Goal: Register for event/course

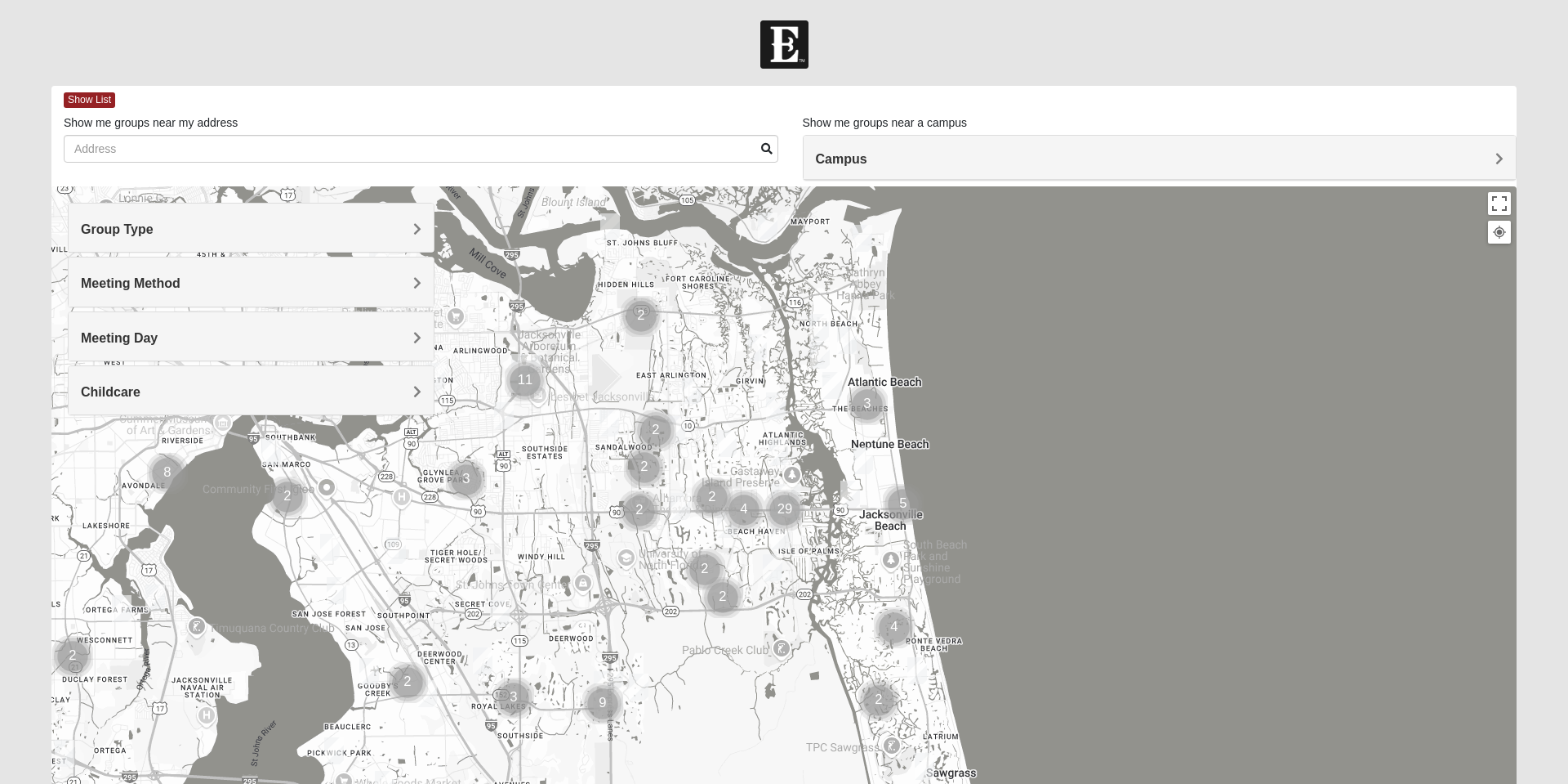
click at [284, 457] on img "Mixed Thompson 32207" at bounding box center [271, 452] width 32 height 40
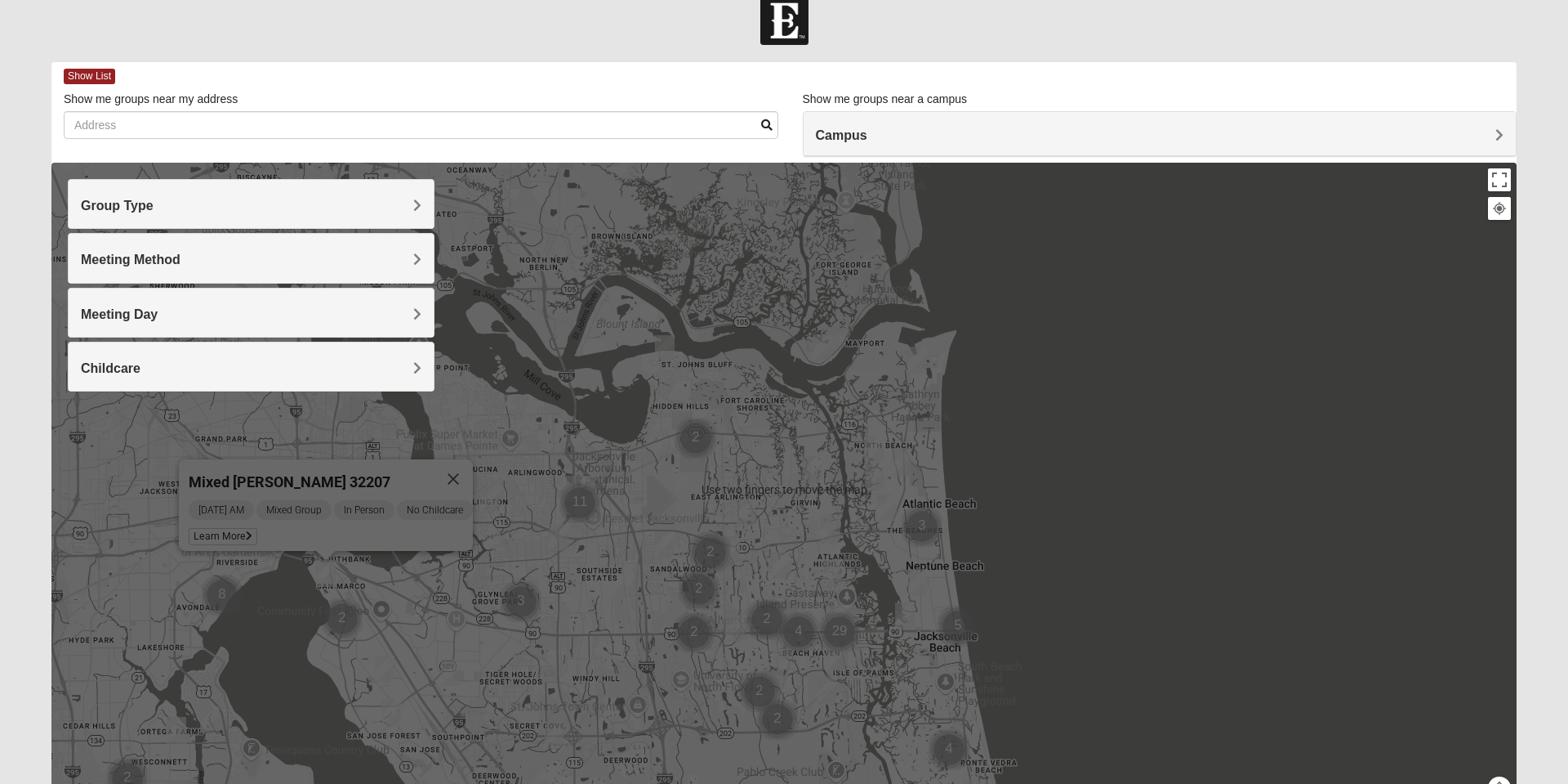
scroll to position [24, 0]
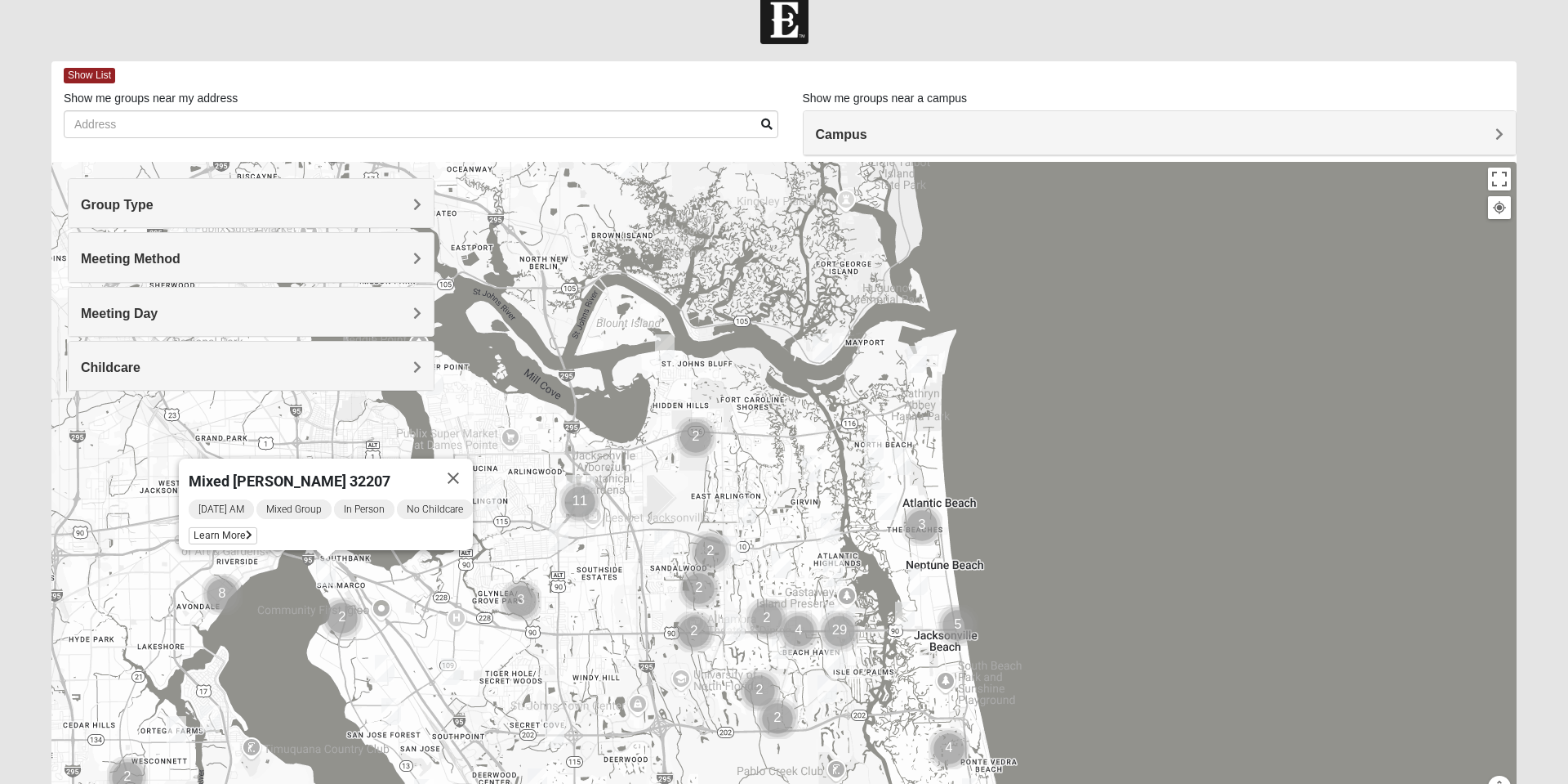
click at [337, 622] on div "Mixed Thompson 32207 Wednesday AM Mixed Group In Person No Childcare Learn More" at bounding box center [784, 488] width 1465 height 654
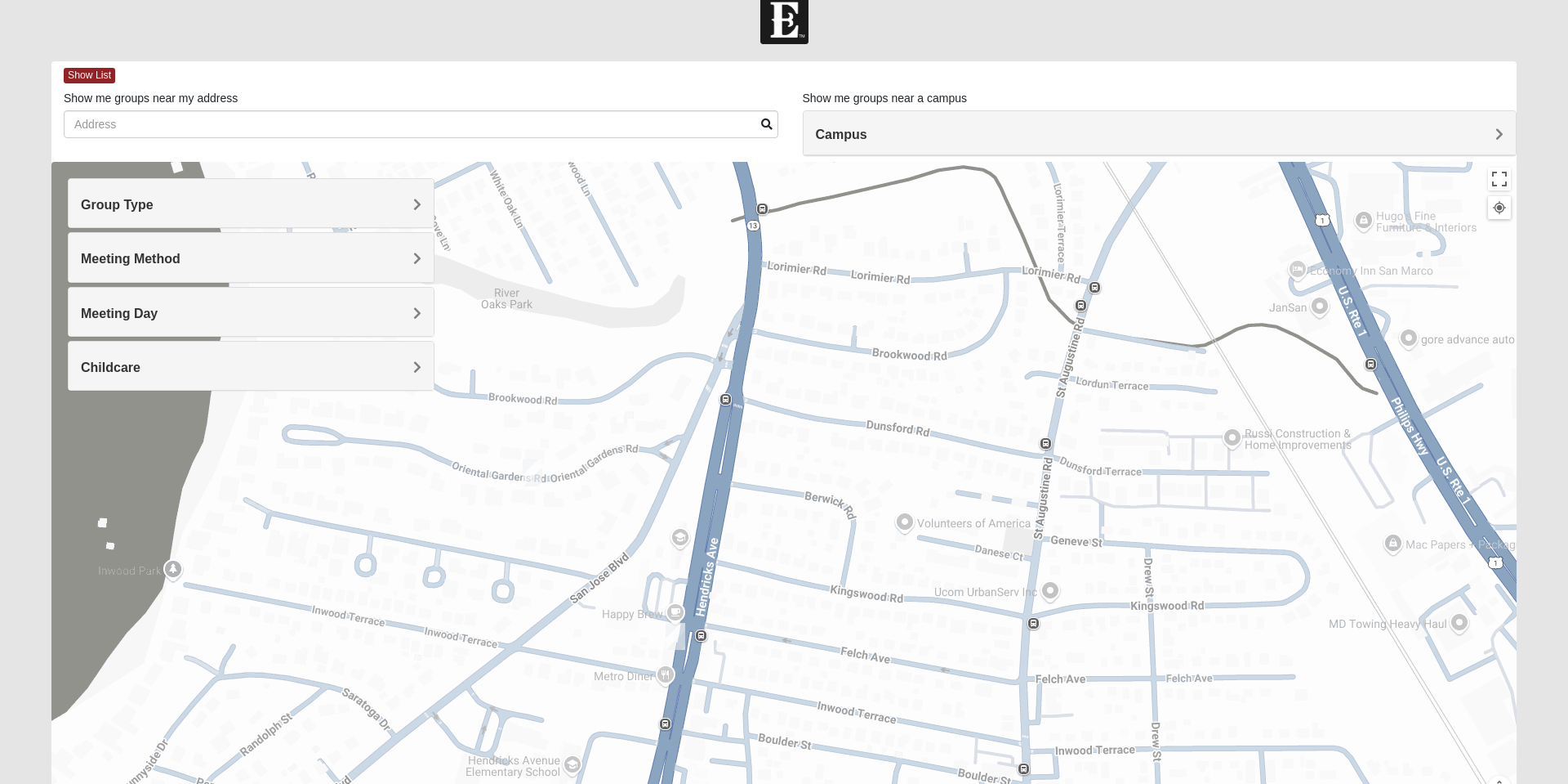
click at [665, 634] on img "Mens Enriquez 32207" at bounding box center [674, 636] width 32 height 40
click at [806, 534] on button "Close" at bounding box center [795, 542] width 39 height 39
click at [538, 470] on img "1825 Mixed Chamberlian/Hicks 32207" at bounding box center [532, 472] width 32 height 40
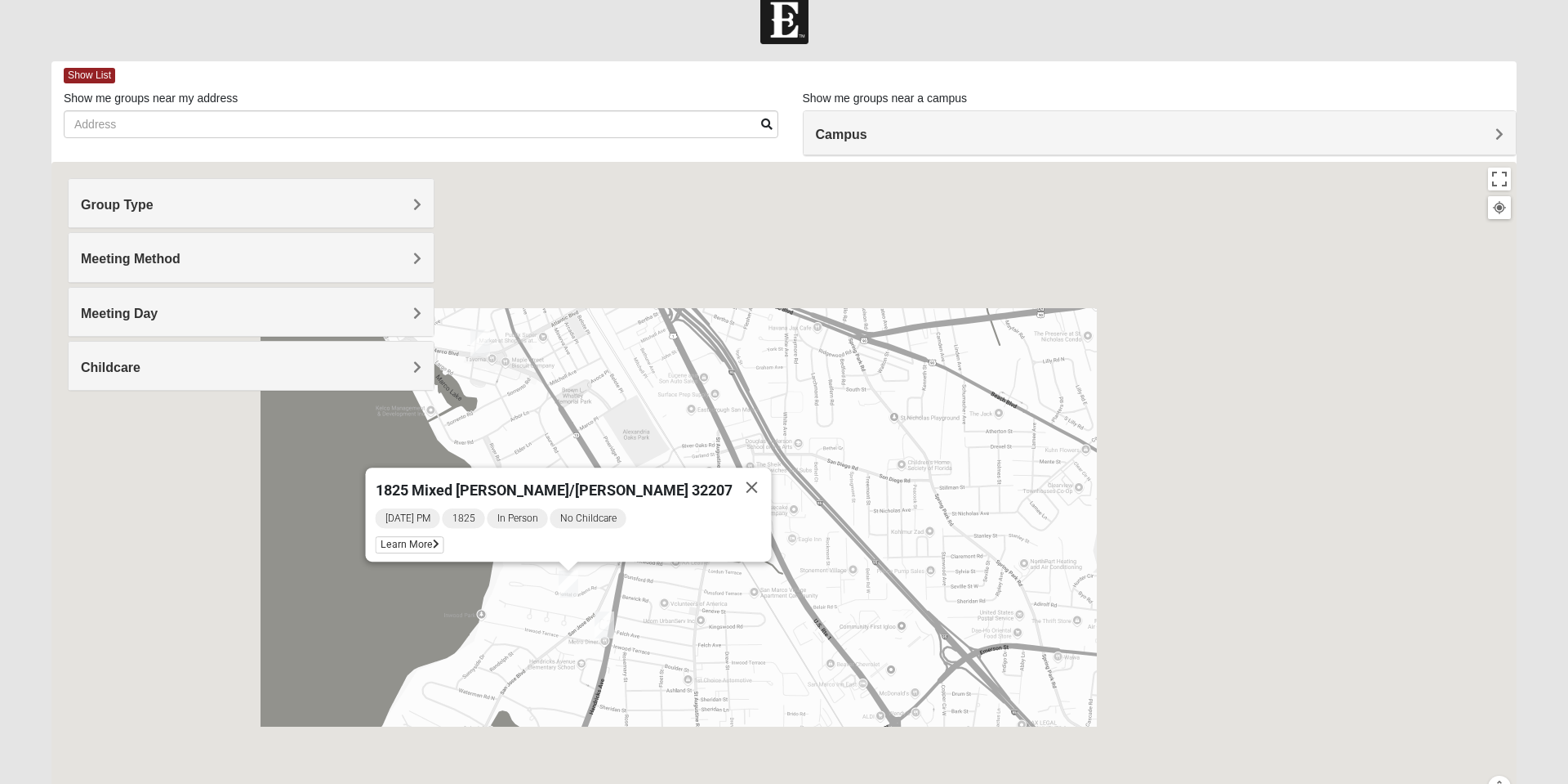
click at [626, 508] on span "No Childcare" at bounding box center [588, 518] width 76 height 20
click at [733, 490] on button "Close" at bounding box center [752, 487] width 39 height 39
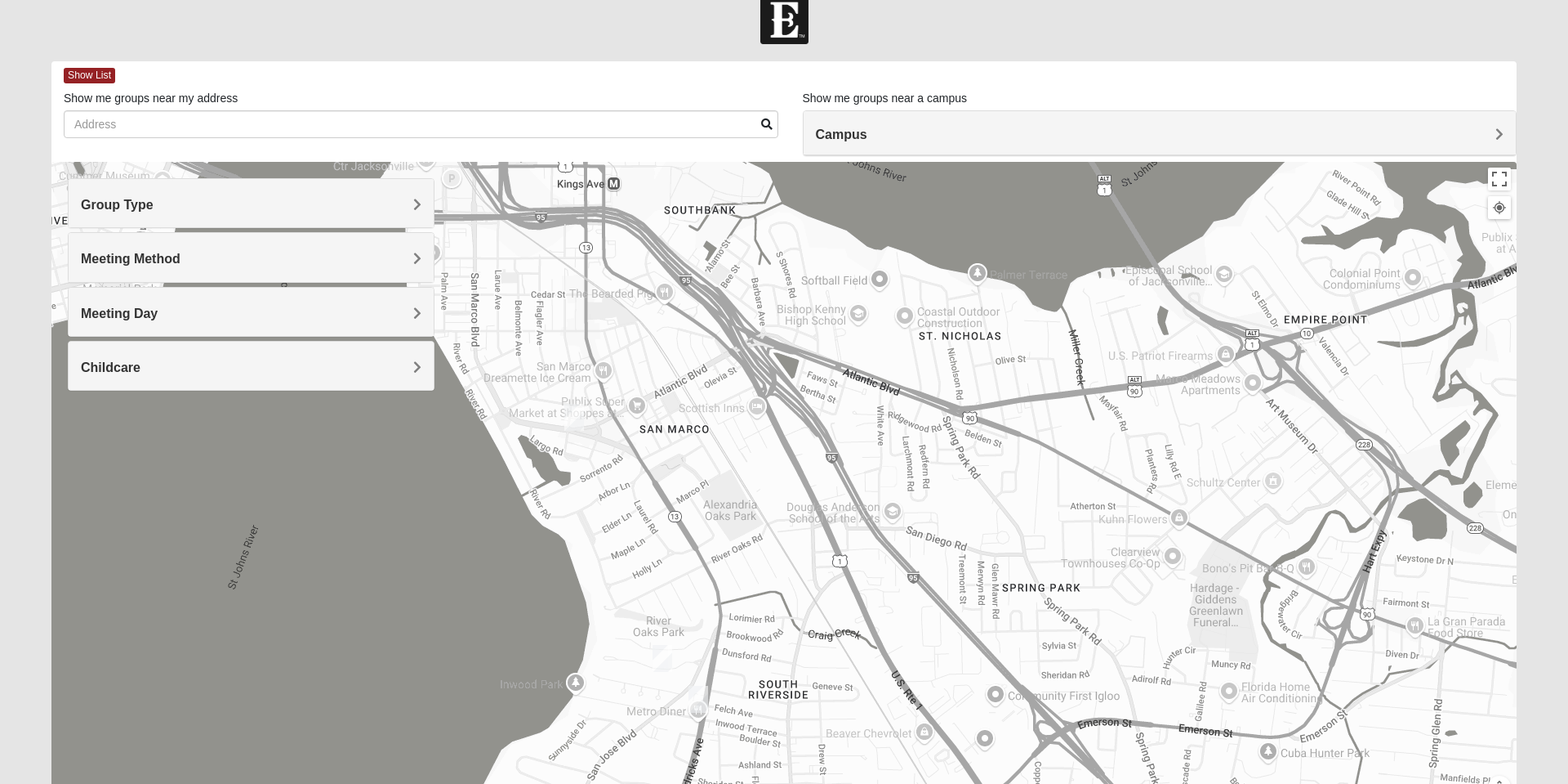
click at [565, 415] on img "Mixed Thompson 32207" at bounding box center [574, 417] width 32 height 40
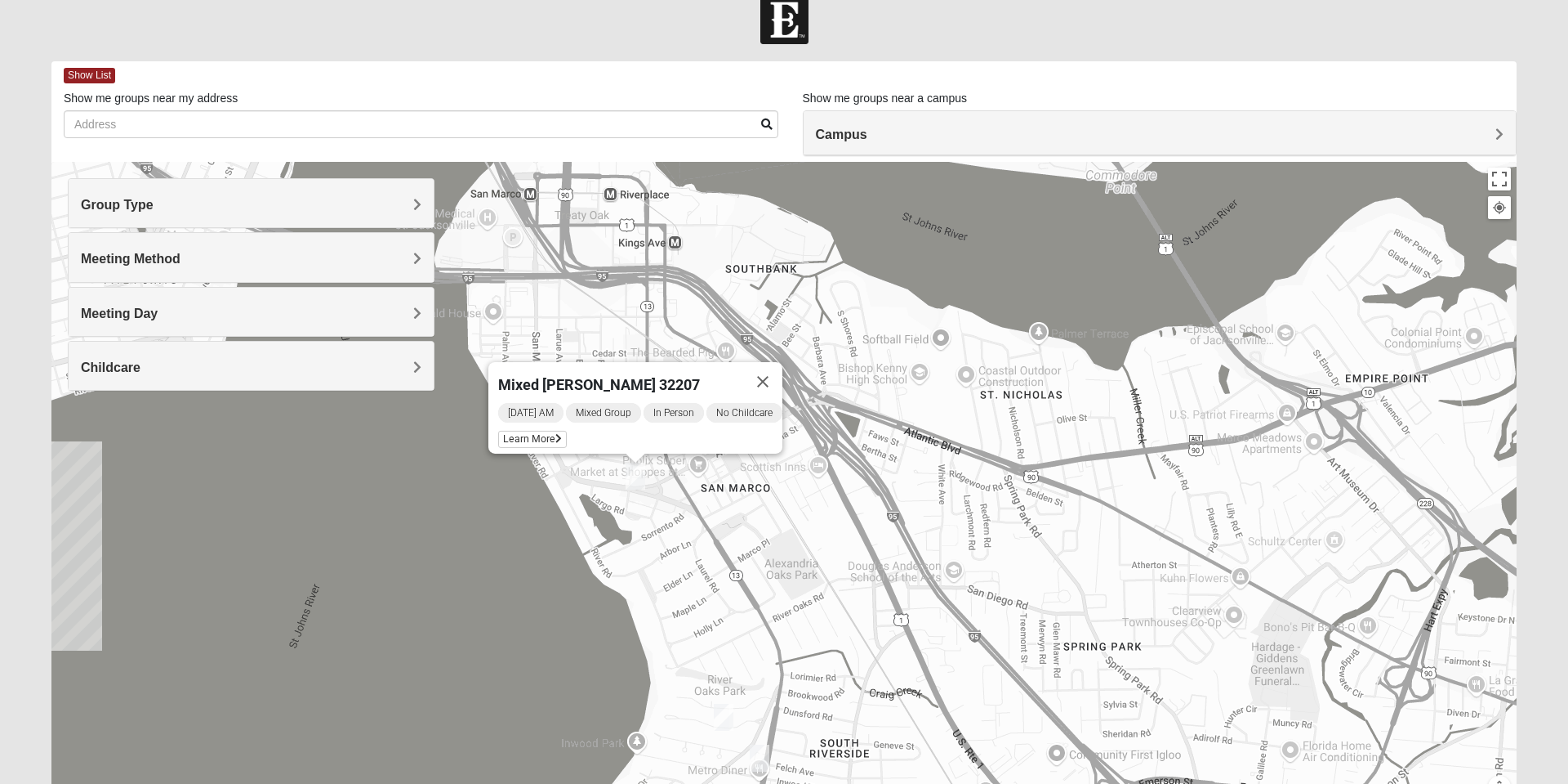
click at [515, 432] on span "Learn More" at bounding box center [532, 439] width 68 height 17
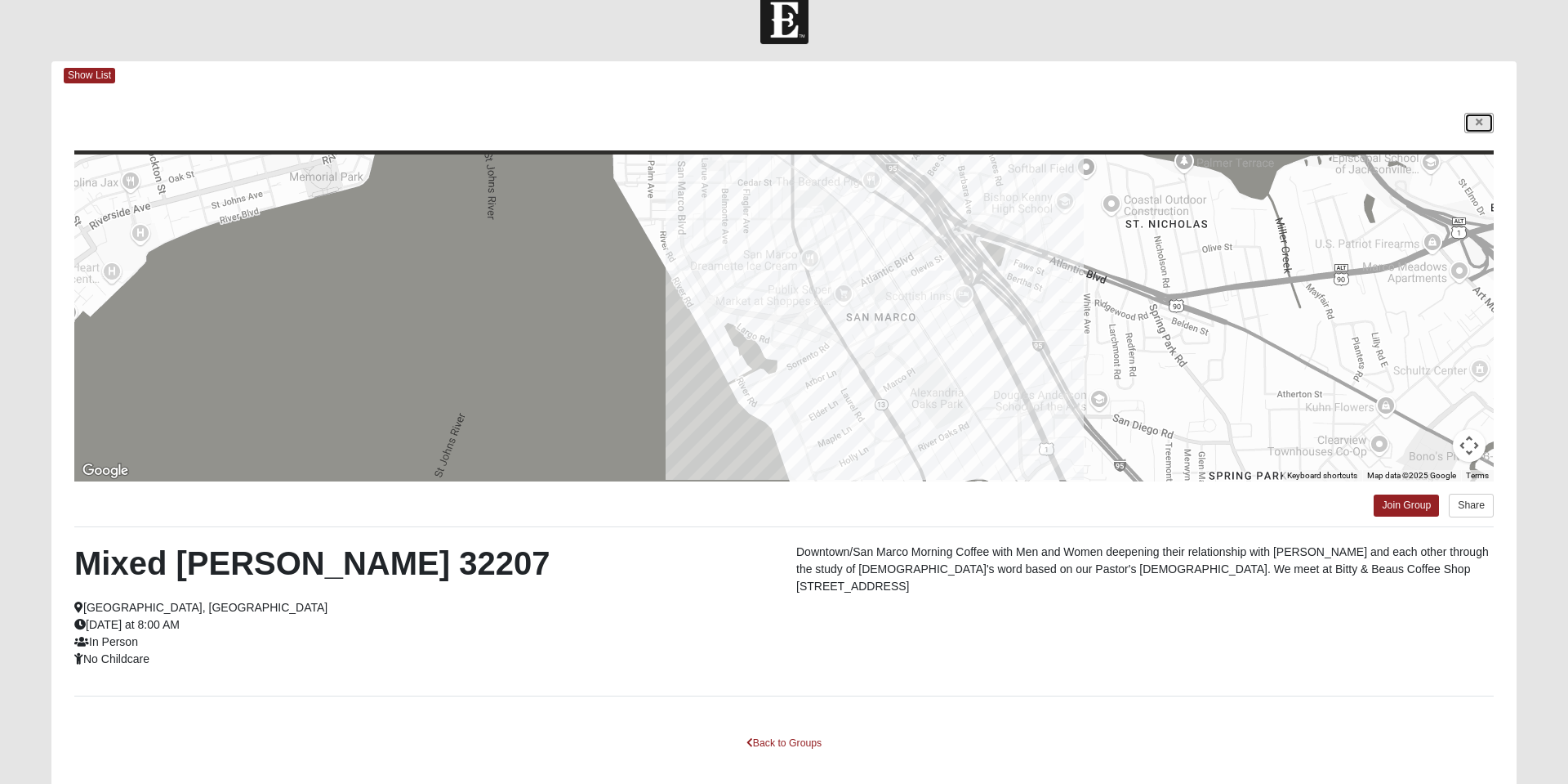
click at [1478, 123] on icon at bounding box center [1479, 122] width 7 height 10
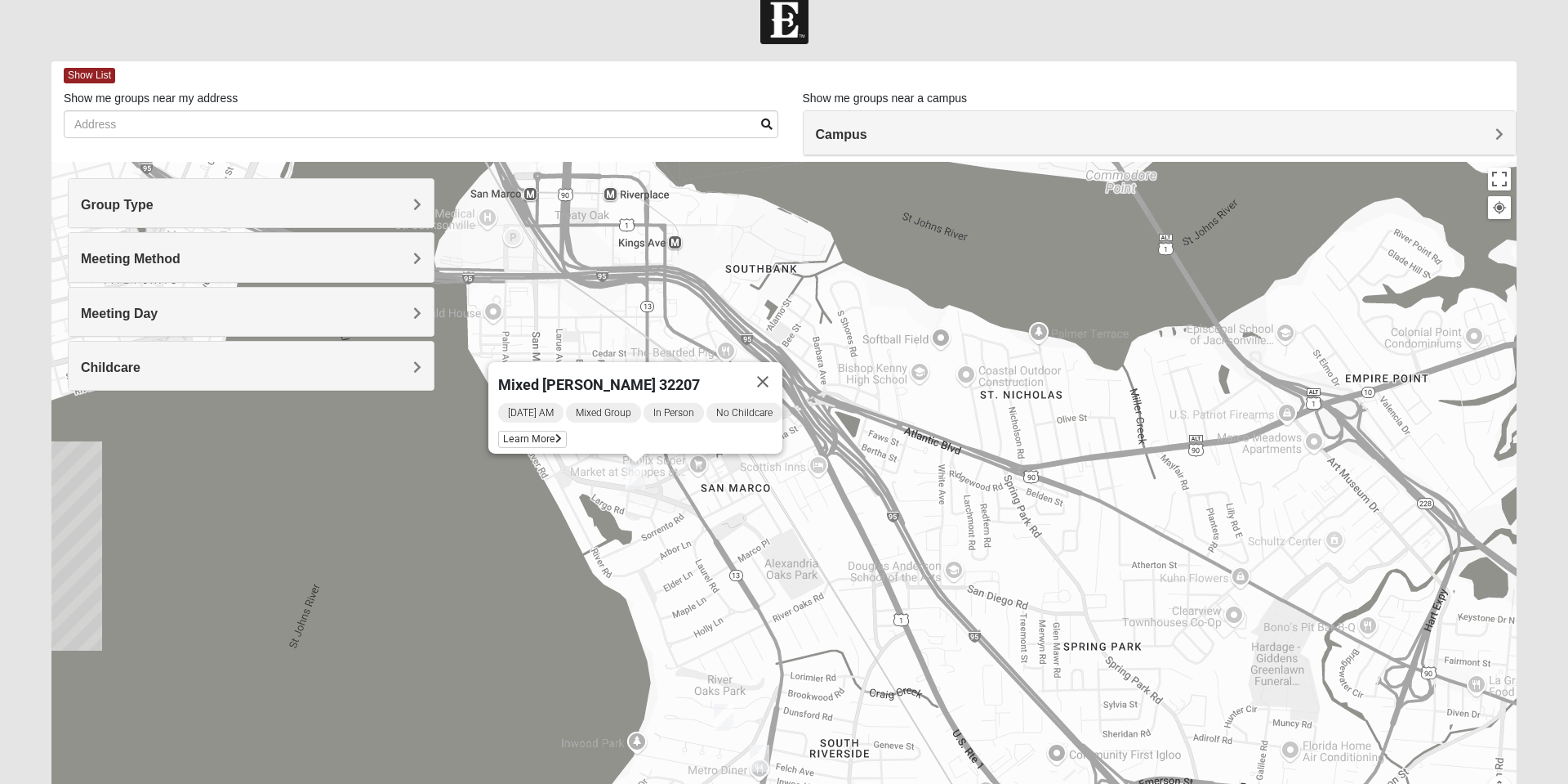
click at [774, 375] on button "Close" at bounding box center [762, 381] width 39 height 39
click at [404, 208] on h4 "Group Type" at bounding box center [251, 204] width 341 height 16
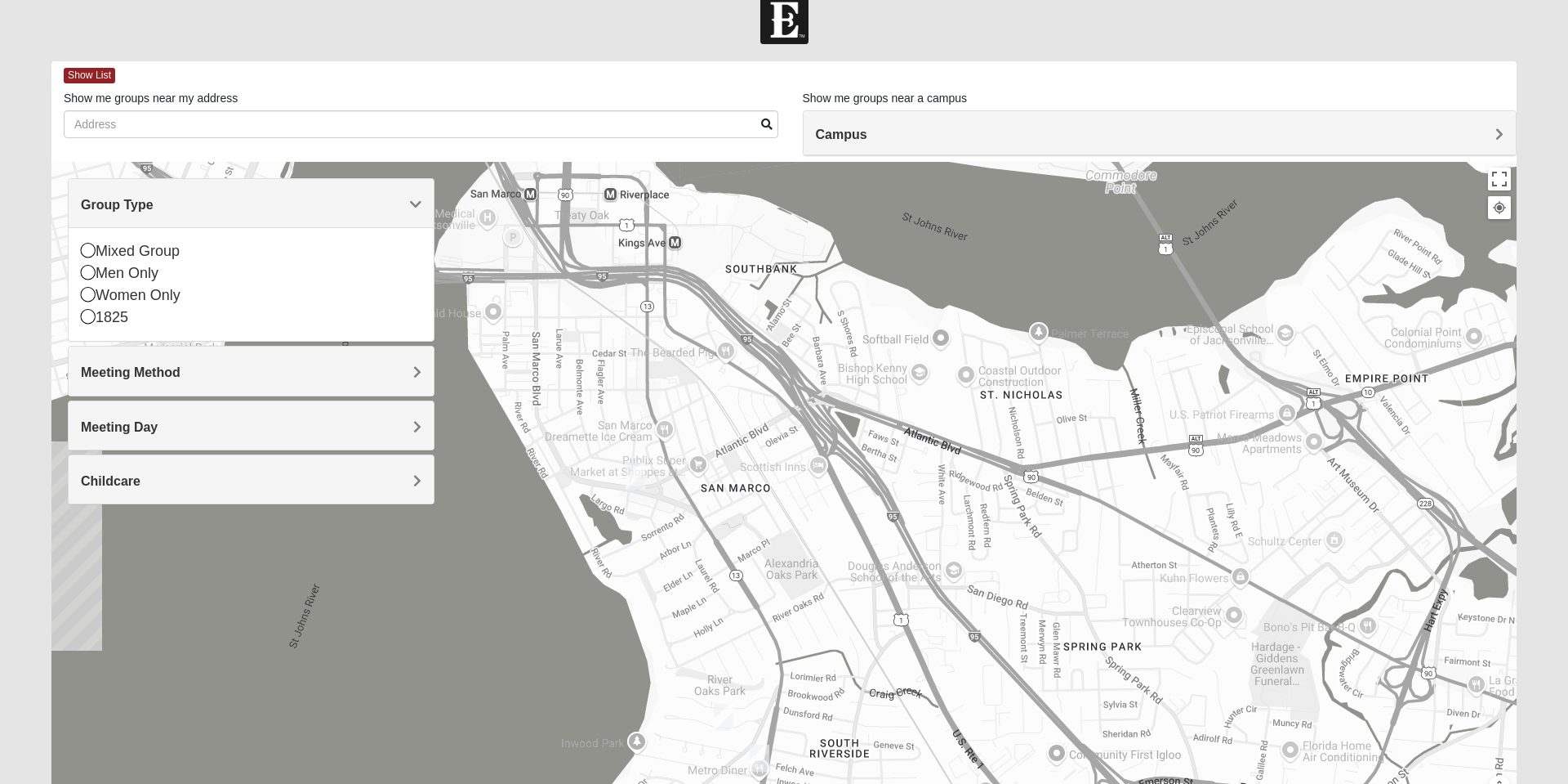
click at [94, 255] on icon at bounding box center [88, 250] width 15 height 15
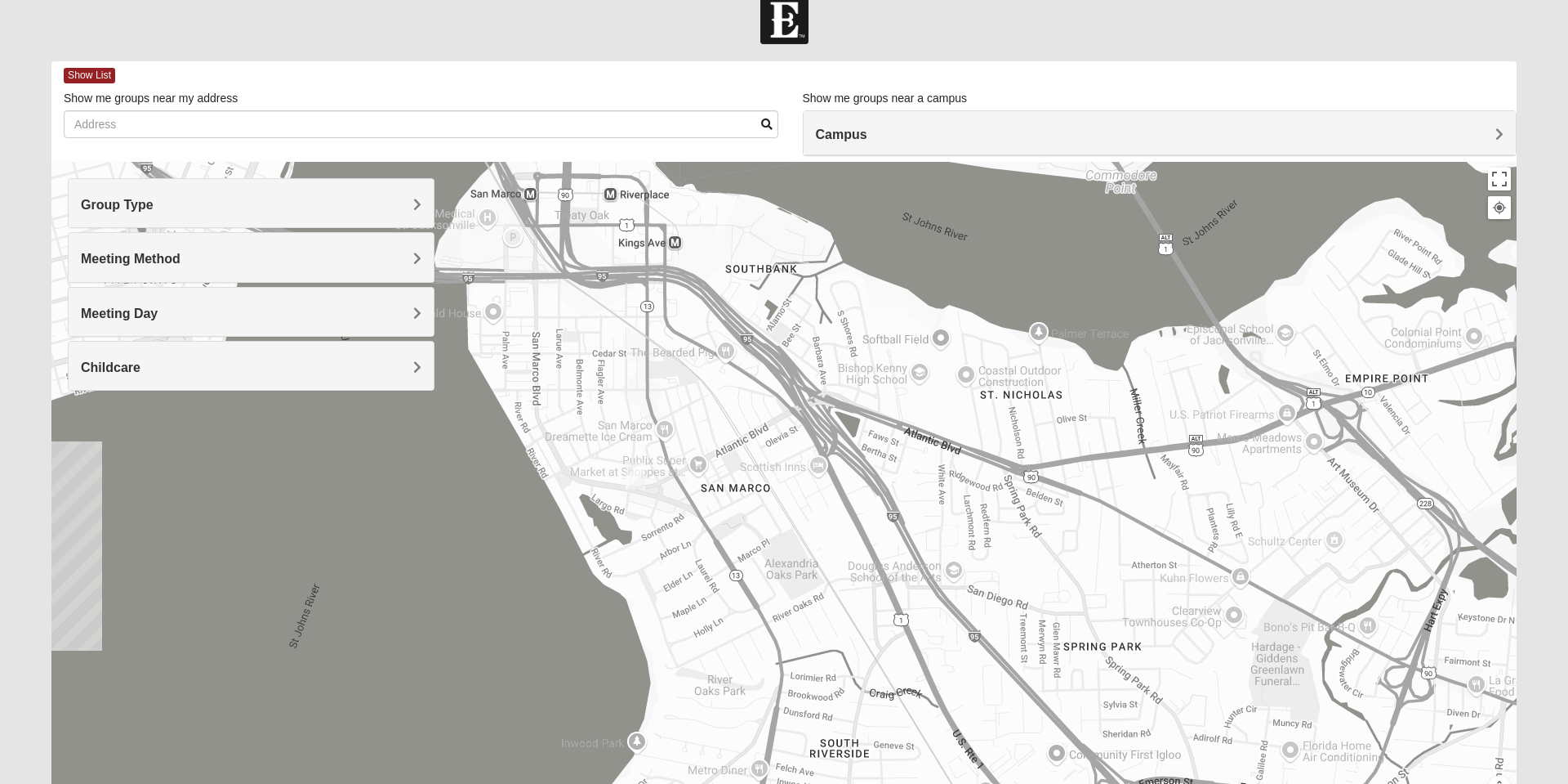
click at [181, 256] on span "Meeting Method" at bounding box center [131, 258] width 100 height 14
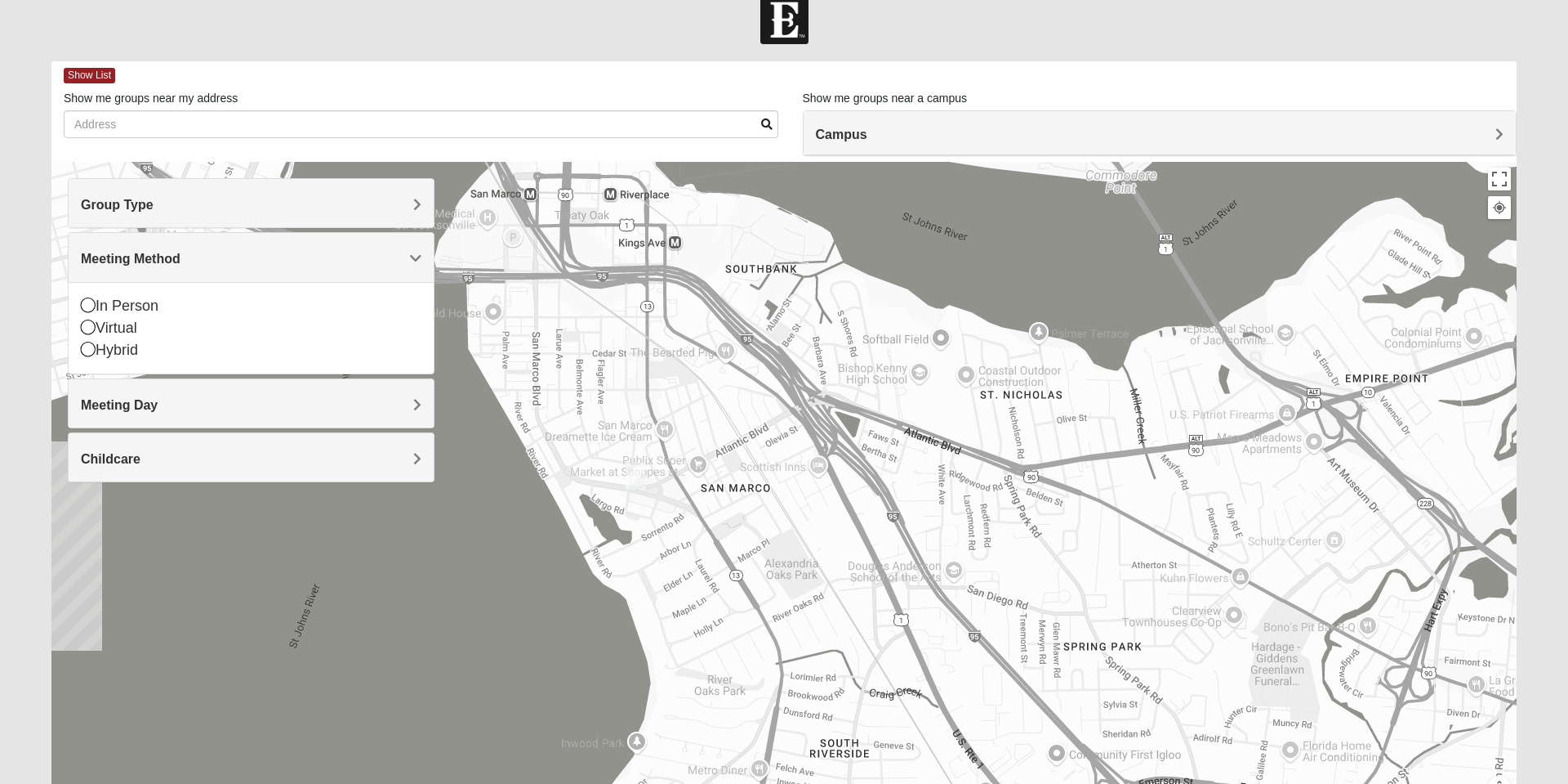
click at [88, 307] on icon at bounding box center [88, 305] width 15 height 15
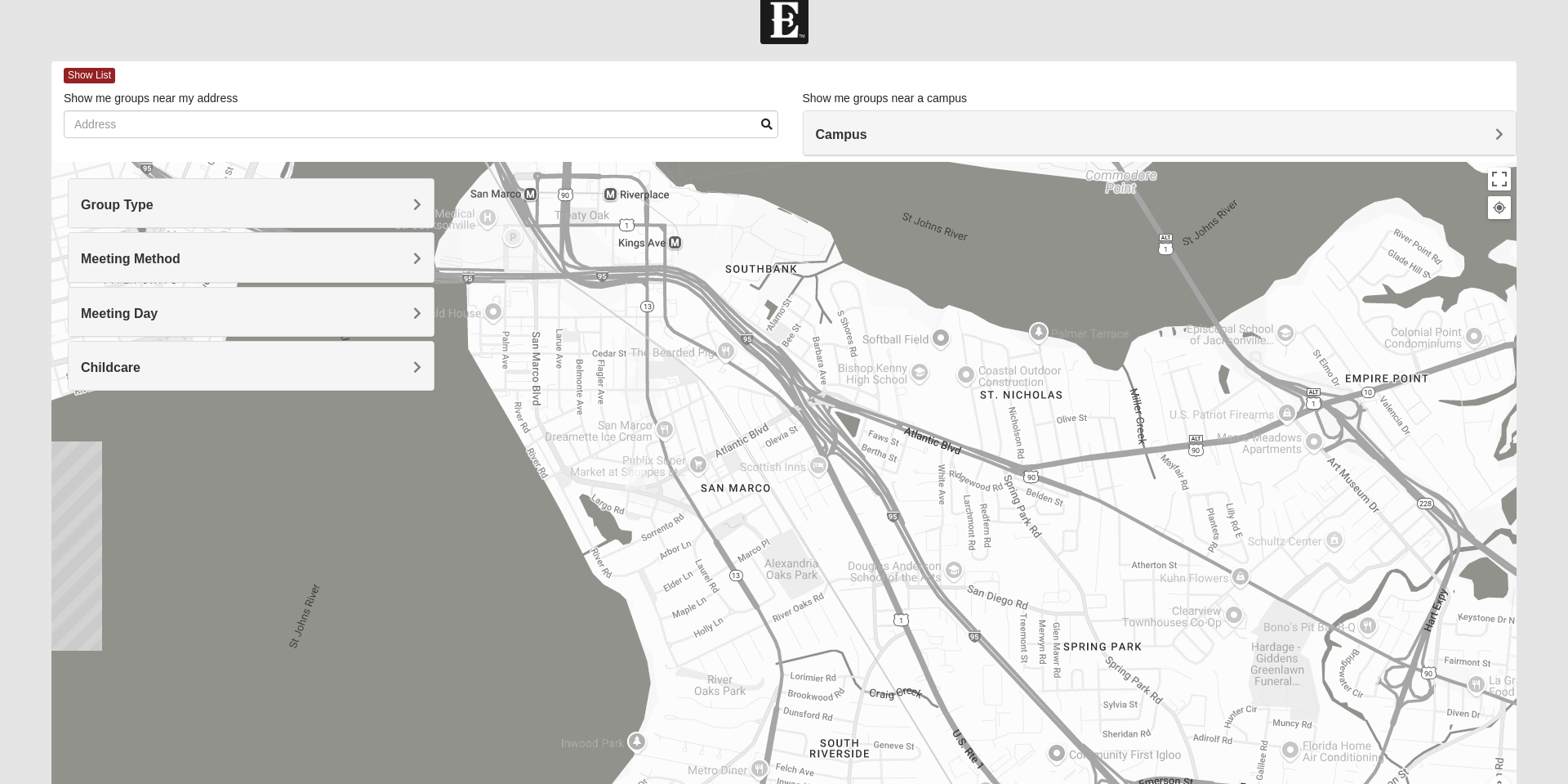
click at [411, 320] on h4 "Meeting Day" at bounding box center [251, 313] width 341 height 16
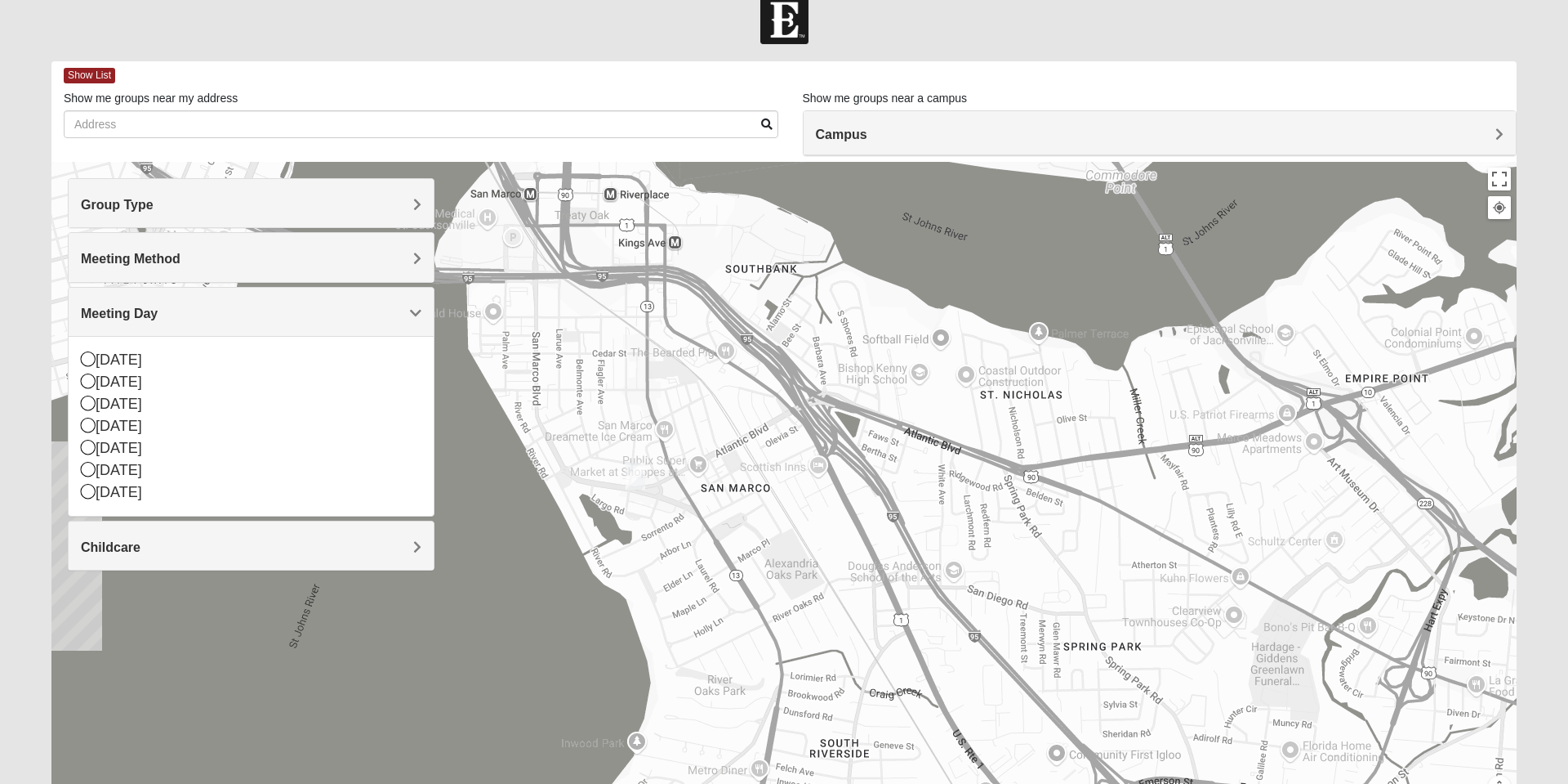
click at [86, 388] on icon at bounding box center [88, 381] width 15 height 15
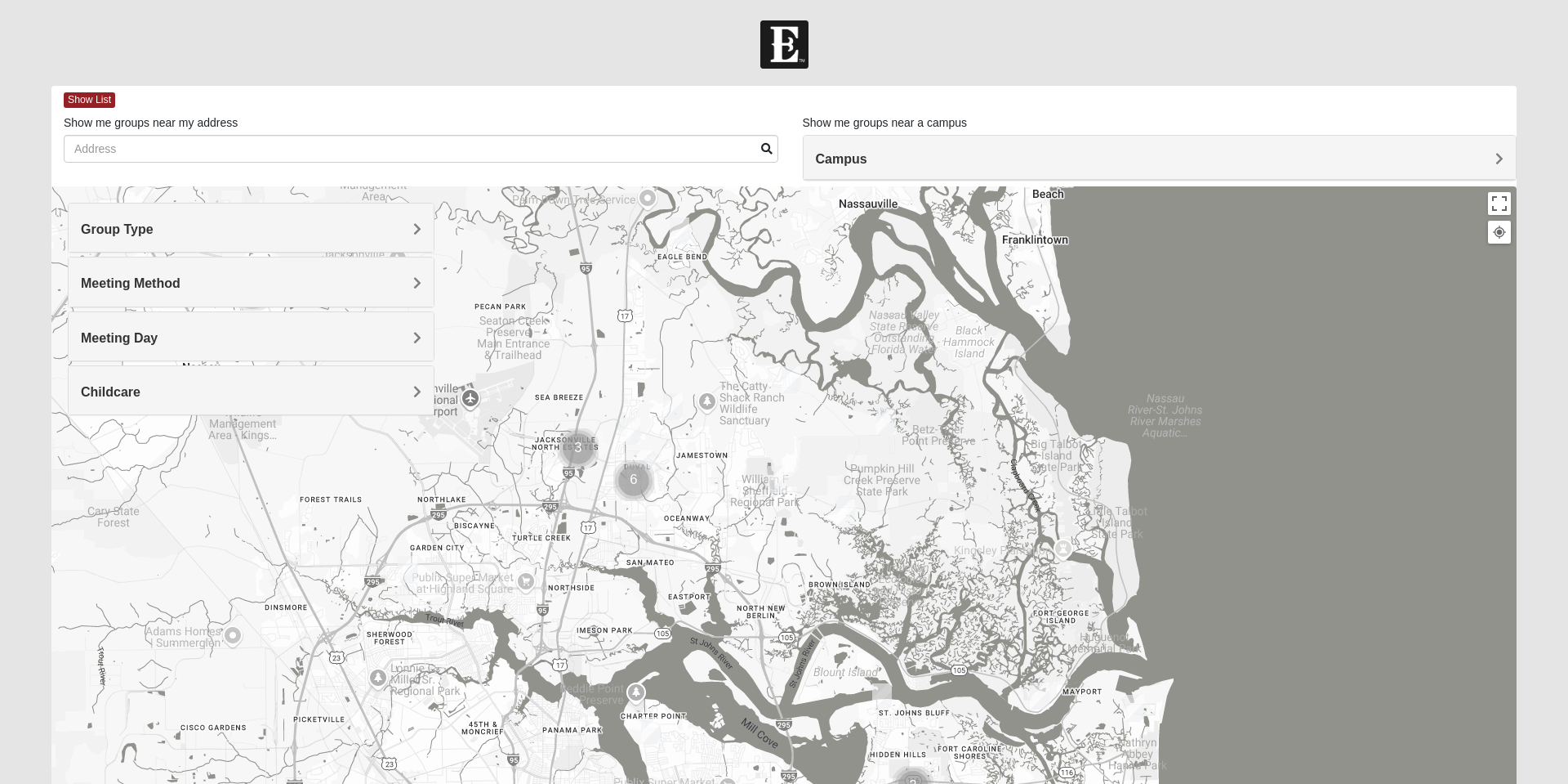
click at [627, 480] on img "Cluster of 6 groups" at bounding box center [634, 480] width 54 height 54
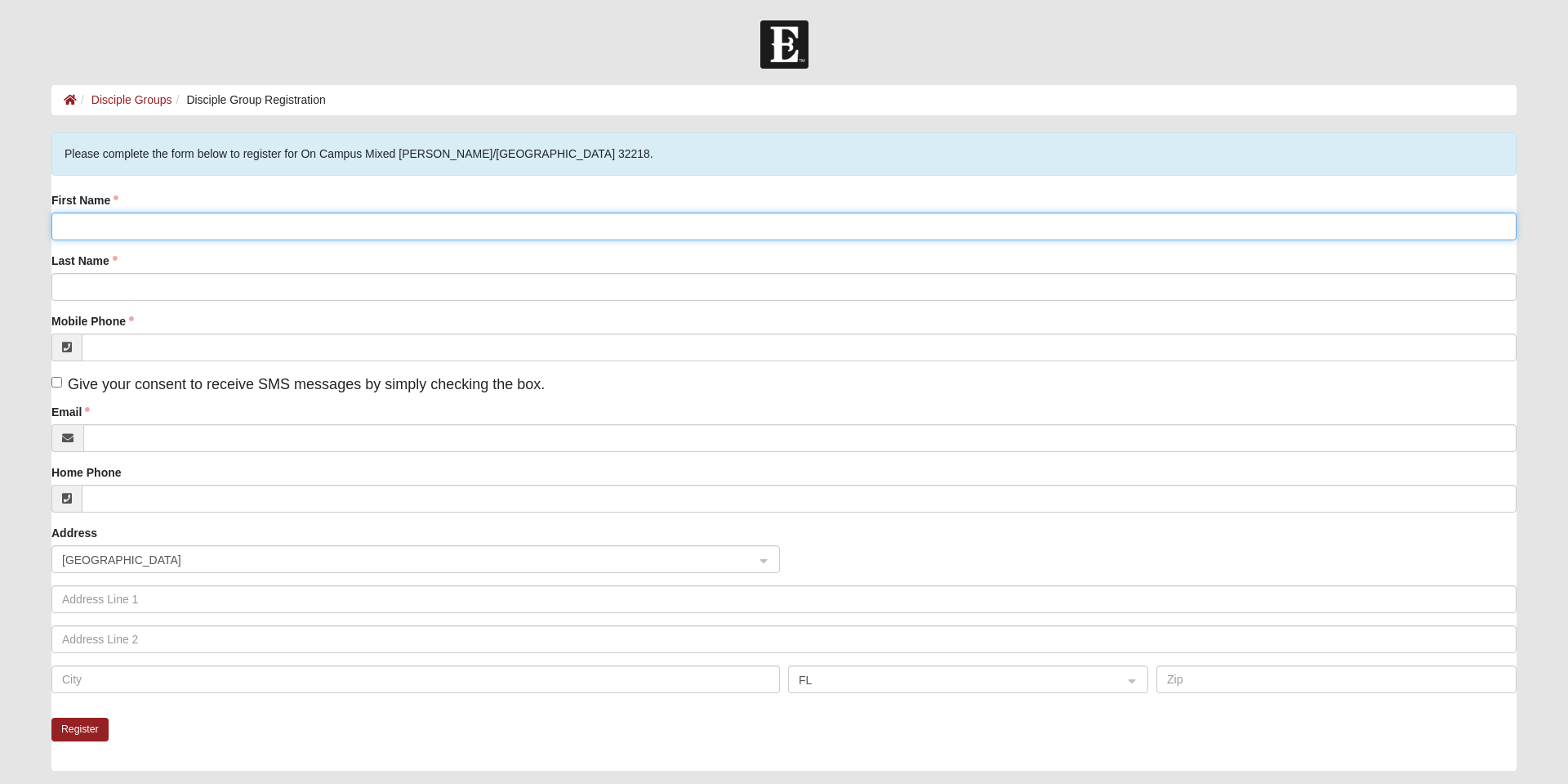
click at [176, 227] on input "First Name" at bounding box center [784, 226] width 1465 height 27
type input "LISA"
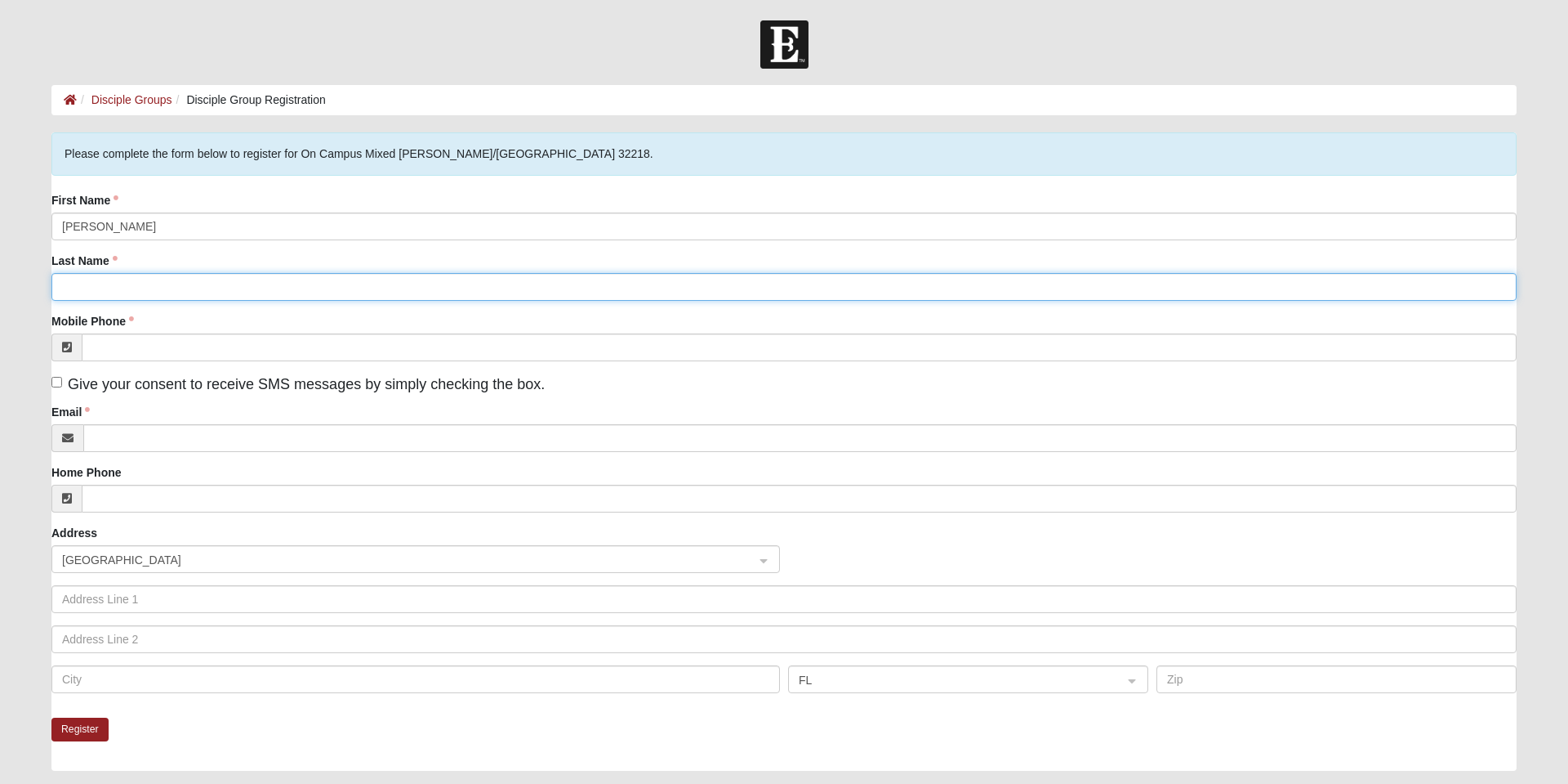
click at [154, 281] on input "Last Name" at bounding box center [784, 287] width 1465 height 27
type input "FOSTER"
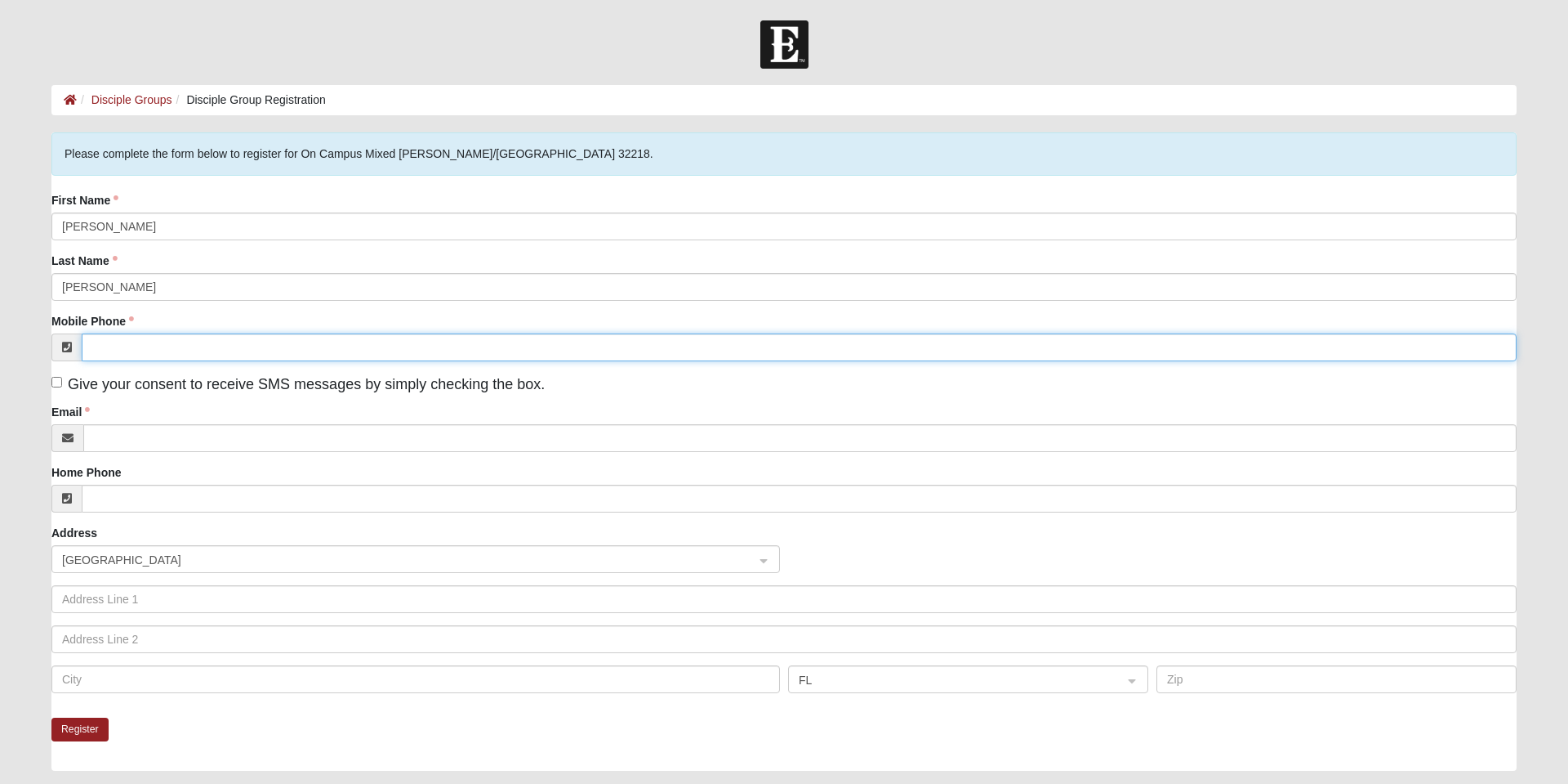
click at [157, 351] on input "Mobile Phone" at bounding box center [799, 347] width 1435 height 27
click at [137, 350] on input "Mobile Phone" at bounding box center [799, 347] width 1435 height 27
click at [125, 349] on input "Mobile Phone" at bounding box center [799, 347] width 1435 height 27
click at [116, 349] on input "Mobile Phone" at bounding box center [799, 347] width 1435 height 27
type input "(253) 831-3480"
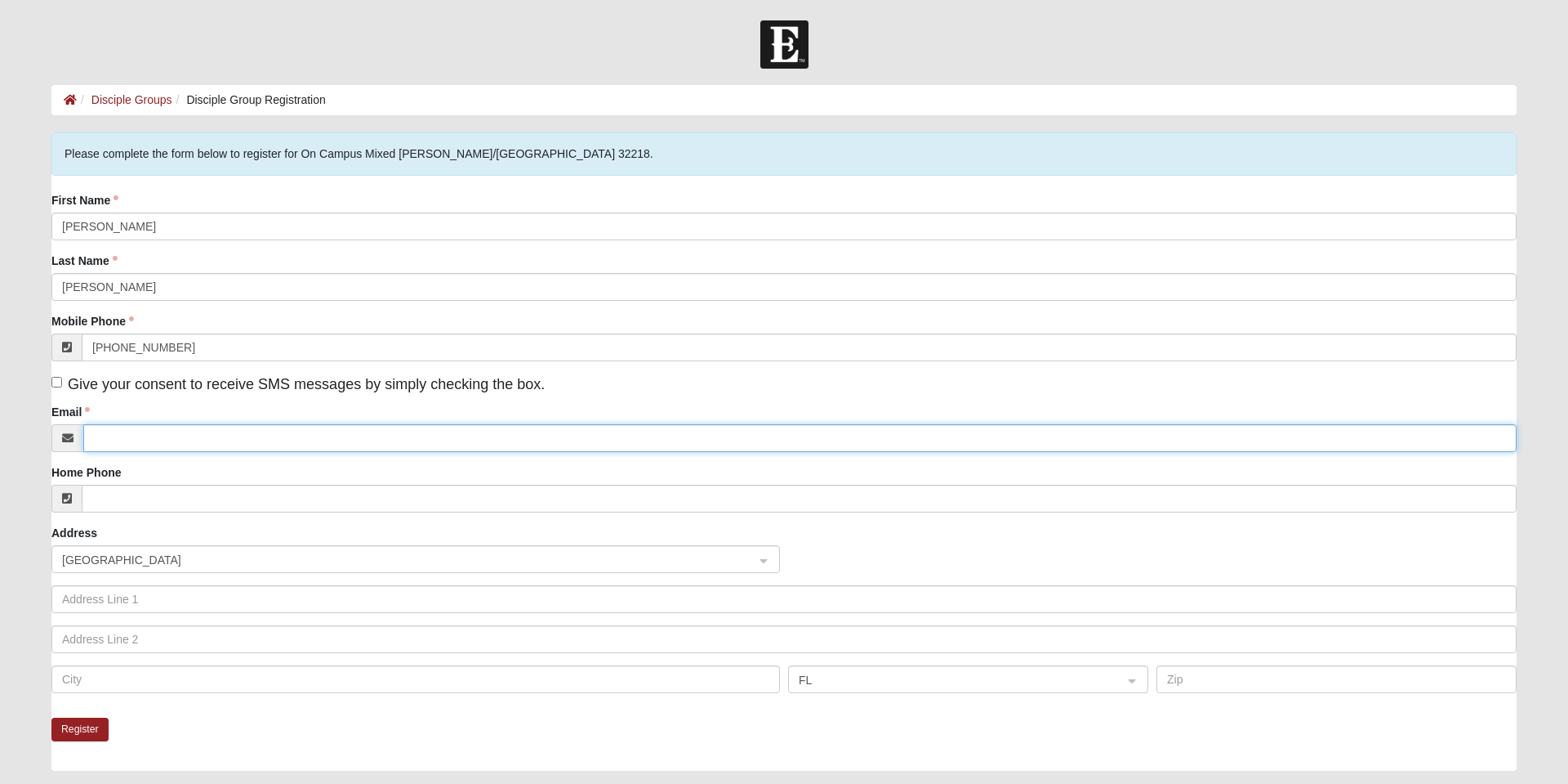
click at [173, 442] on input "Email" at bounding box center [799, 437] width 1433 height 27
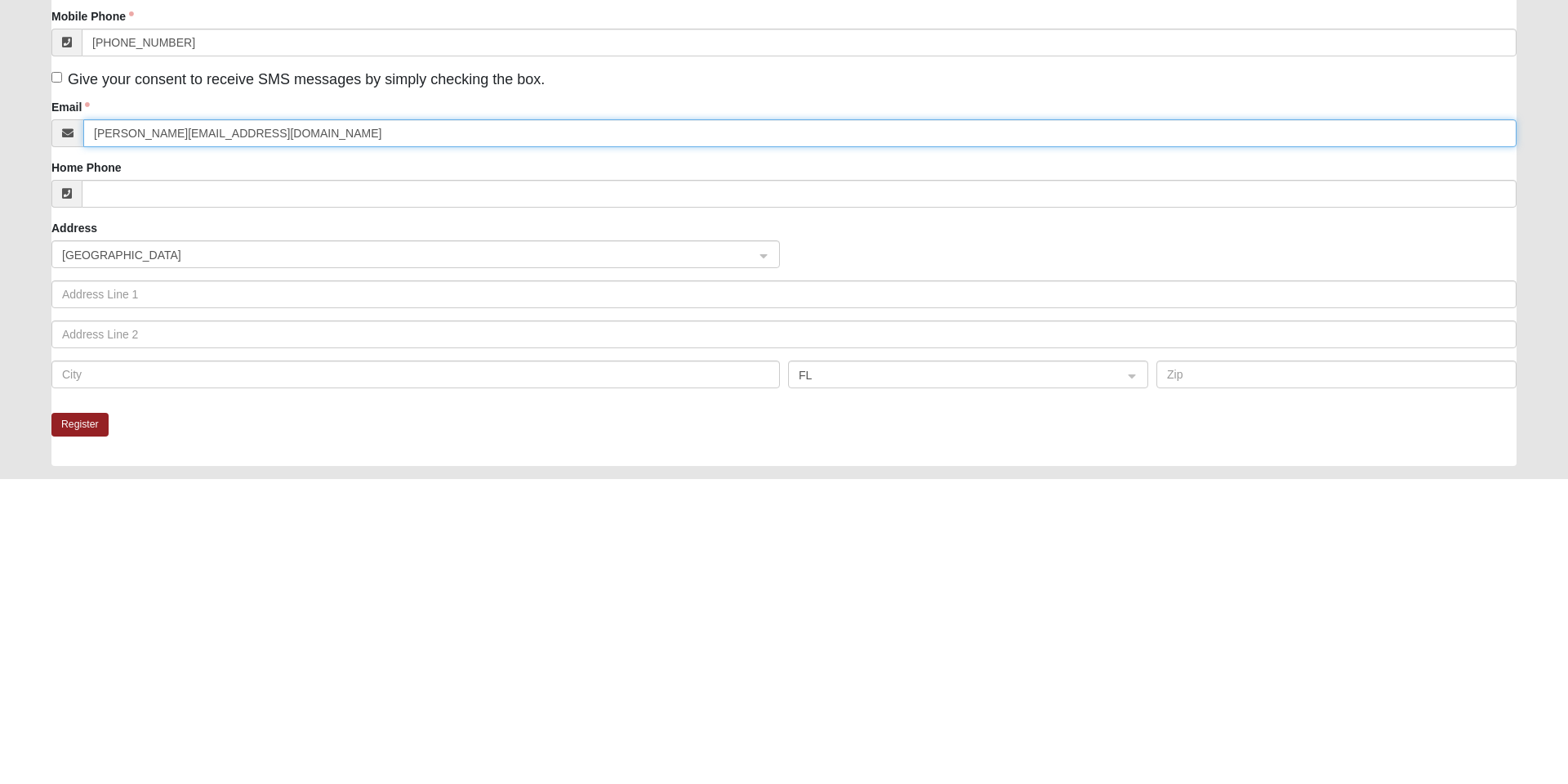
scroll to position [2, 0]
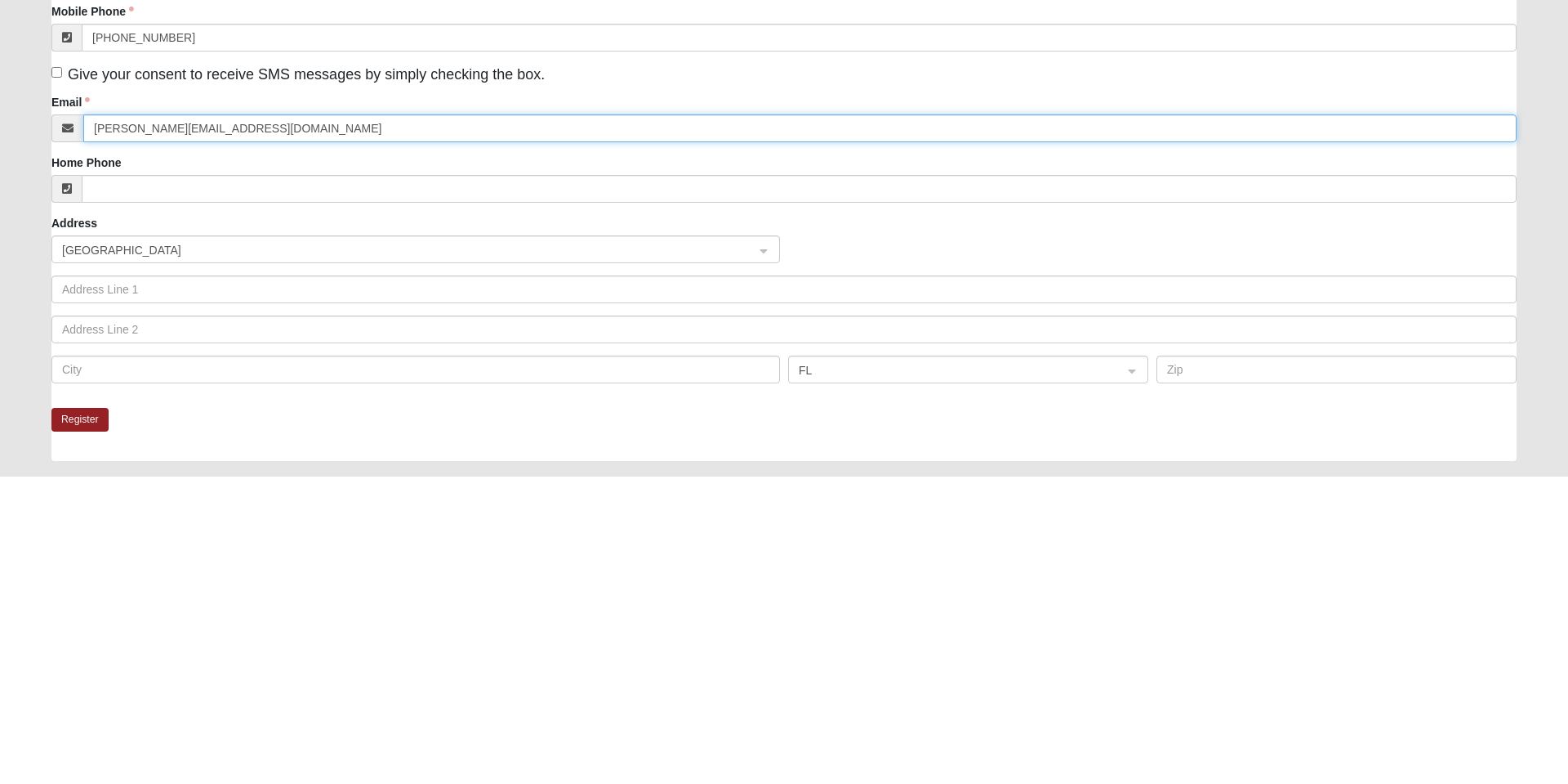
click at [192, 557] on span "United States" at bounding box center [401, 557] width 678 height 18
type input "lisa.darrell520@gmail.com"
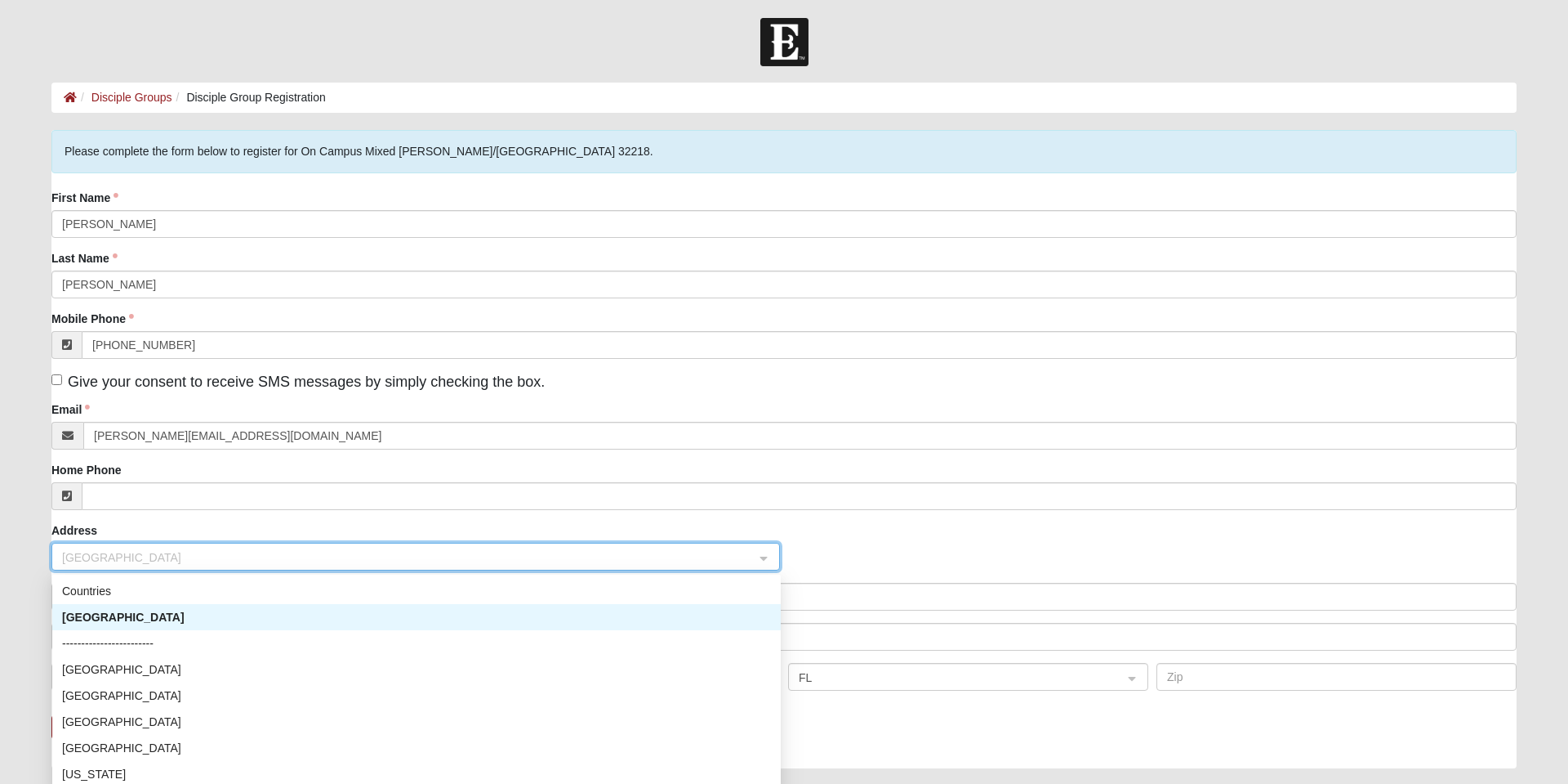
click at [248, 562] on span "United States" at bounding box center [401, 557] width 678 height 18
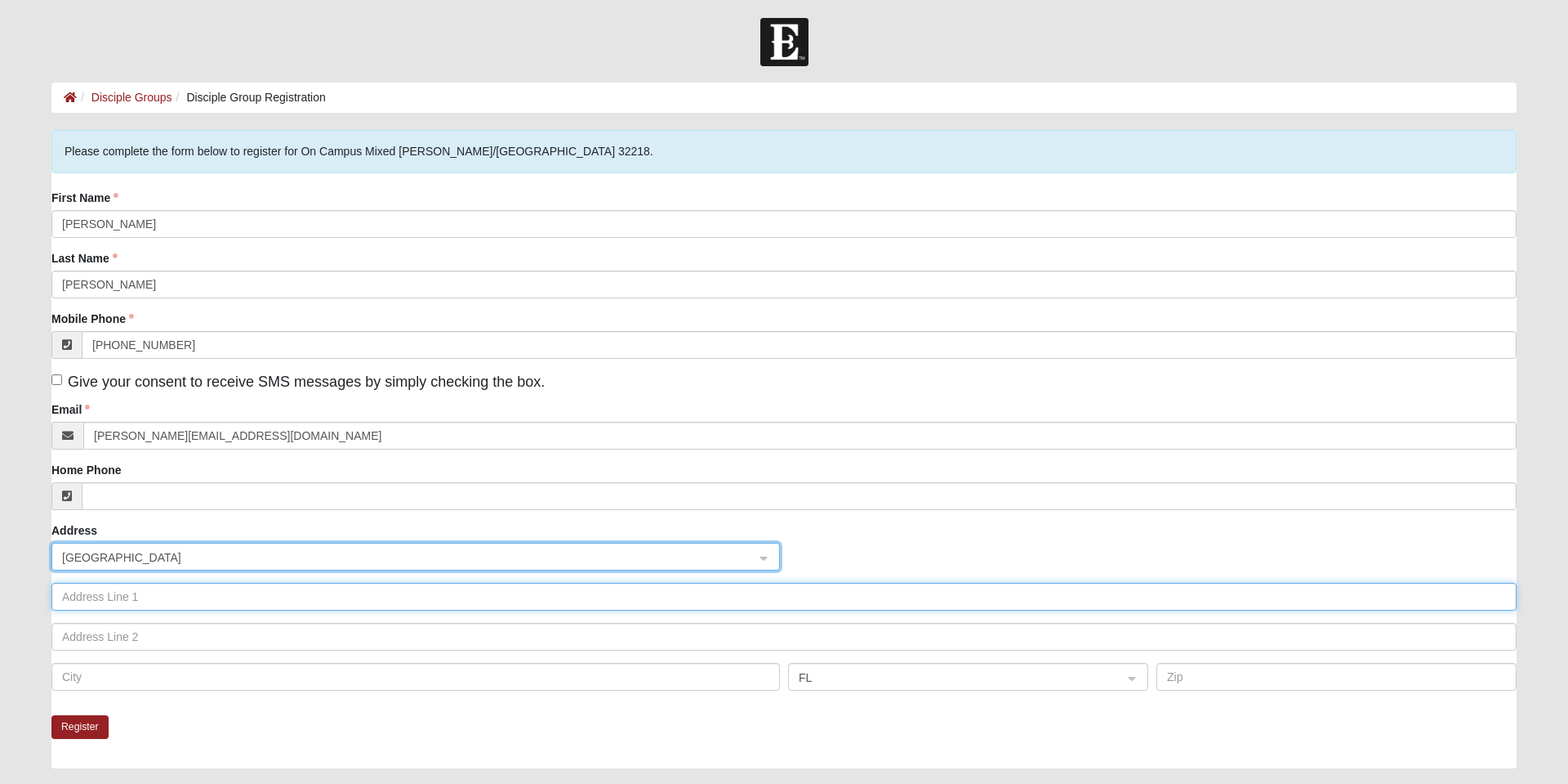
click at [265, 593] on input "text" at bounding box center [784, 596] width 1465 height 27
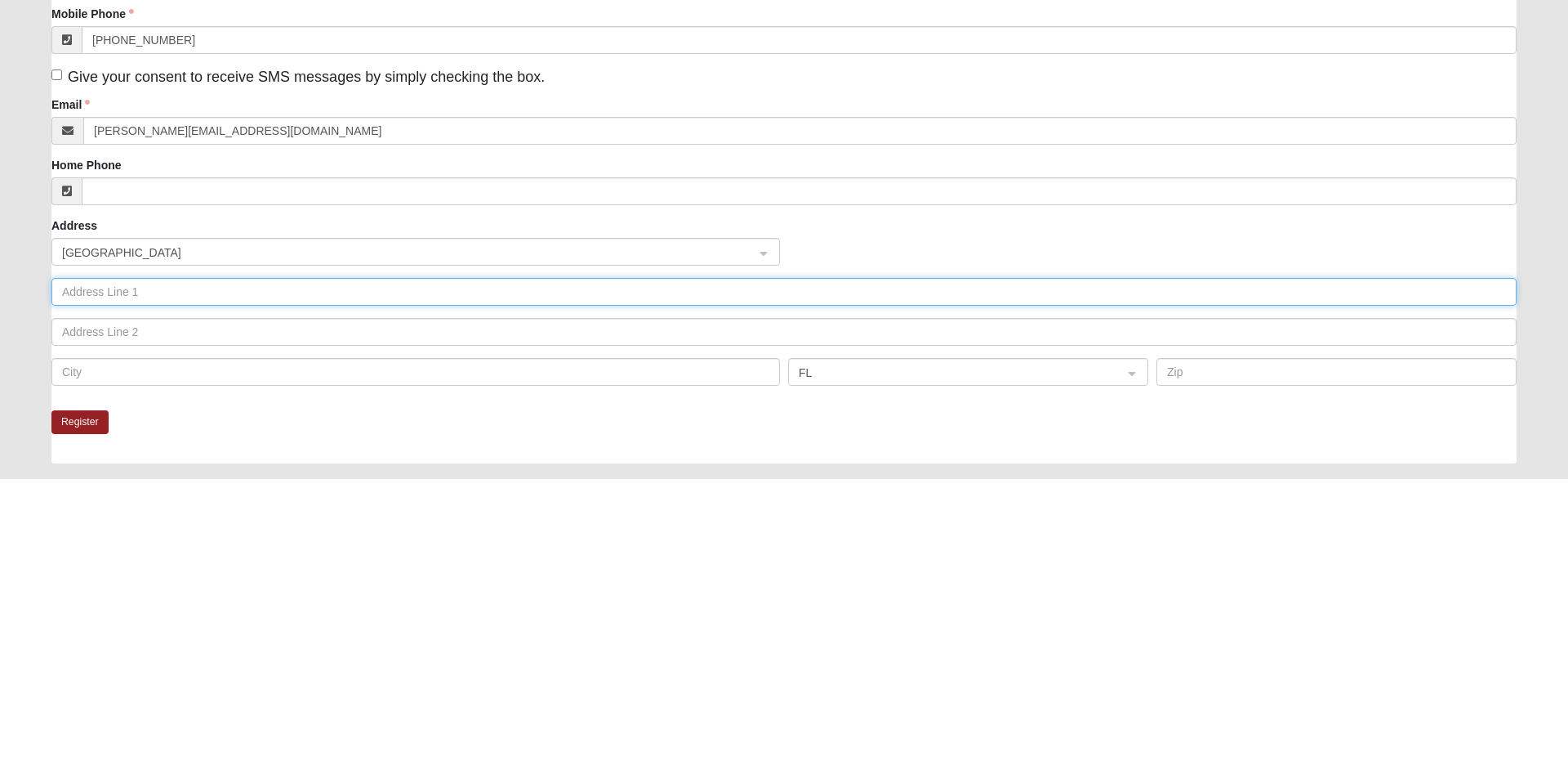
scroll to position [53, 0]
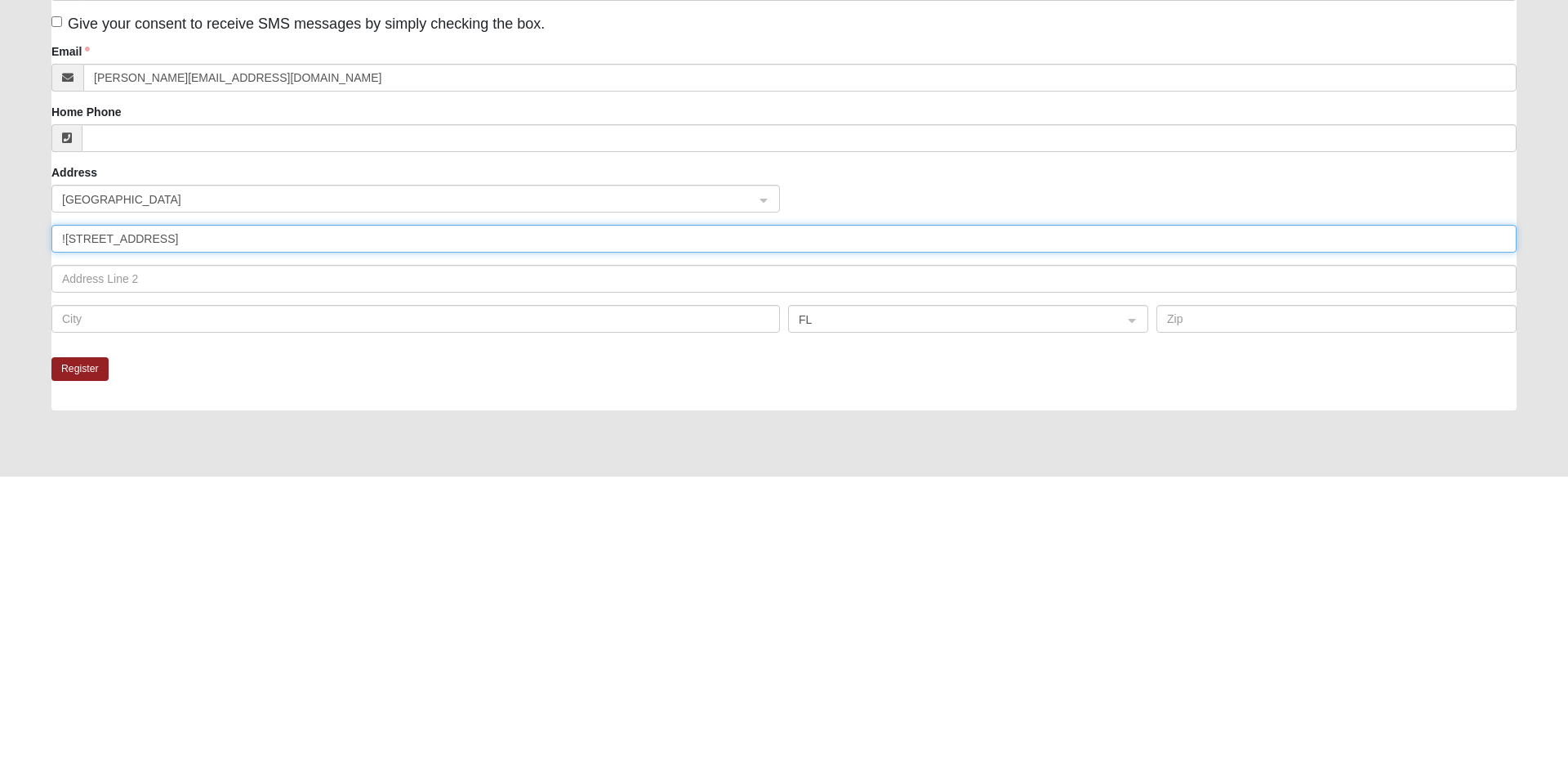
type input "!2328 Pink Dogwood Lane"
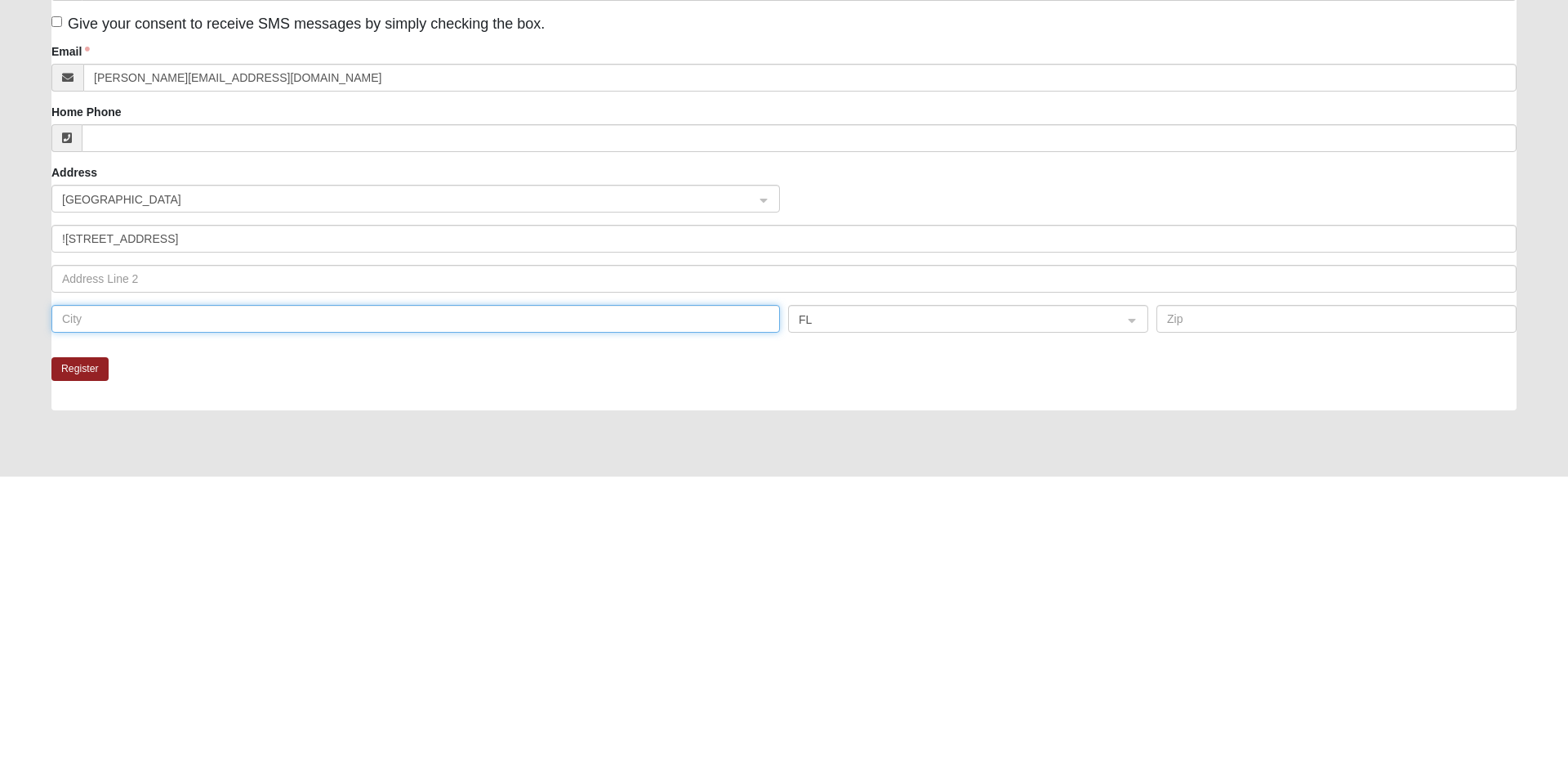
click at [219, 627] on input "text" at bounding box center [416, 626] width 729 height 27
type input "[GEOGRAPHIC_DATA]"
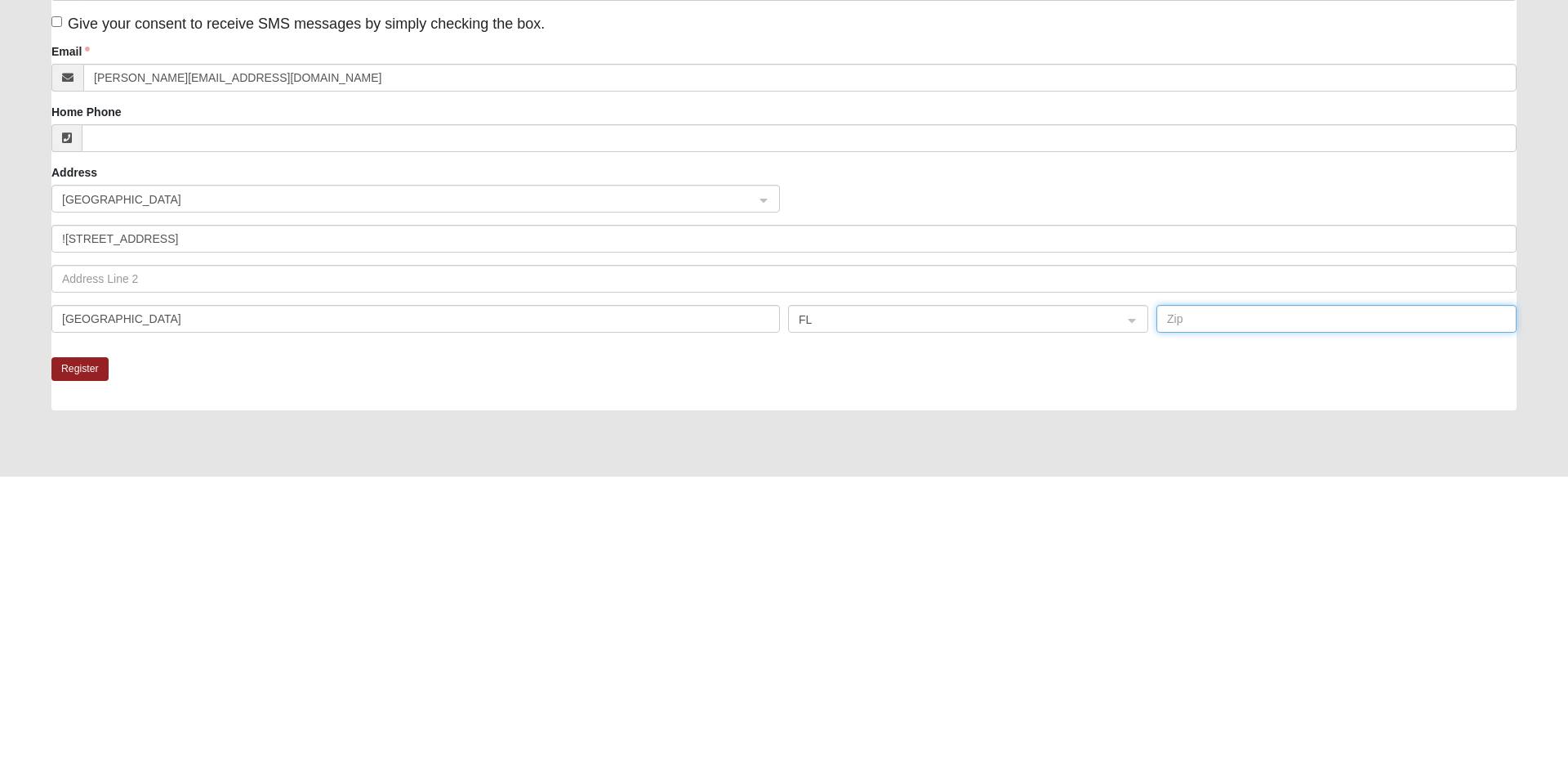
click at [1212, 622] on input "text" at bounding box center [1337, 626] width 360 height 27
type input "#"
type input "2"
type input "#"
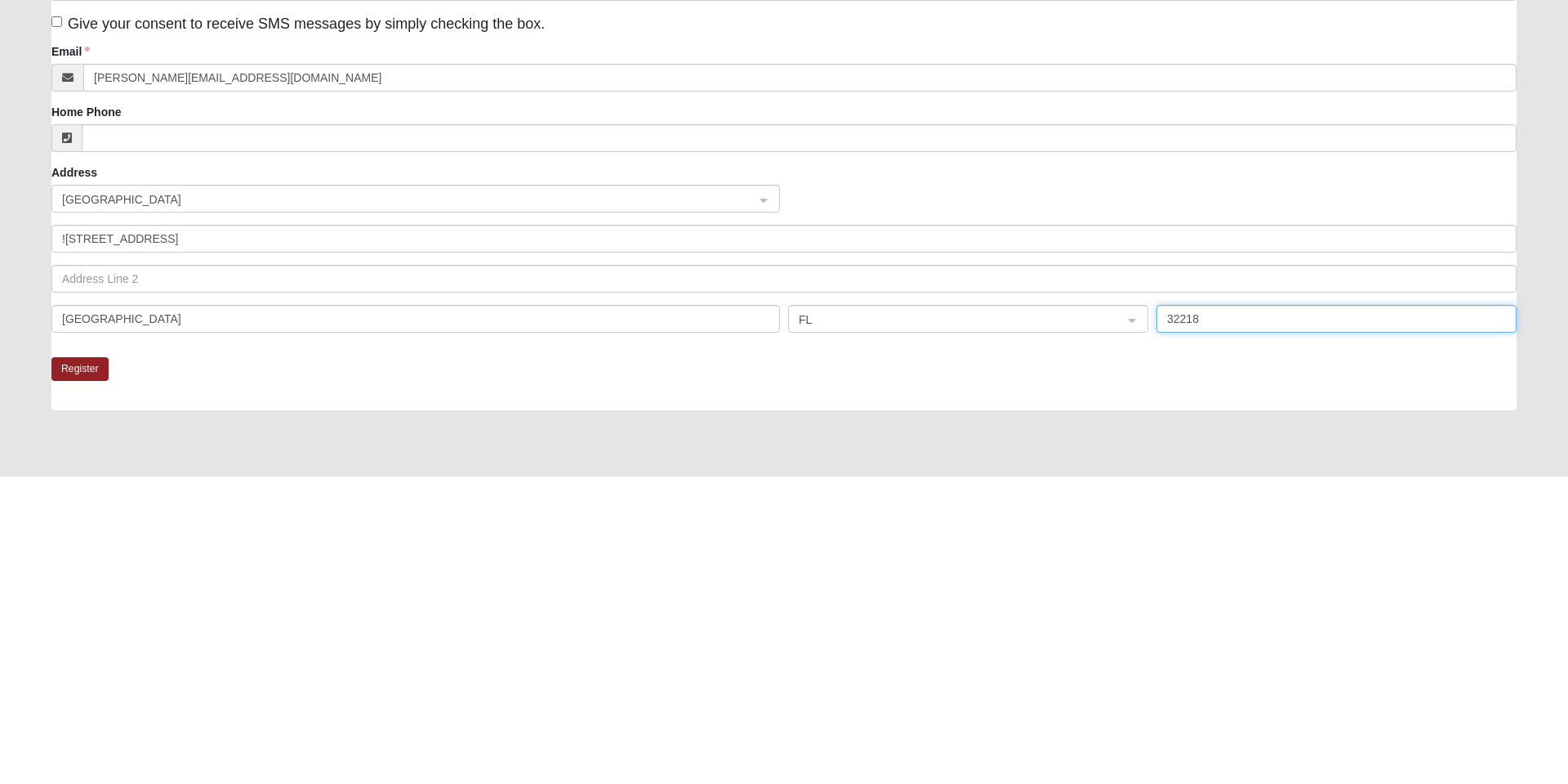
type input "32218"
click at [89, 675] on button "Register" at bounding box center [80, 676] width 57 height 23
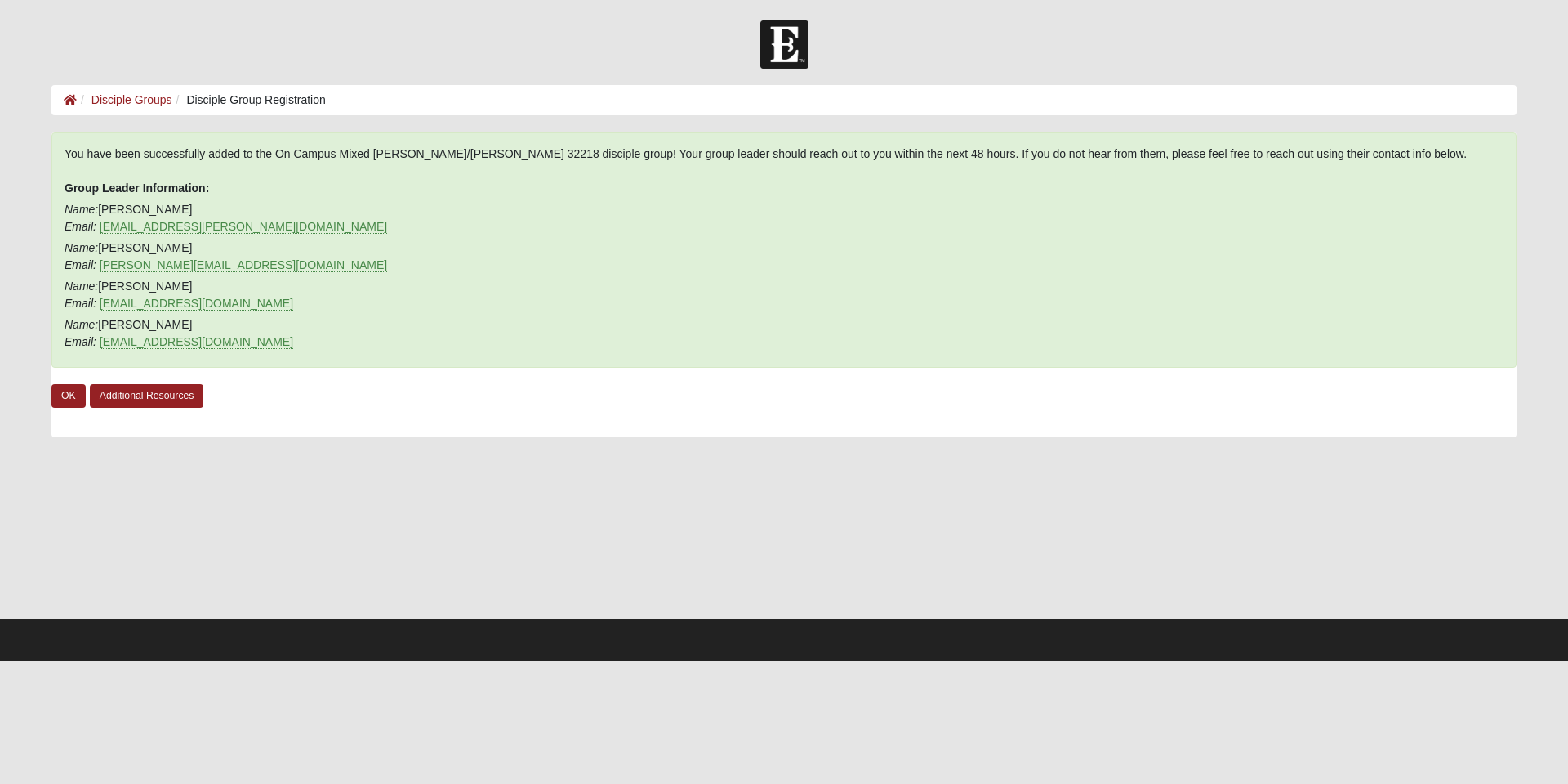
scroll to position [0, 0]
click at [81, 395] on link "OK" at bounding box center [68, 396] width 34 height 23
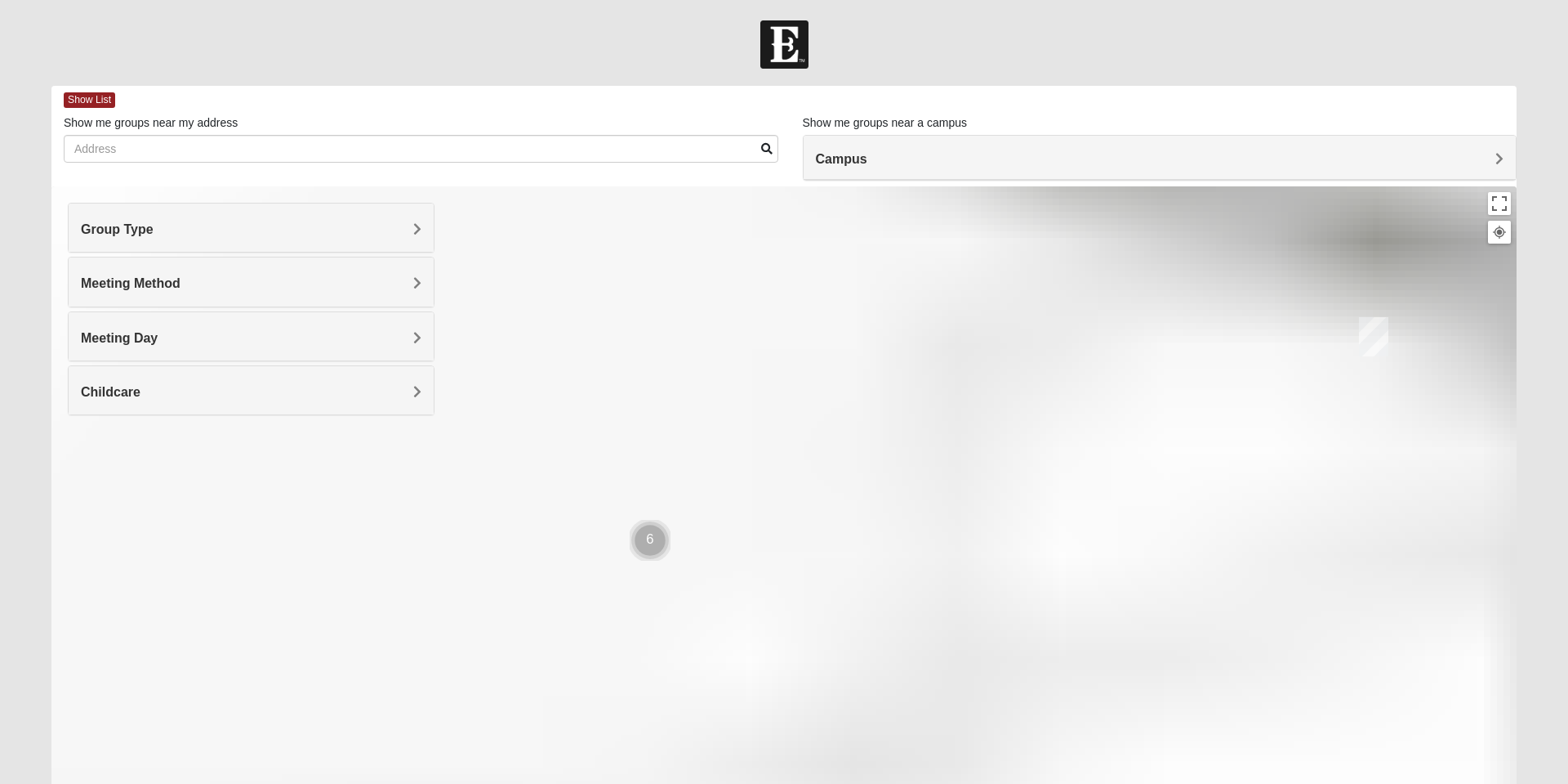
click at [739, 354] on div at bounding box center [784, 513] width 1465 height 654
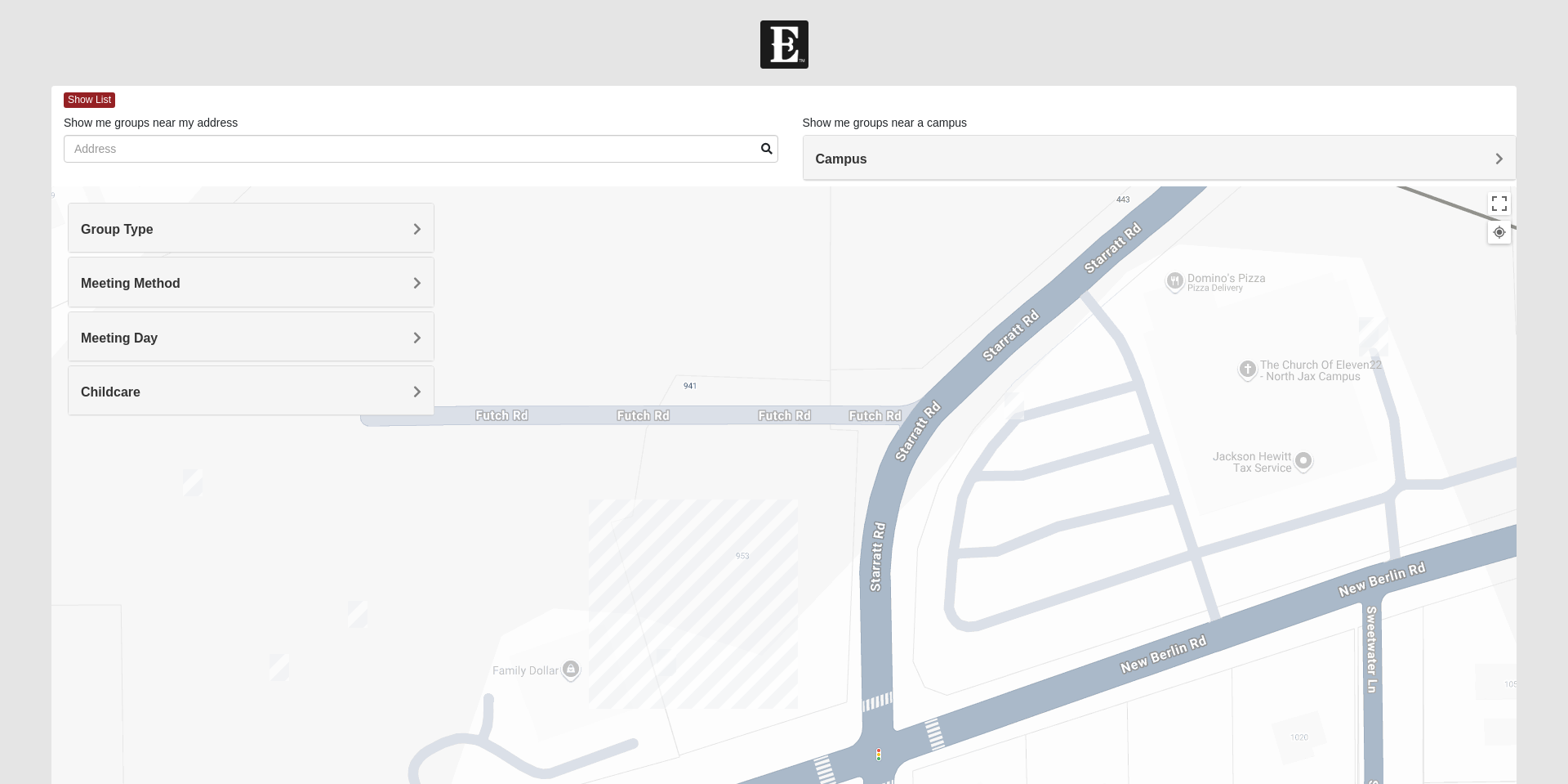
click at [678, 667] on img "On Campus Womens Smith 32218" at bounding box center [666, 662] width 32 height 40
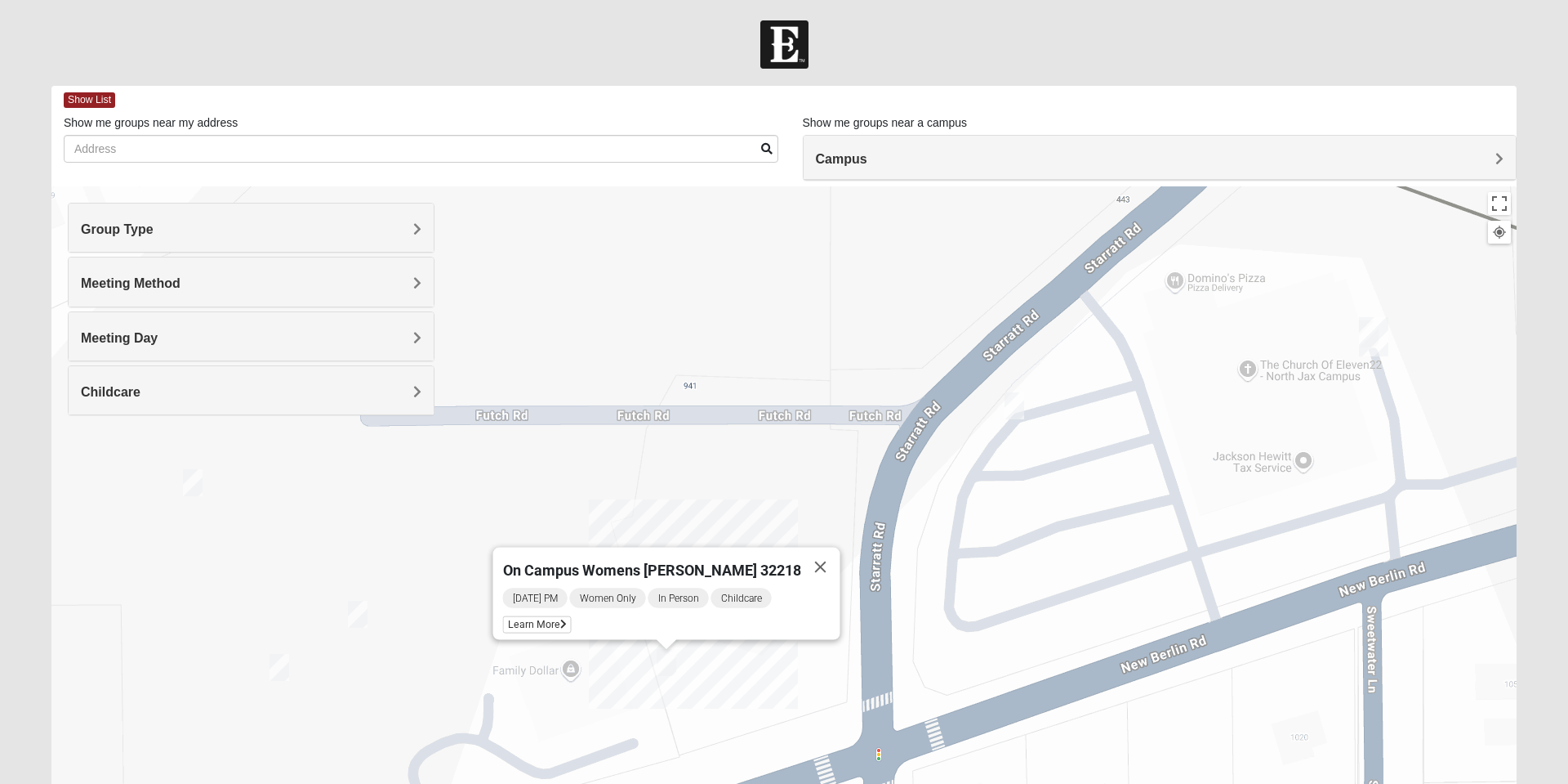
click at [561, 616] on span "Learn More" at bounding box center [537, 624] width 68 height 17
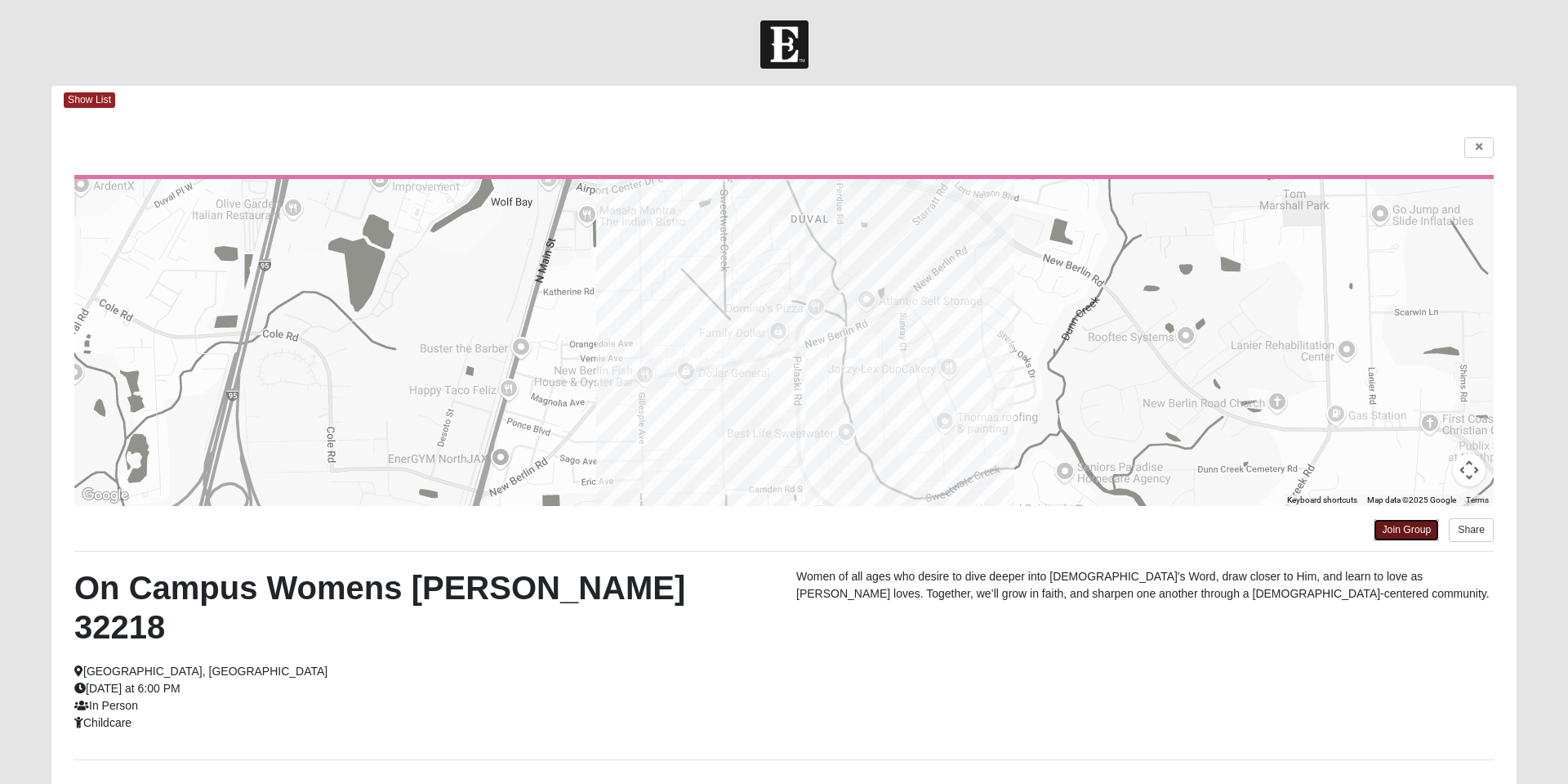
click at [1408, 532] on link "Join Group" at bounding box center [1406, 530] width 65 height 22
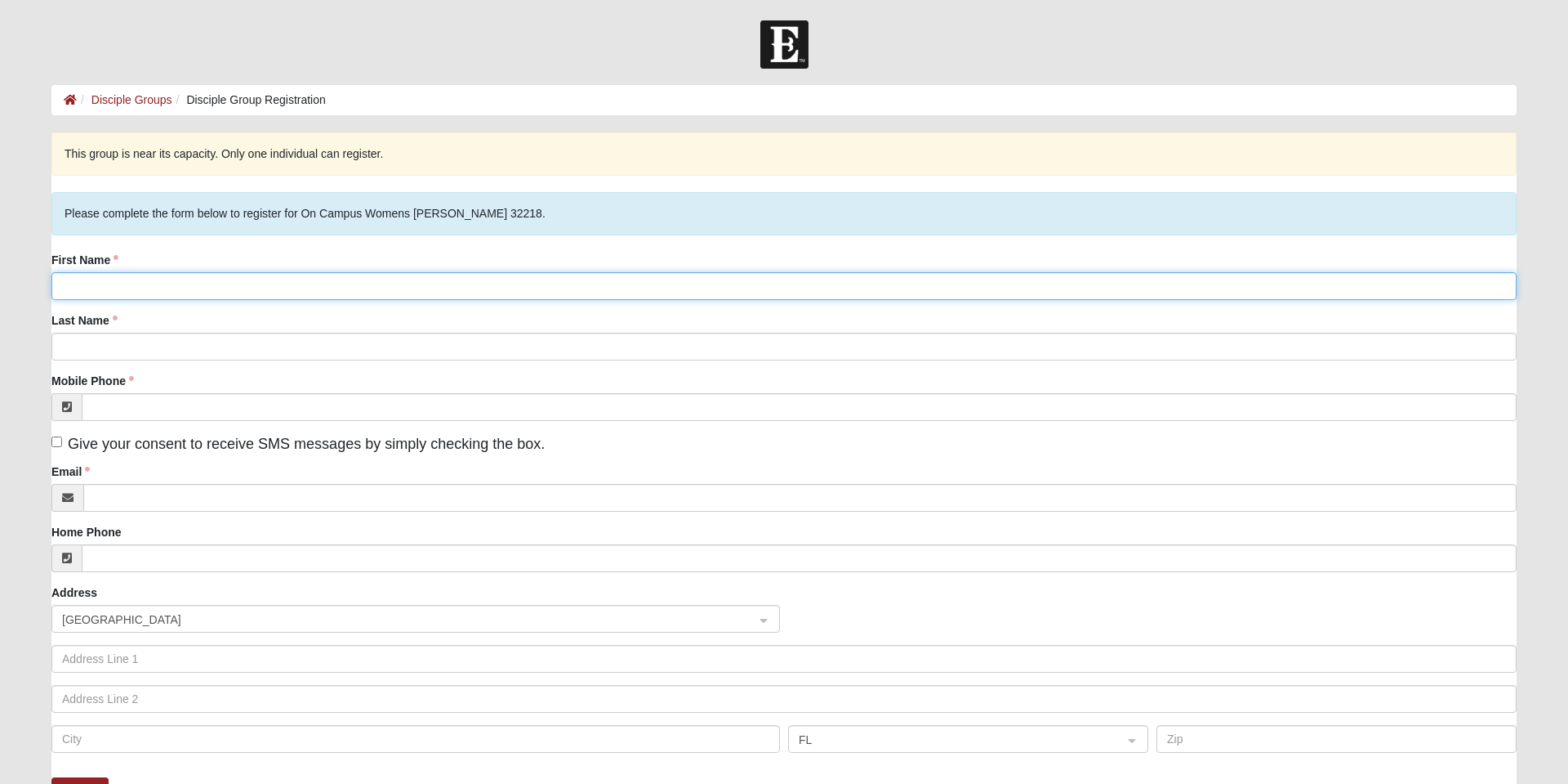
click at [395, 289] on input "First Name" at bounding box center [784, 286] width 1465 height 27
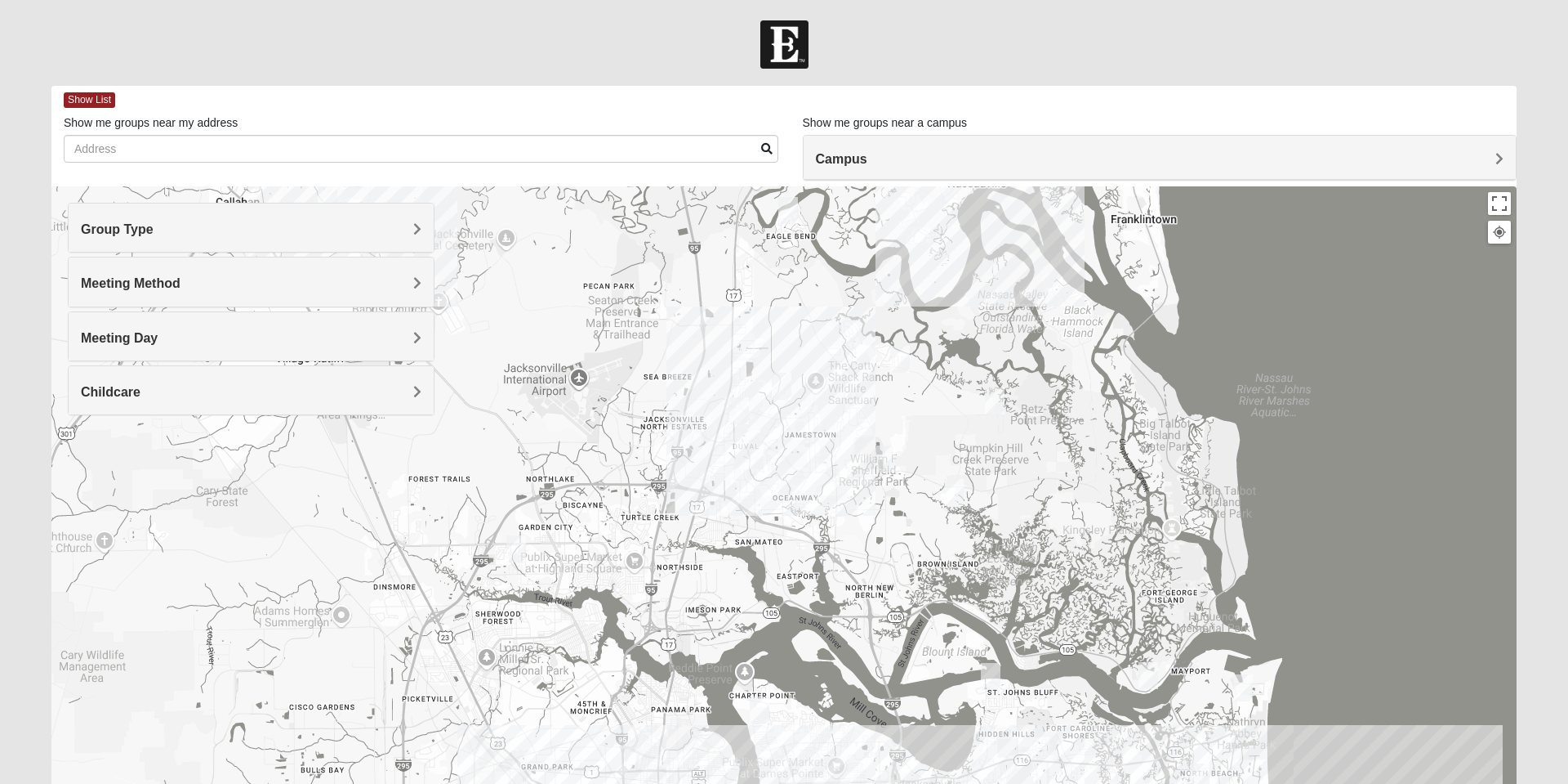
click at [748, 468] on img "North Jax" at bounding box center [749, 449] width 42 height 52
click at [753, 457] on img "North Jax" at bounding box center [749, 449] width 42 height 52
click at [751, 474] on img "North Jax" at bounding box center [749, 449] width 42 height 52
click at [809, 361] on button "Close" at bounding box center [820, 377] width 39 height 39
click at [739, 472] on img "North Jax" at bounding box center [749, 449] width 42 height 52
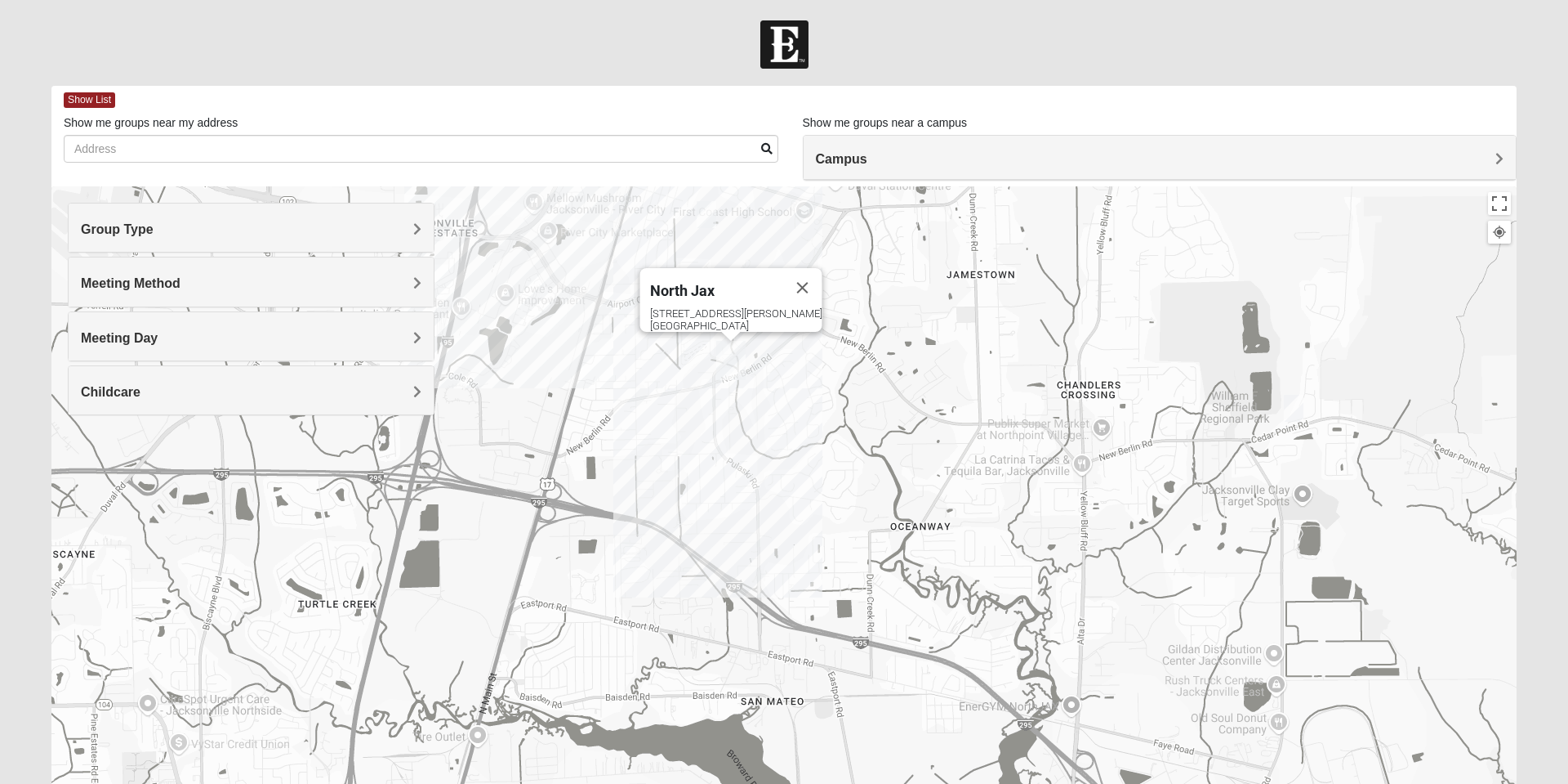
click at [710, 381] on img "North Jax" at bounding box center [730, 360] width 42 height 52
click at [715, 374] on img "North Jax" at bounding box center [730, 360] width 42 height 52
click at [711, 382] on img "North Jax" at bounding box center [730, 360] width 42 height 52
click at [429, 233] on div "Group Type" at bounding box center [251, 227] width 365 height 48
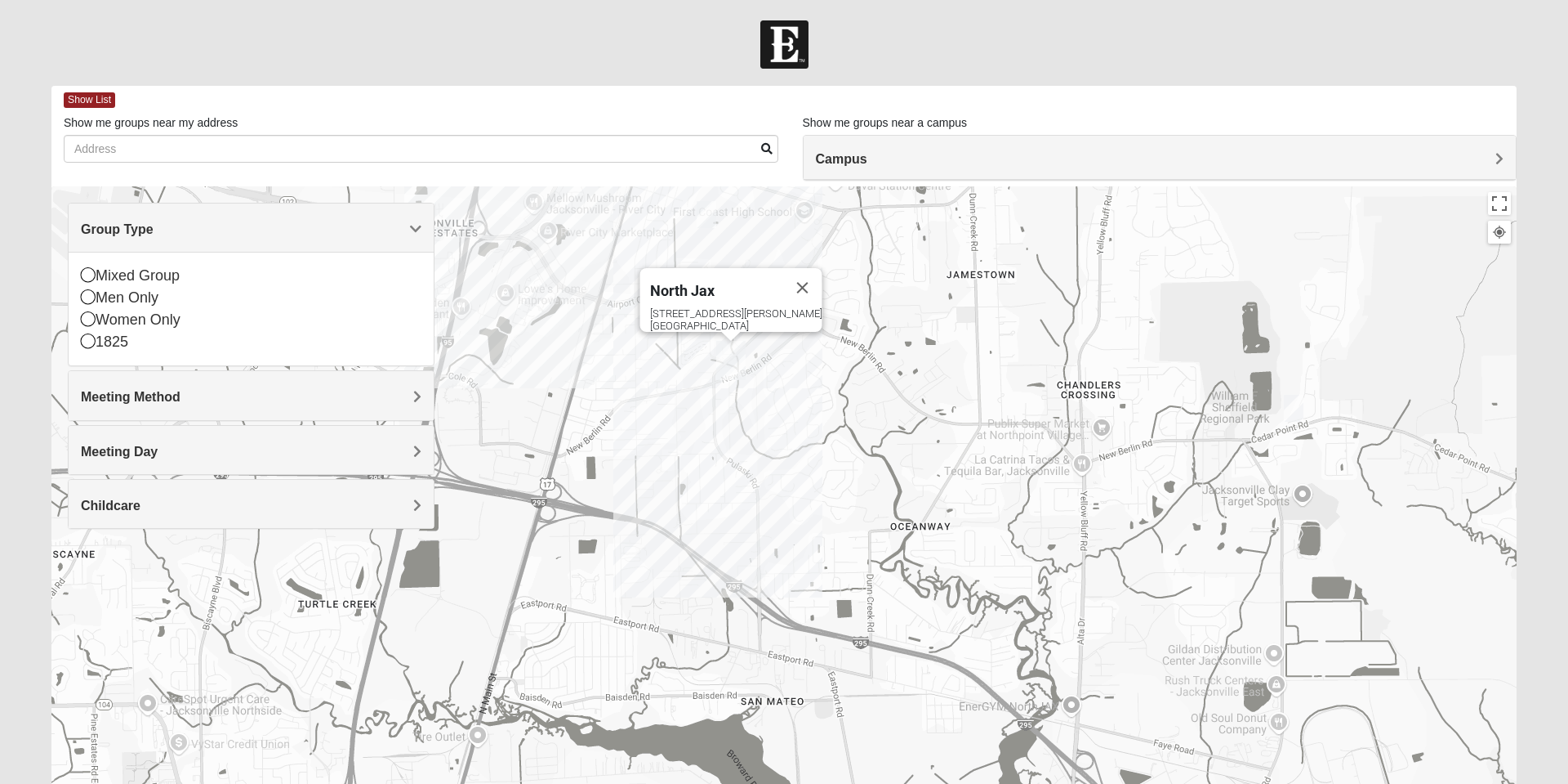
click at [92, 325] on icon at bounding box center [88, 319] width 15 height 15
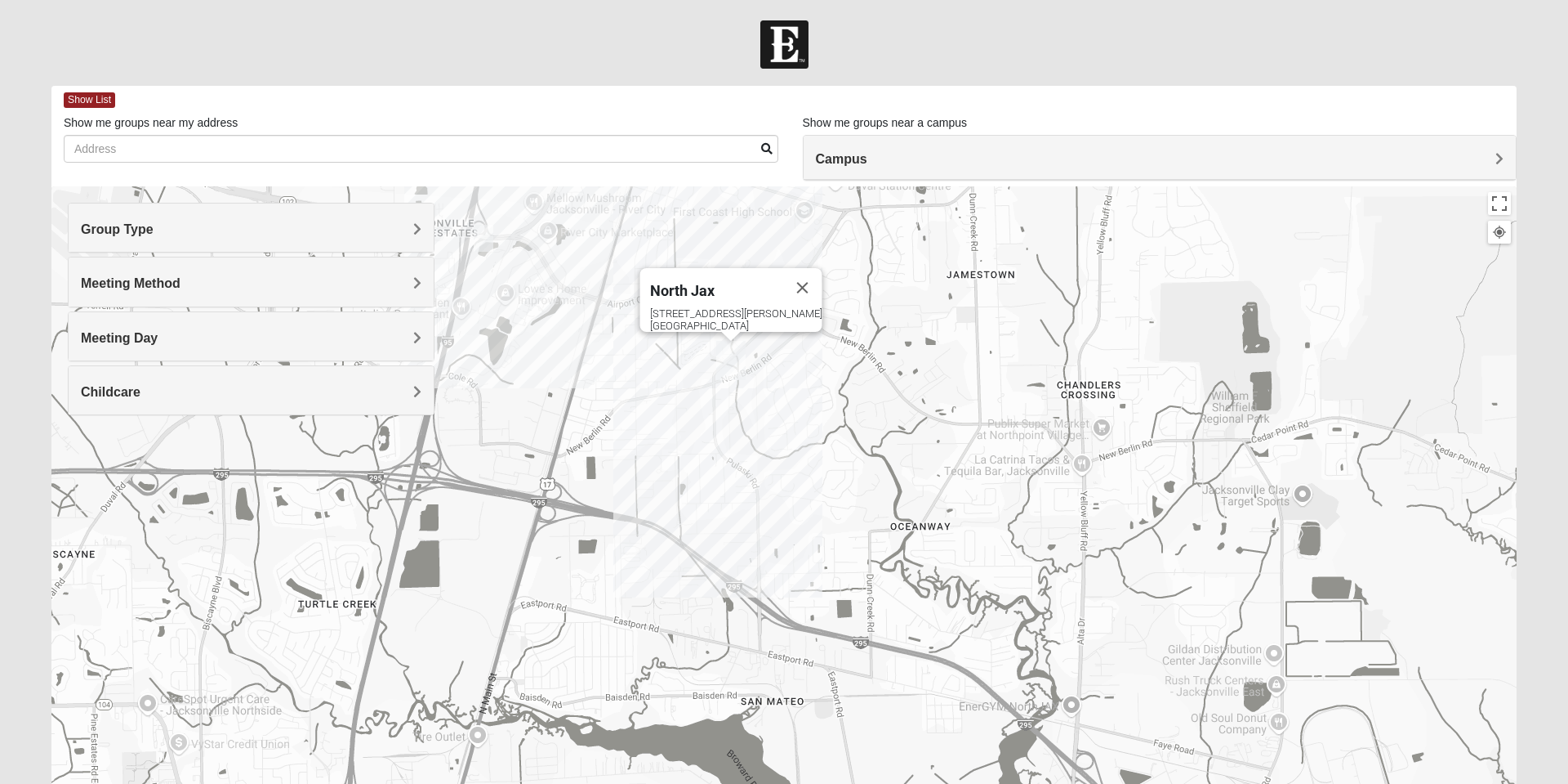
click at [428, 281] on div "Meeting Method" at bounding box center [251, 282] width 365 height 48
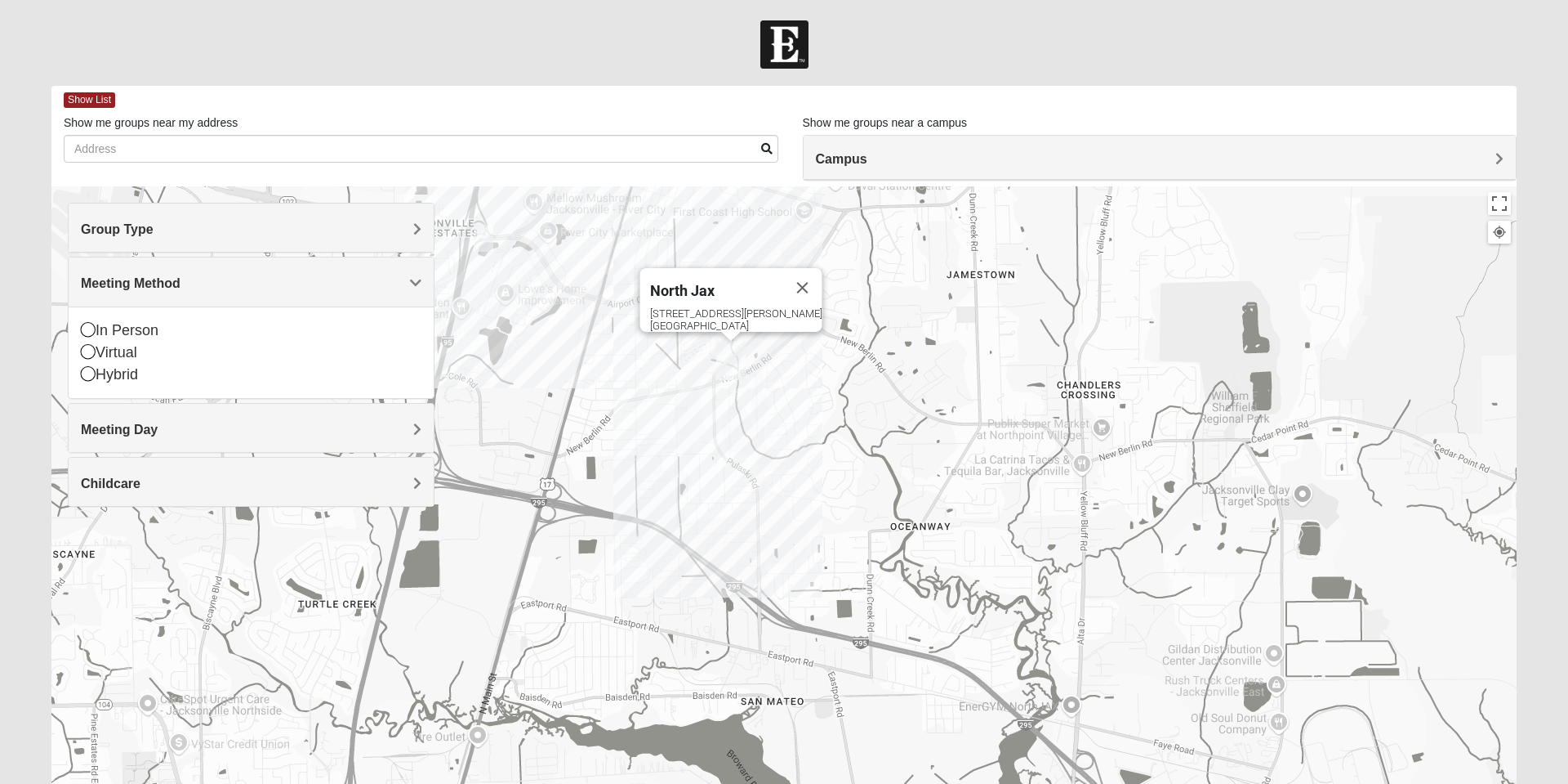
click at [98, 336] on div "In Person" at bounding box center [251, 330] width 341 height 22
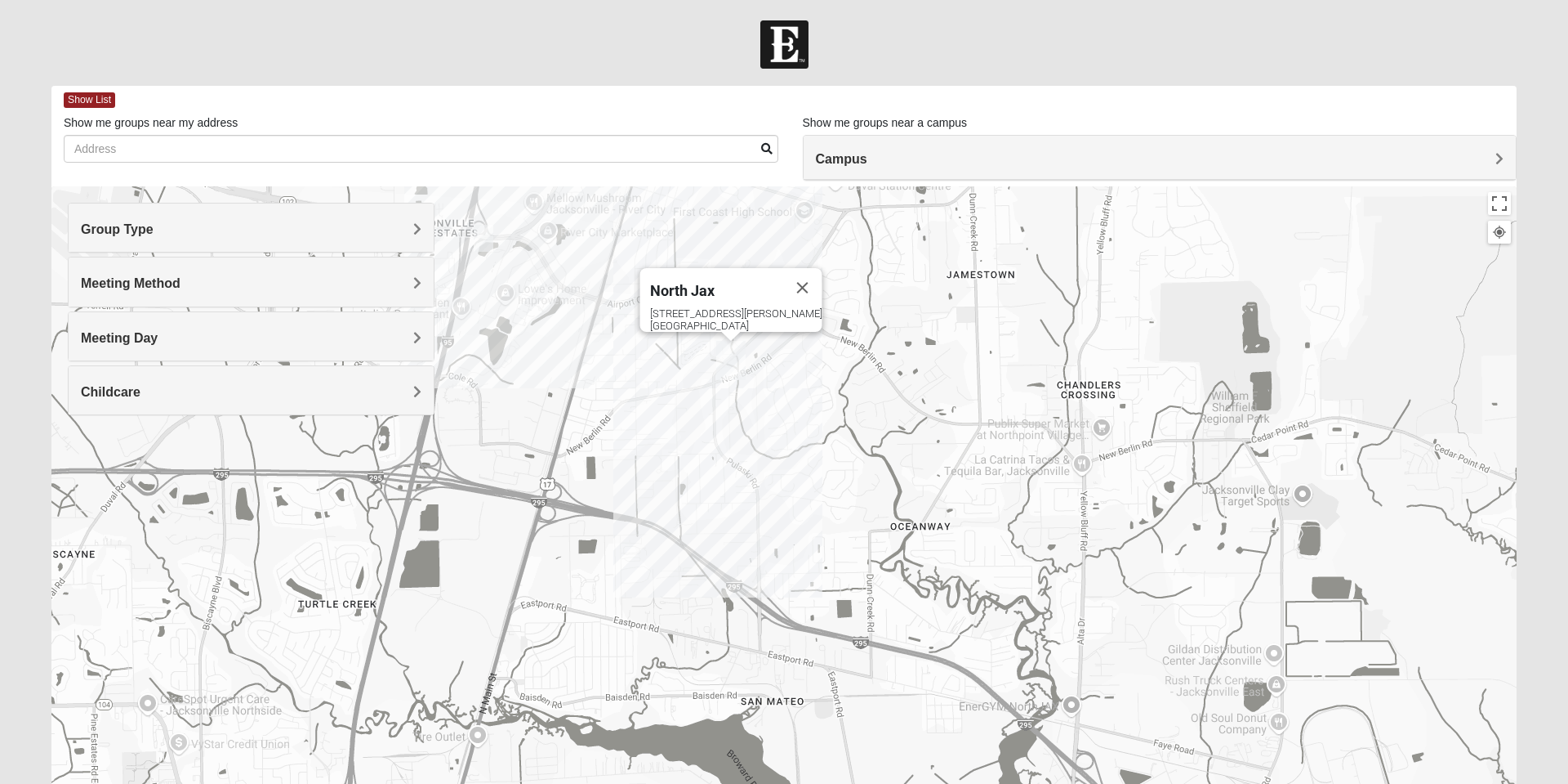
click at [424, 345] on div "Meeting Day" at bounding box center [251, 337] width 365 height 48
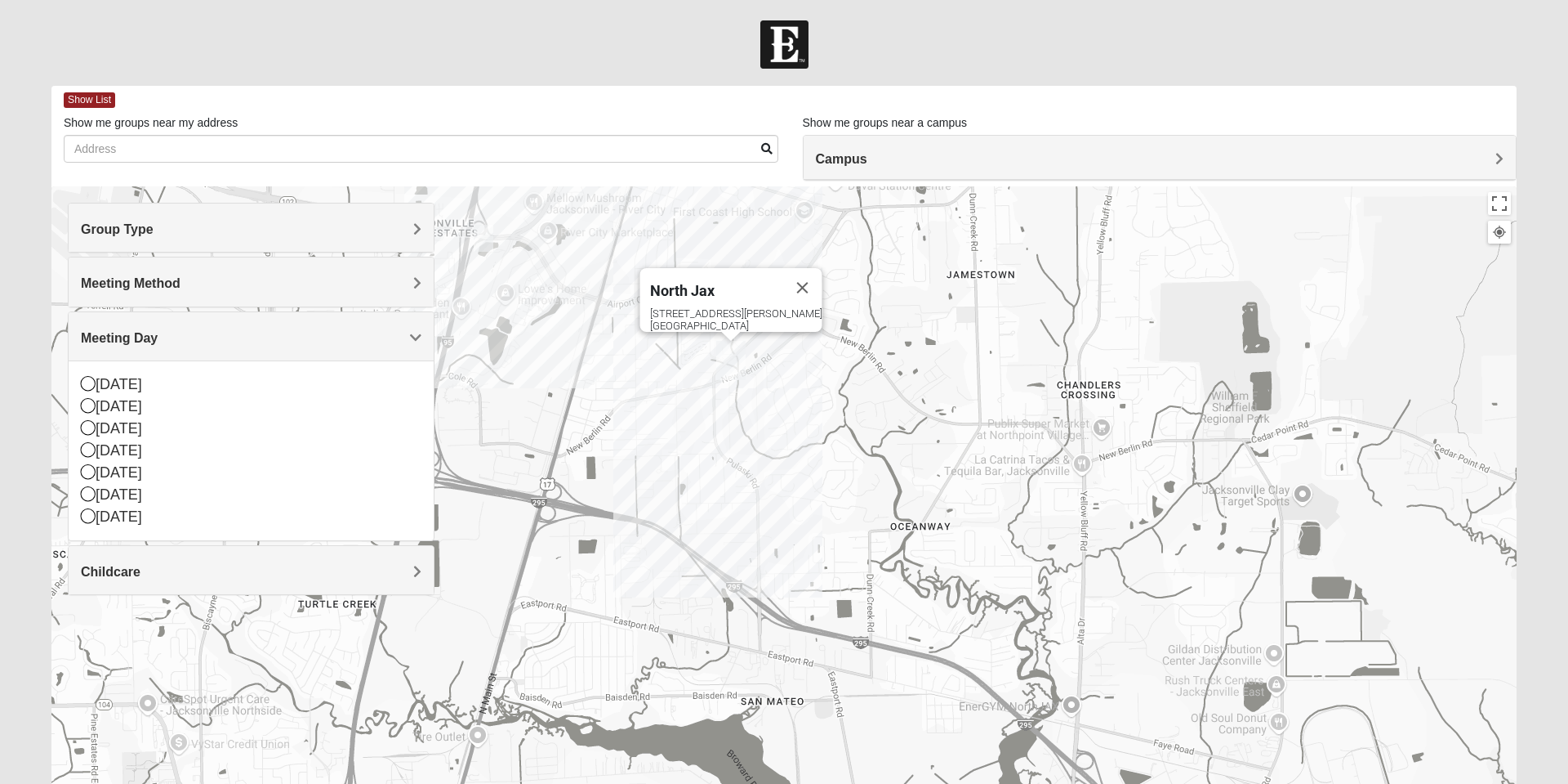
click at [88, 407] on icon at bounding box center [88, 406] width 15 height 15
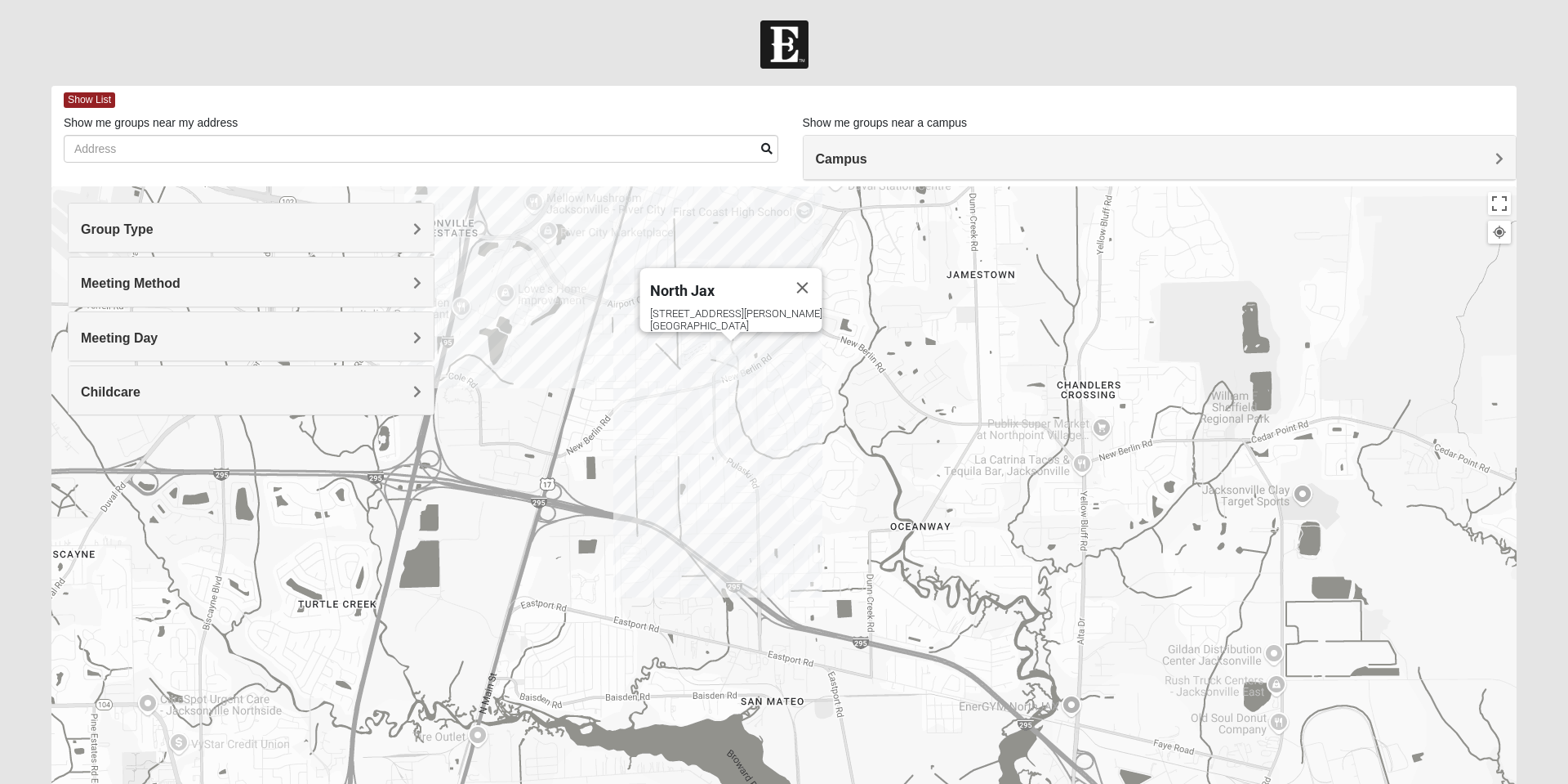
click at [231, 408] on div "Childcare" at bounding box center [251, 390] width 365 height 48
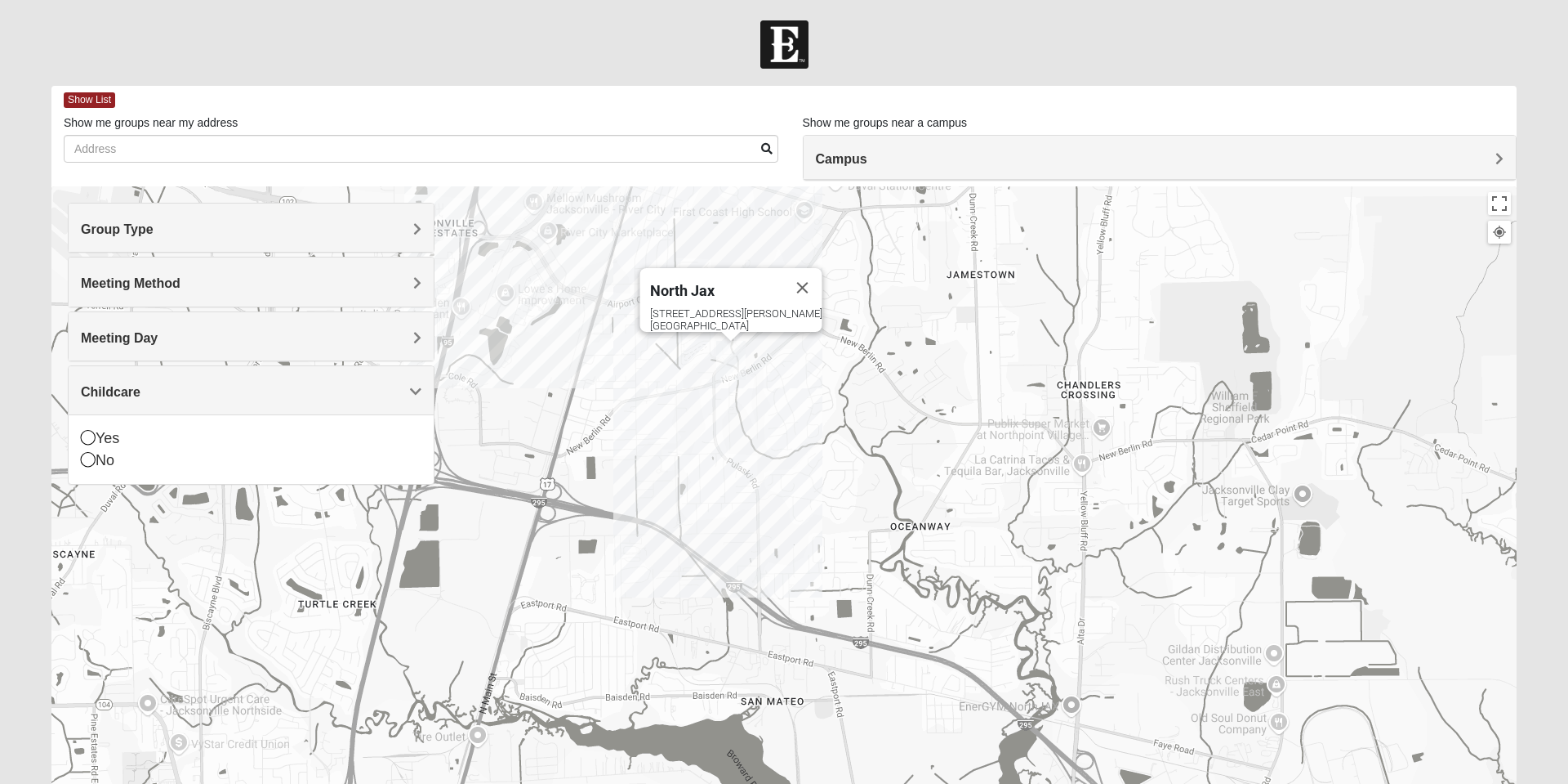
click at [97, 440] on div "Yes" at bounding box center [251, 438] width 341 height 22
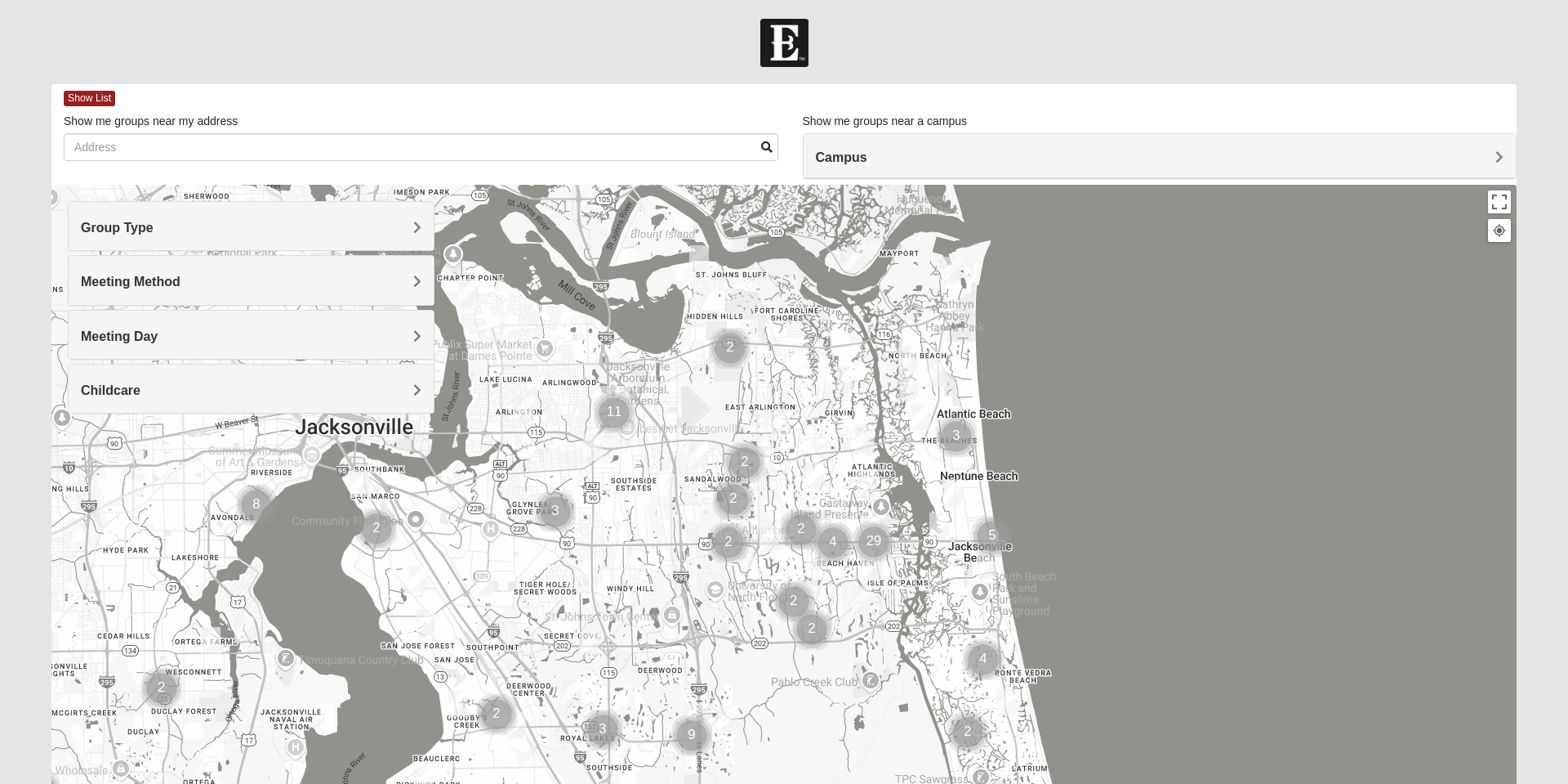
scroll to position [2, 0]
click at [864, 158] on span "Campus" at bounding box center [842, 156] width 52 height 14
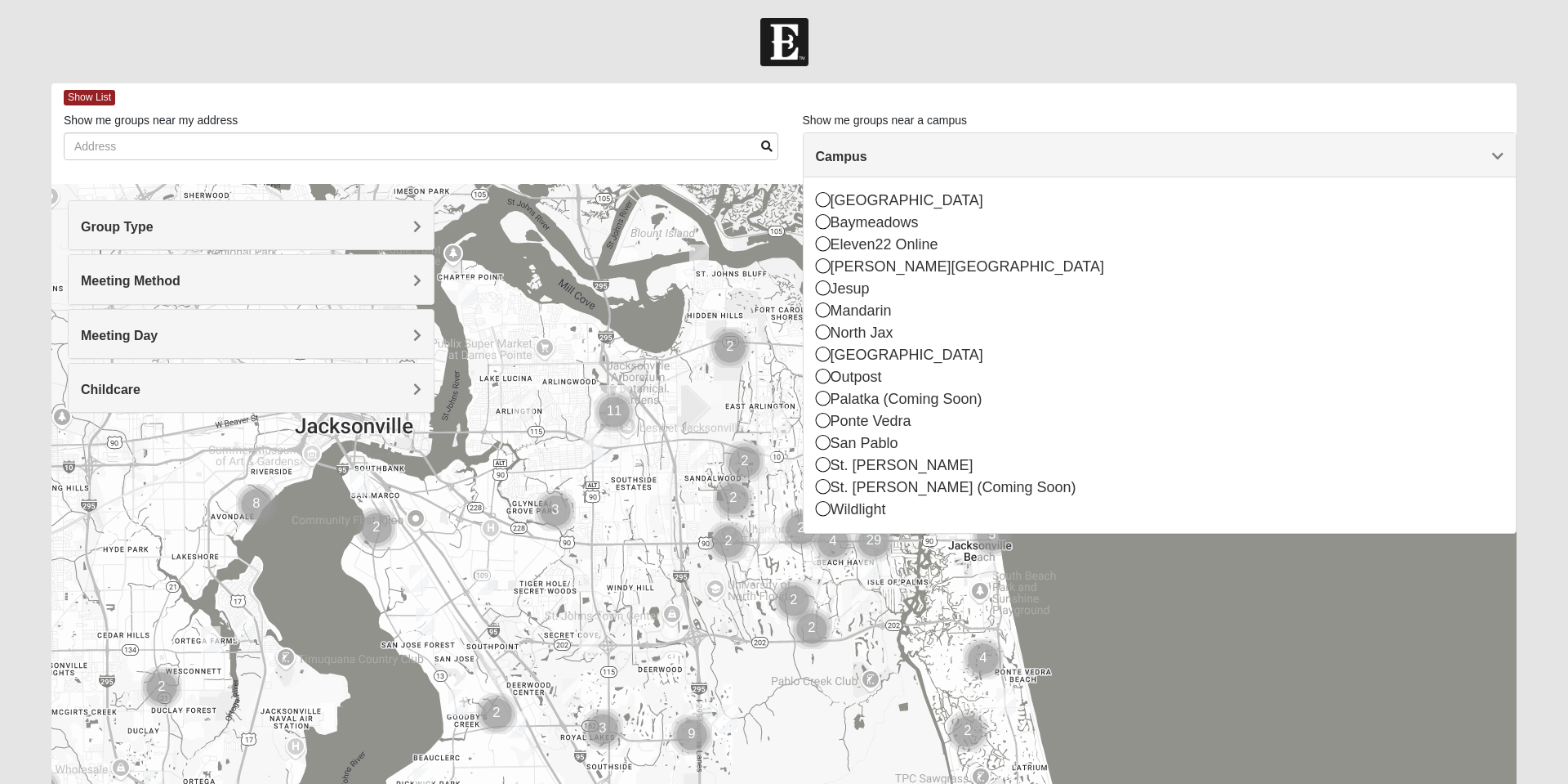
click at [824, 337] on icon at bounding box center [824, 332] width 15 height 15
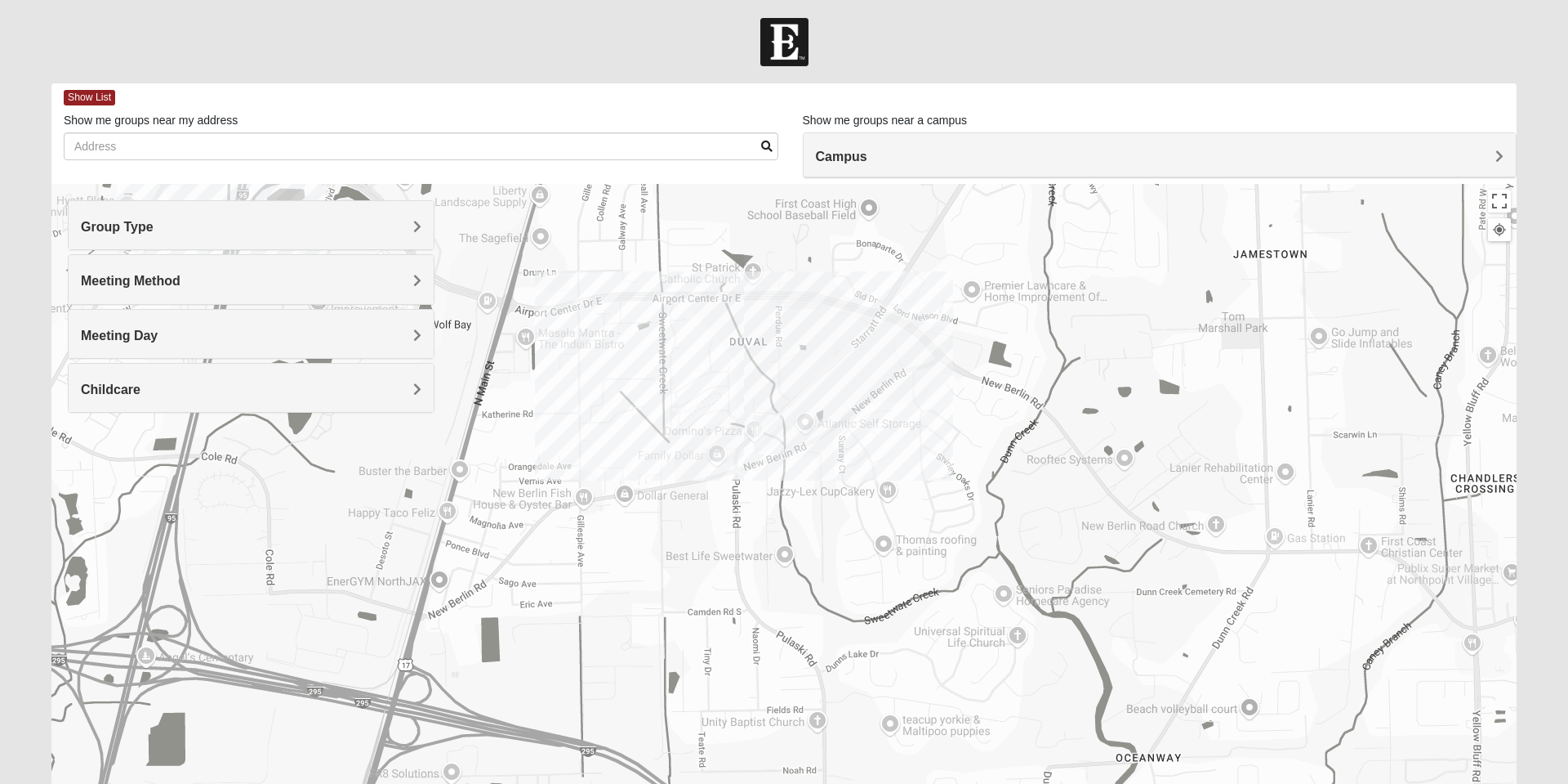
click at [424, 232] on div "Group Type" at bounding box center [251, 225] width 365 height 48
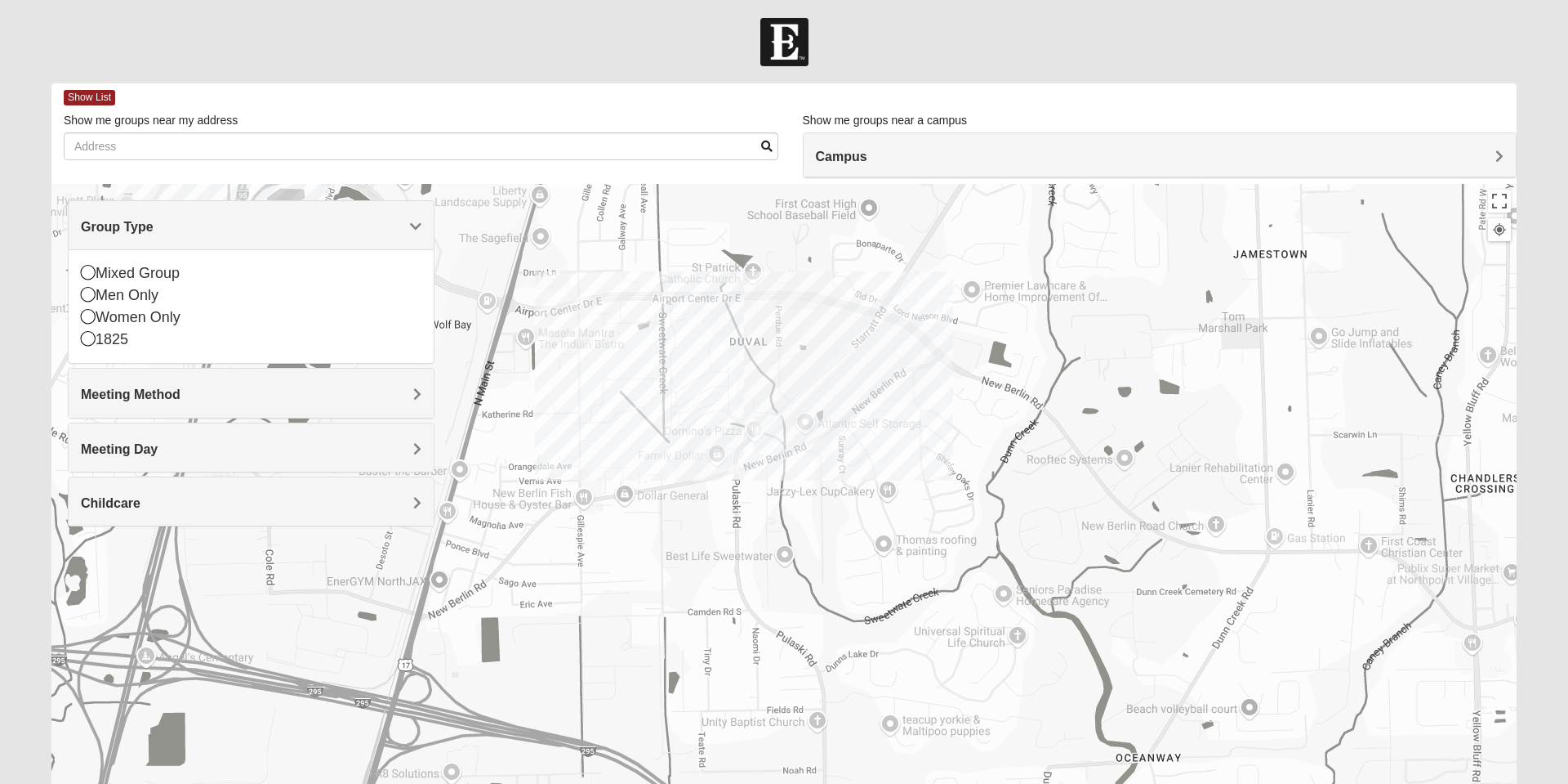
click at [102, 326] on div "Women Only" at bounding box center [251, 317] width 341 height 22
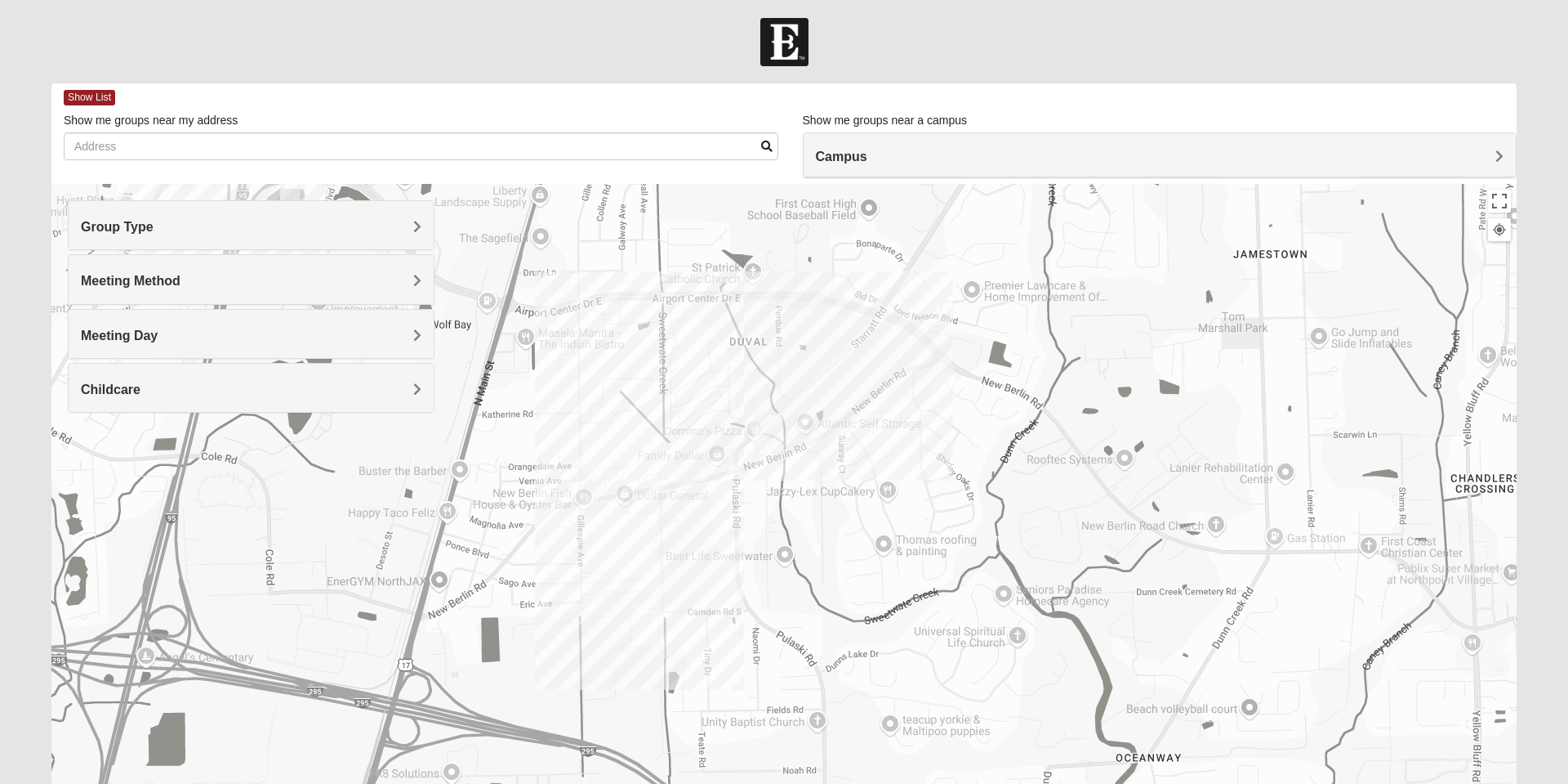
click at [408, 290] on div "Meeting Method" at bounding box center [251, 279] width 365 height 48
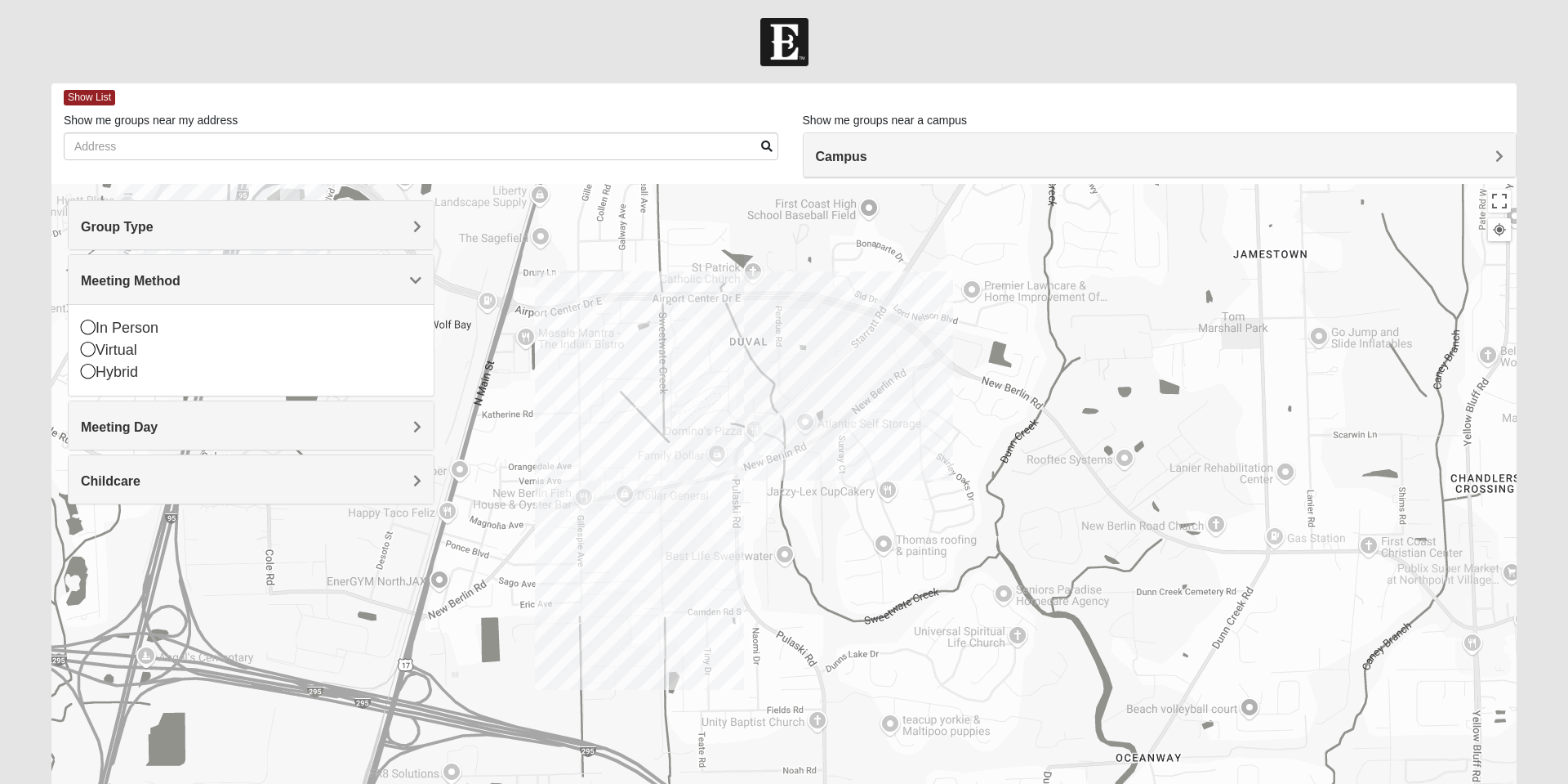
click at [88, 328] on icon at bounding box center [88, 327] width 15 height 15
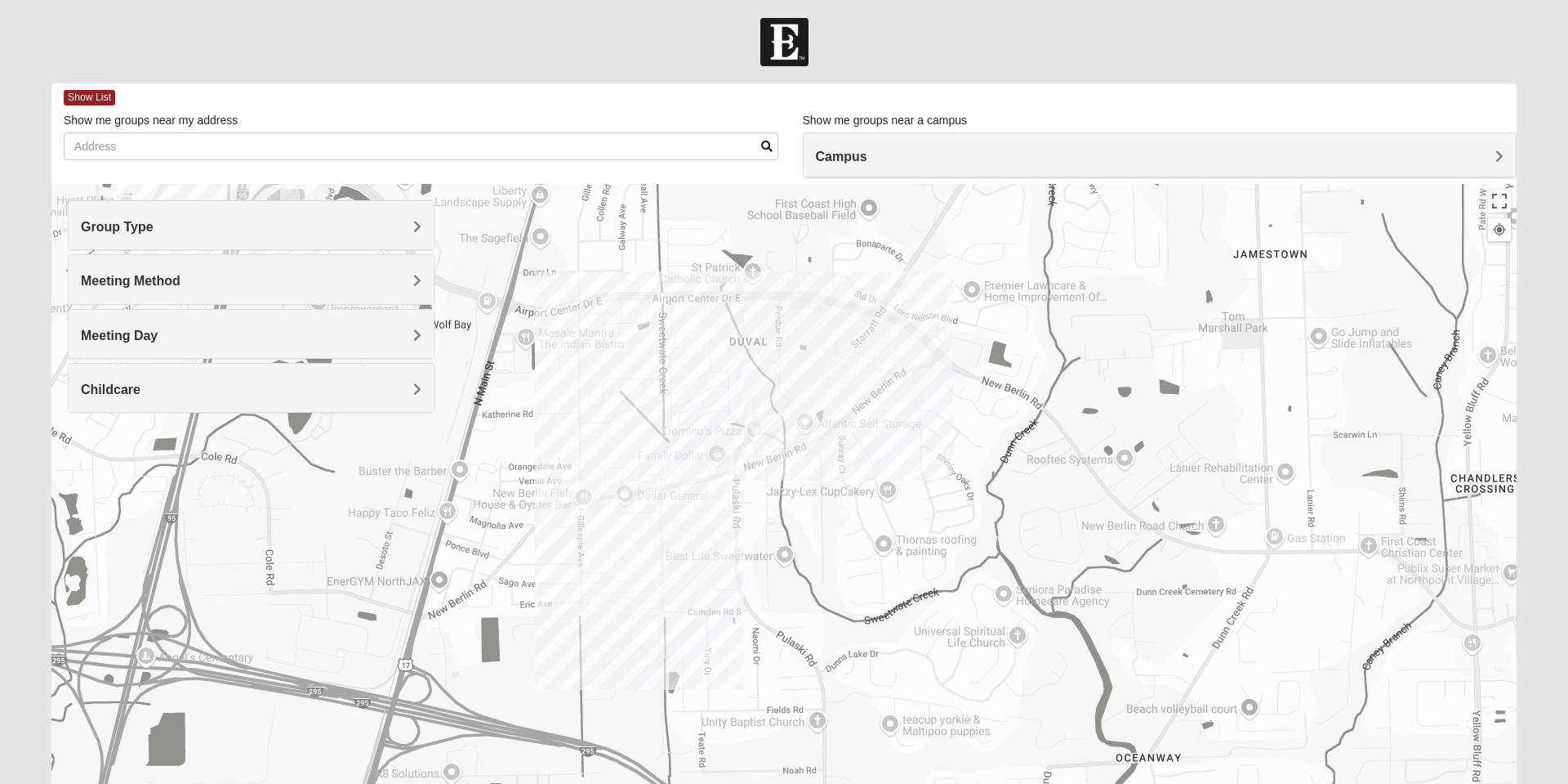
click at [157, 342] on span "Meeting Day" at bounding box center [119, 335] width 77 height 14
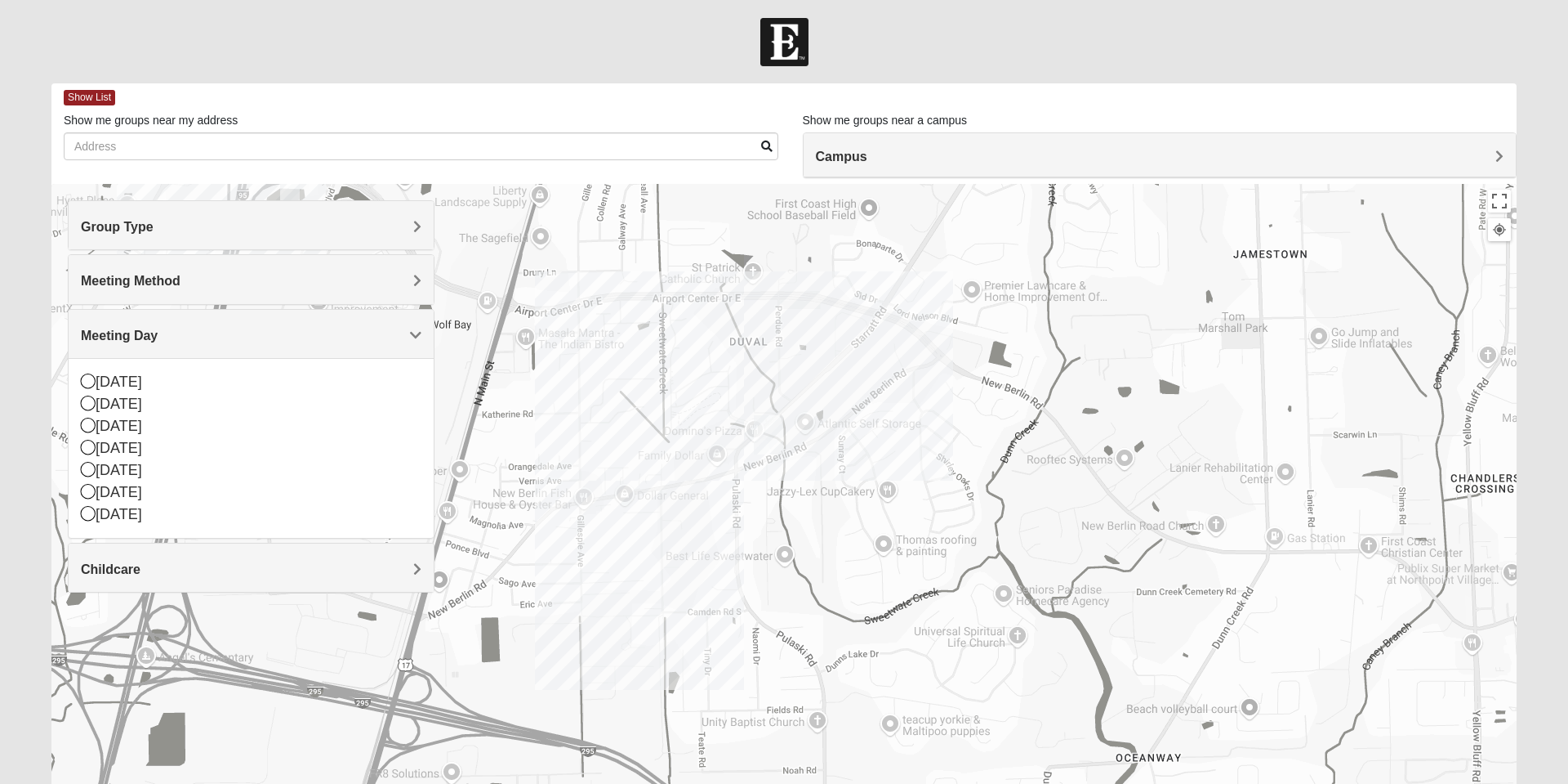
click at [95, 407] on icon at bounding box center [88, 403] width 15 height 15
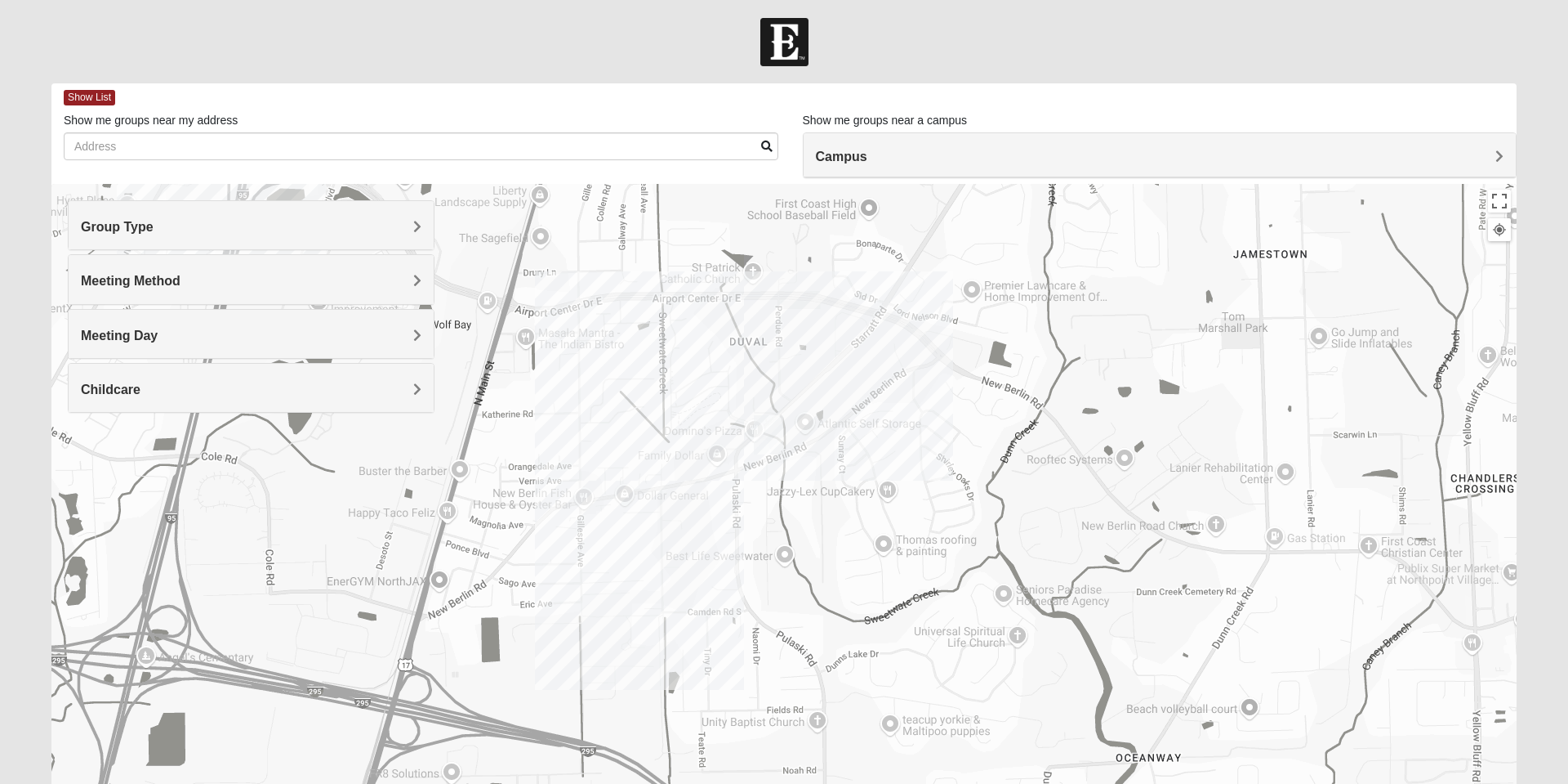
click at [364, 391] on h4 "Childcare" at bounding box center [251, 389] width 341 height 16
click at [92, 436] on icon at bounding box center [88, 435] width 15 height 15
click at [699, 470] on div at bounding box center [784, 511] width 1465 height 654
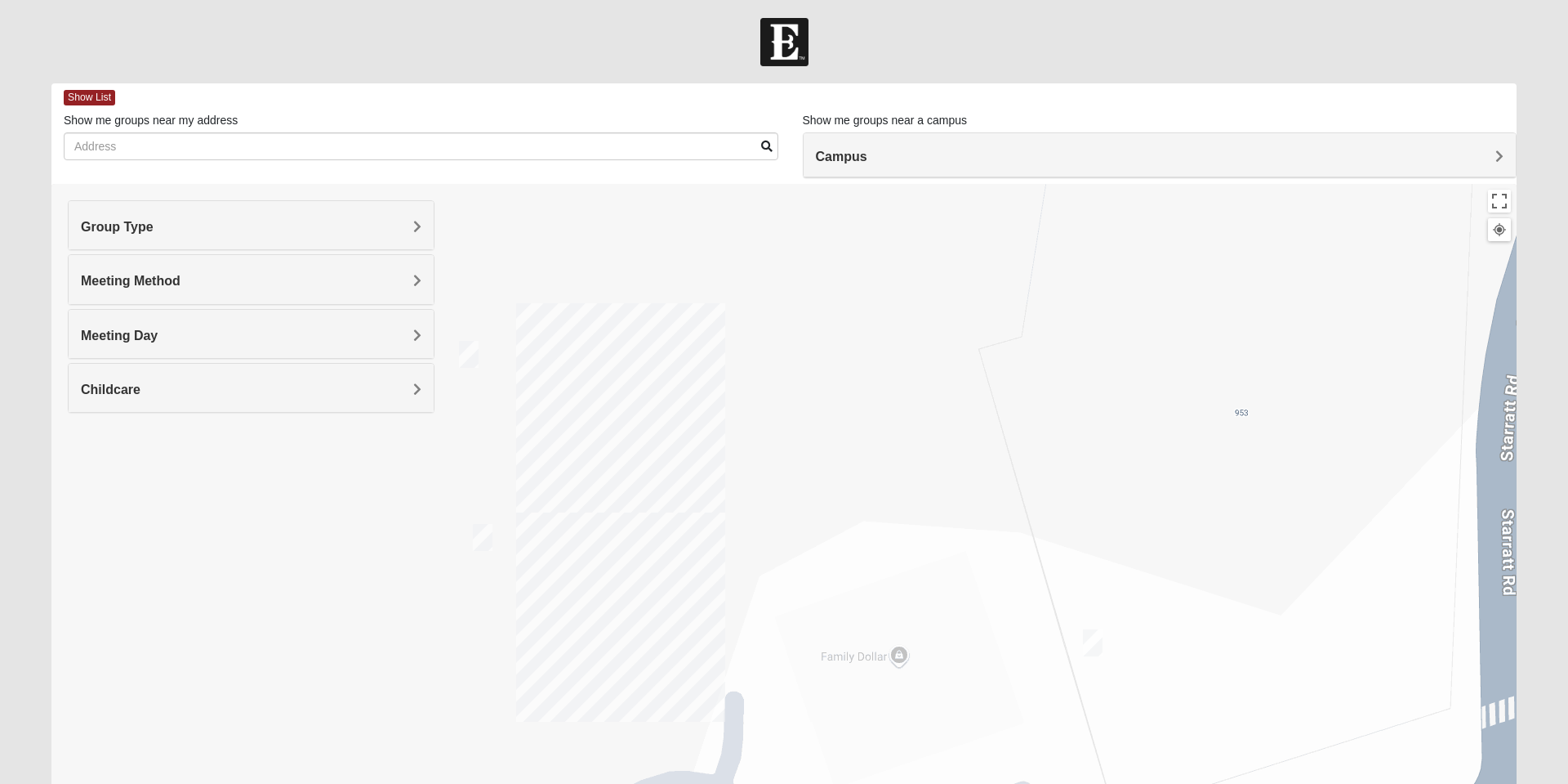
click at [1093, 642] on img "On Campus Womens Smith 32218" at bounding box center [1093, 642] width 32 height 40
click at [485, 532] on img "On Campus Womens Lousignont 32218" at bounding box center [482, 537] width 32 height 40
click at [471, 355] on img "On Campus Womens LeBlanc 32218" at bounding box center [468, 354] width 32 height 40
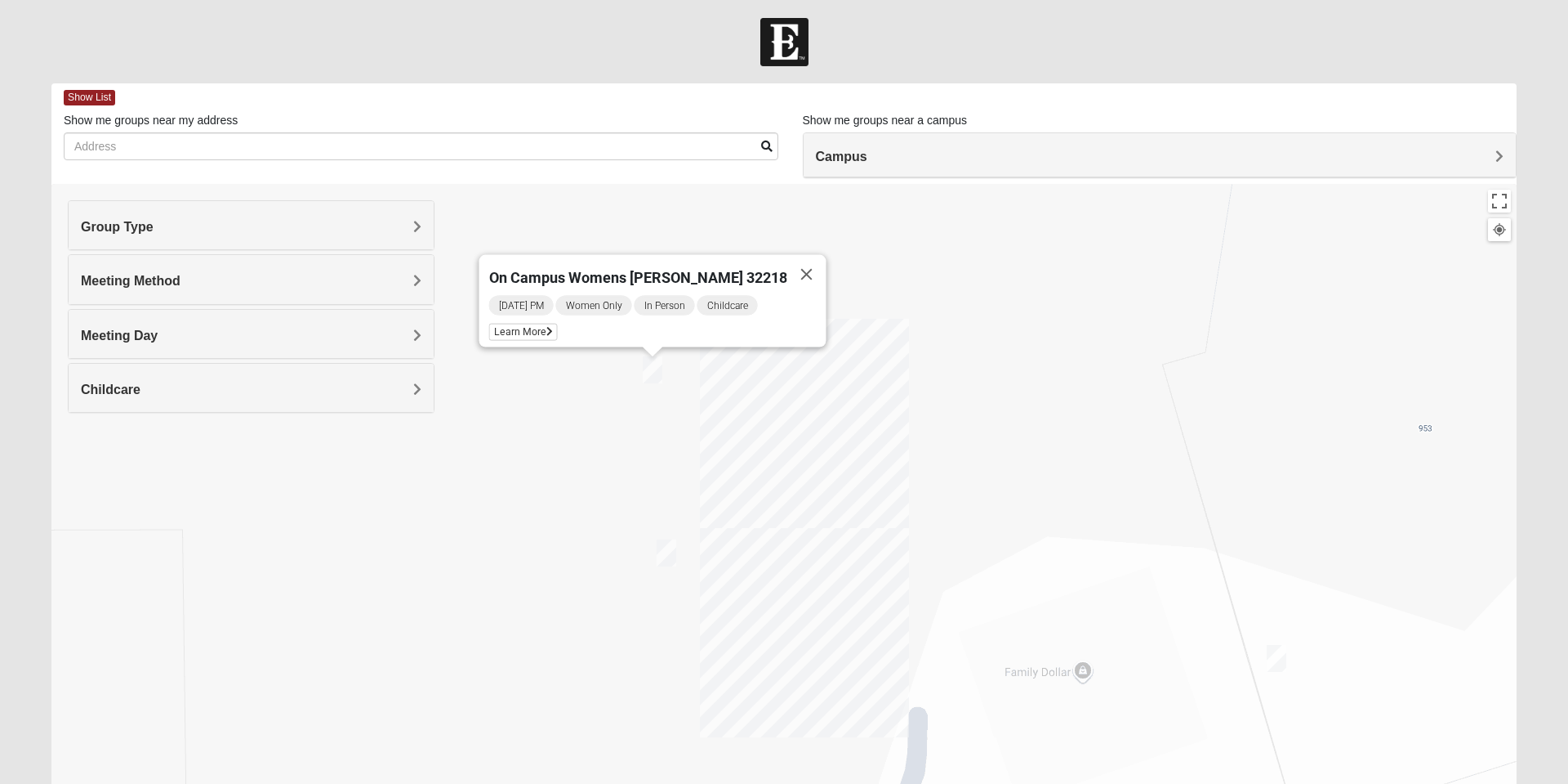
click at [558, 327] on span "Learn More" at bounding box center [523, 332] width 68 height 17
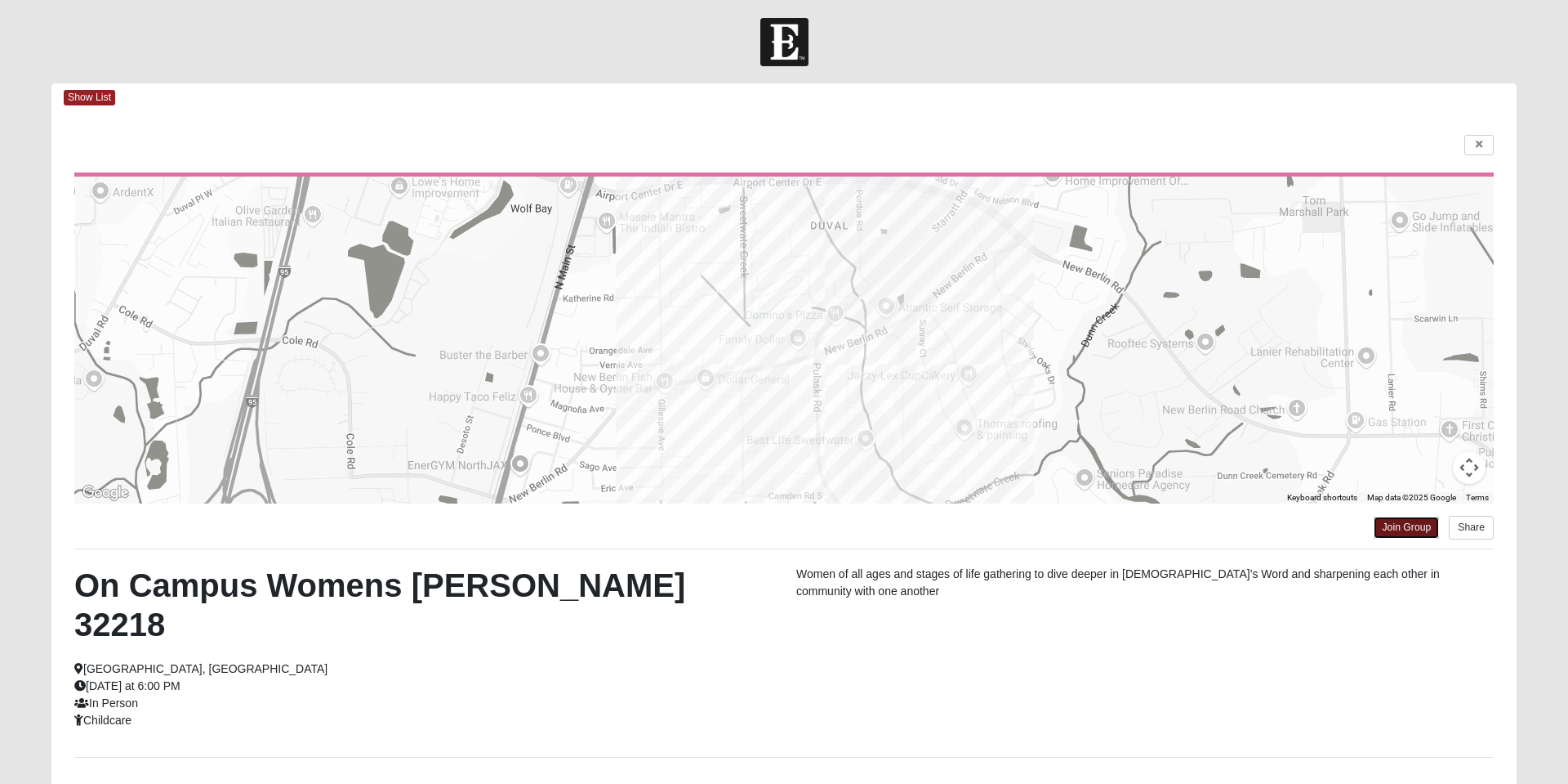
click at [1402, 532] on link "Join Group" at bounding box center [1406, 527] width 65 height 22
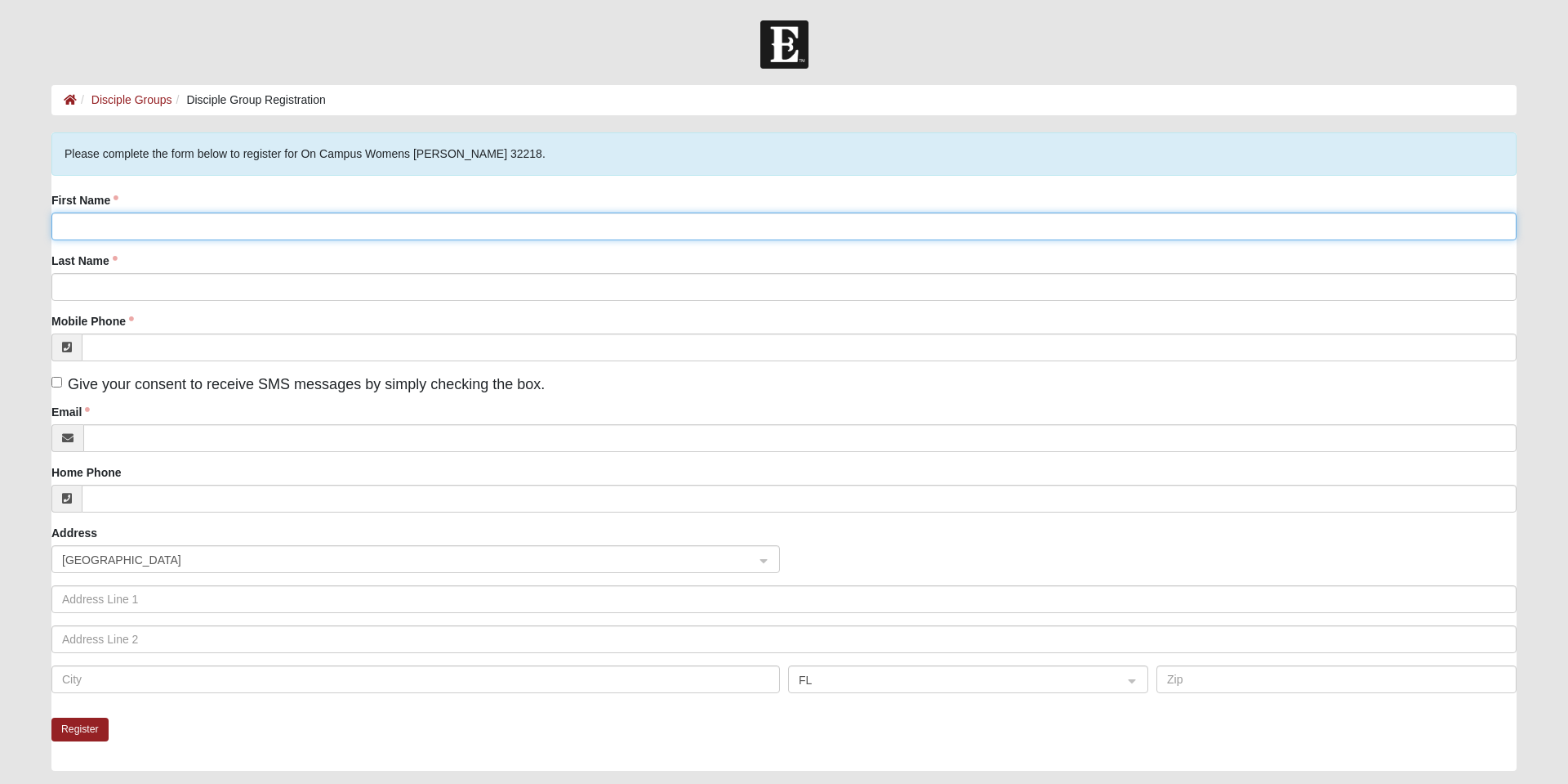
click at [256, 227] on input "First Name" at bounding box center [784, 226] width 1465 height 27
type input "Sage"
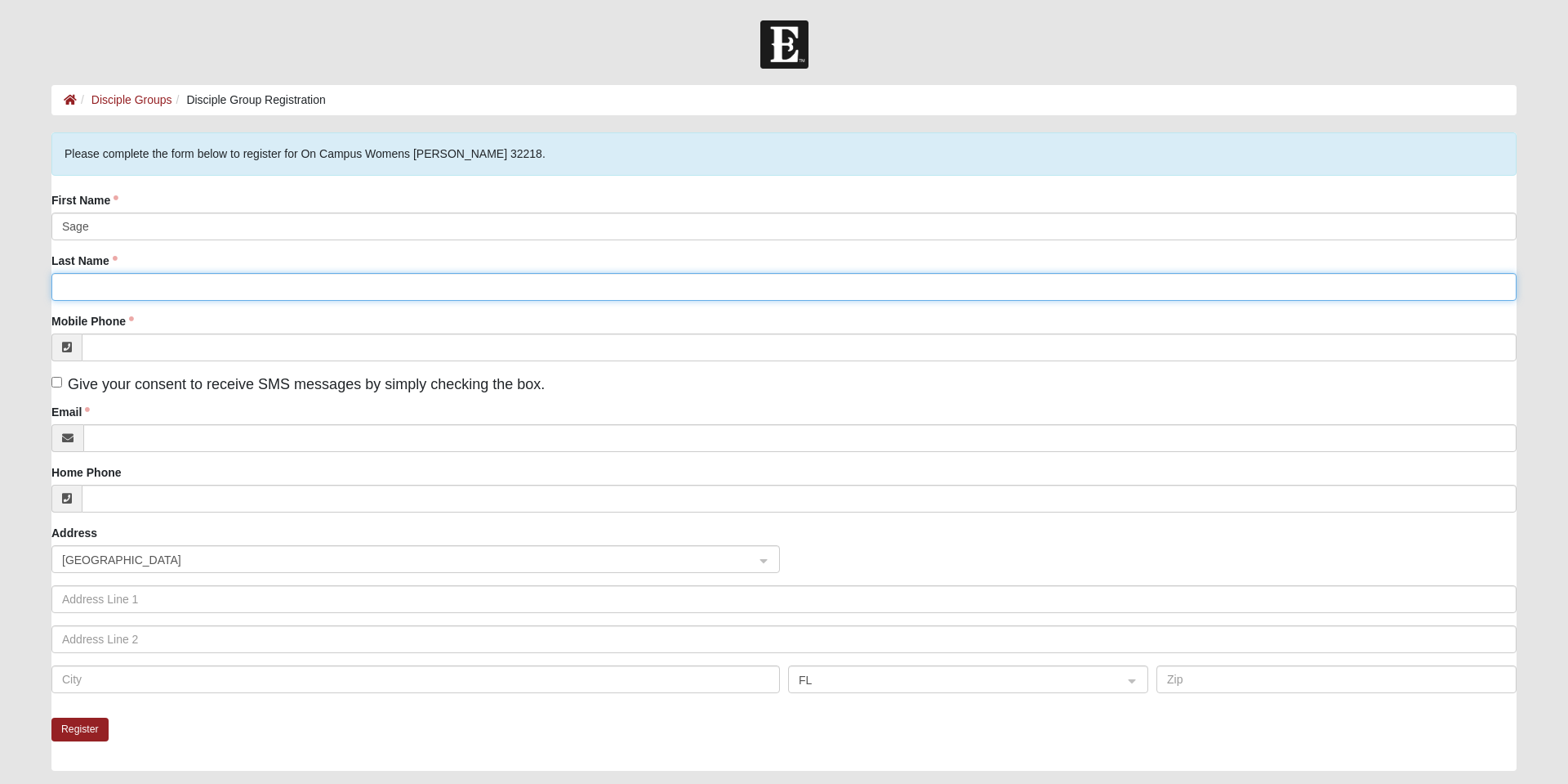
click at [398, 288] on input "Last Name" at bounding box center [784, 287] width 1465 height 27
type input "[PERSON_NAME]"
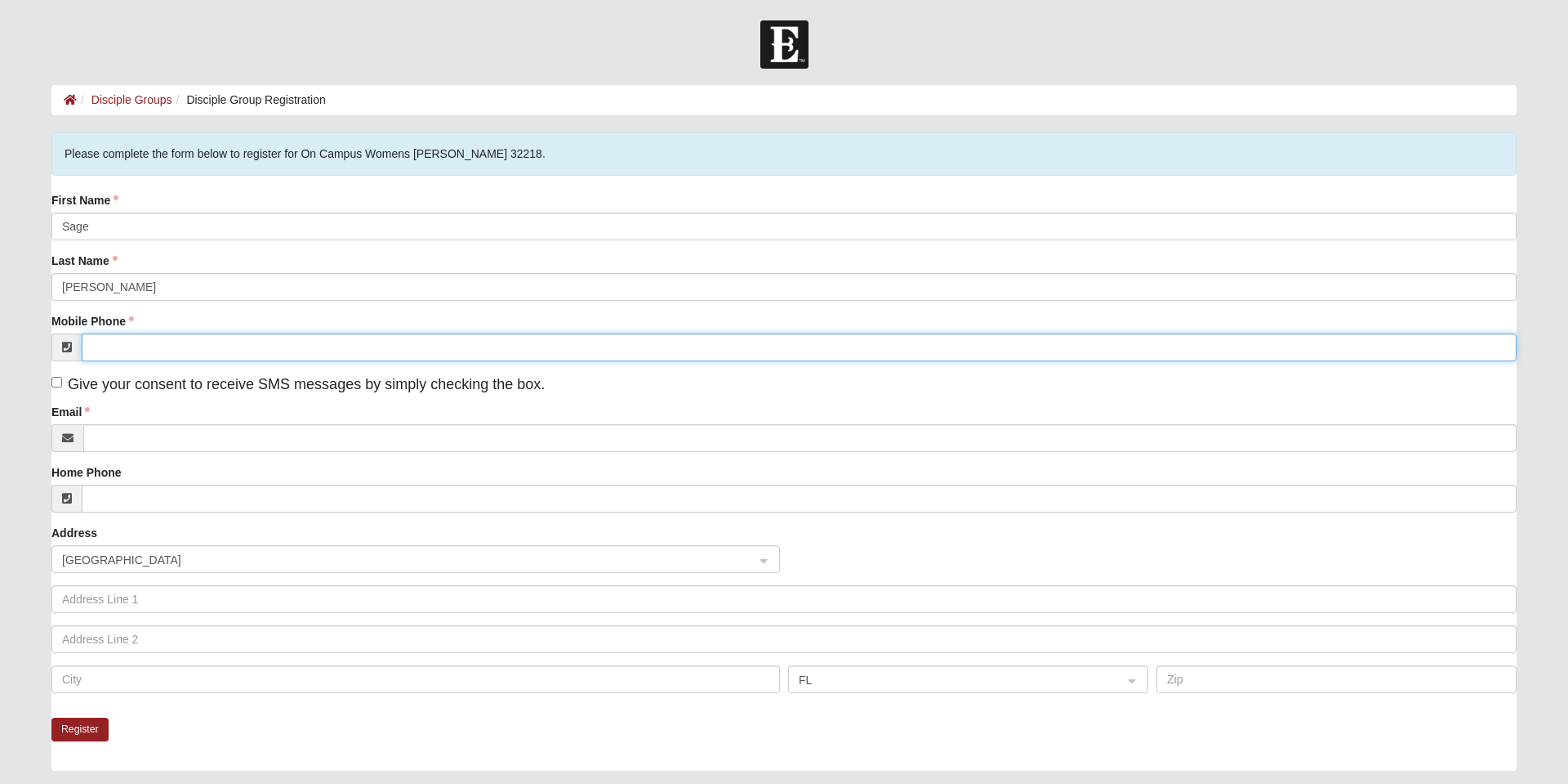
click at [459, 348] on input "Mobile Phone" at bounding box center [799, 347] width 1435 height 27
type input "[PHONE_NUMBER]"
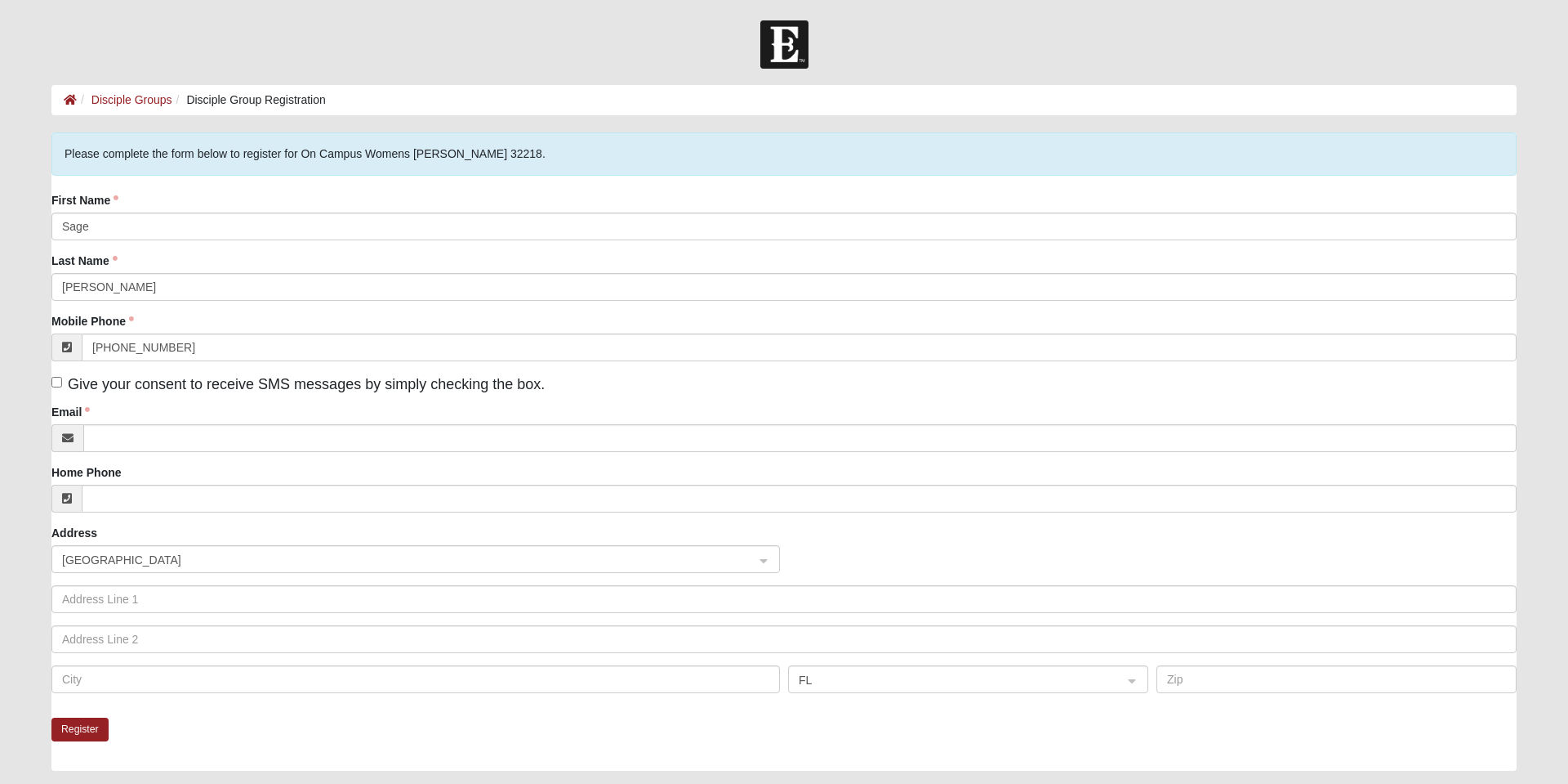
click at [152, 387] on span "Give your consent to receive SMS messages by simply checking the box." at bounding box center [306, 384] width 477 height 17
click at [62, 387] on input "Give your consent to receive SMS messages by simply checking the box." at bounding box center [57, 382] width 11 height 11
checkbox input "true"
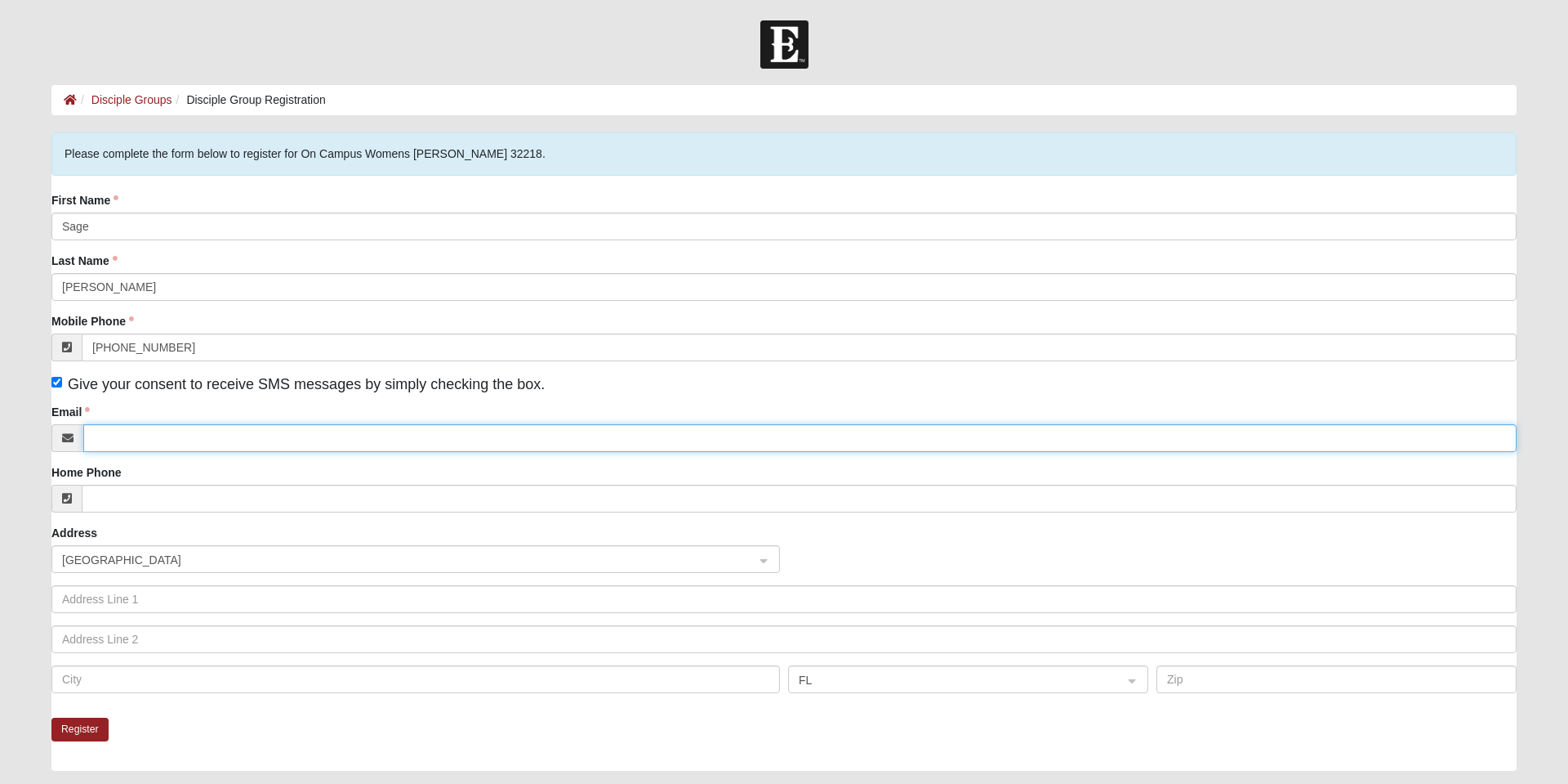
click at [184, 440] on input "Email" at bounding box center [799, 437] width 1433 height 27
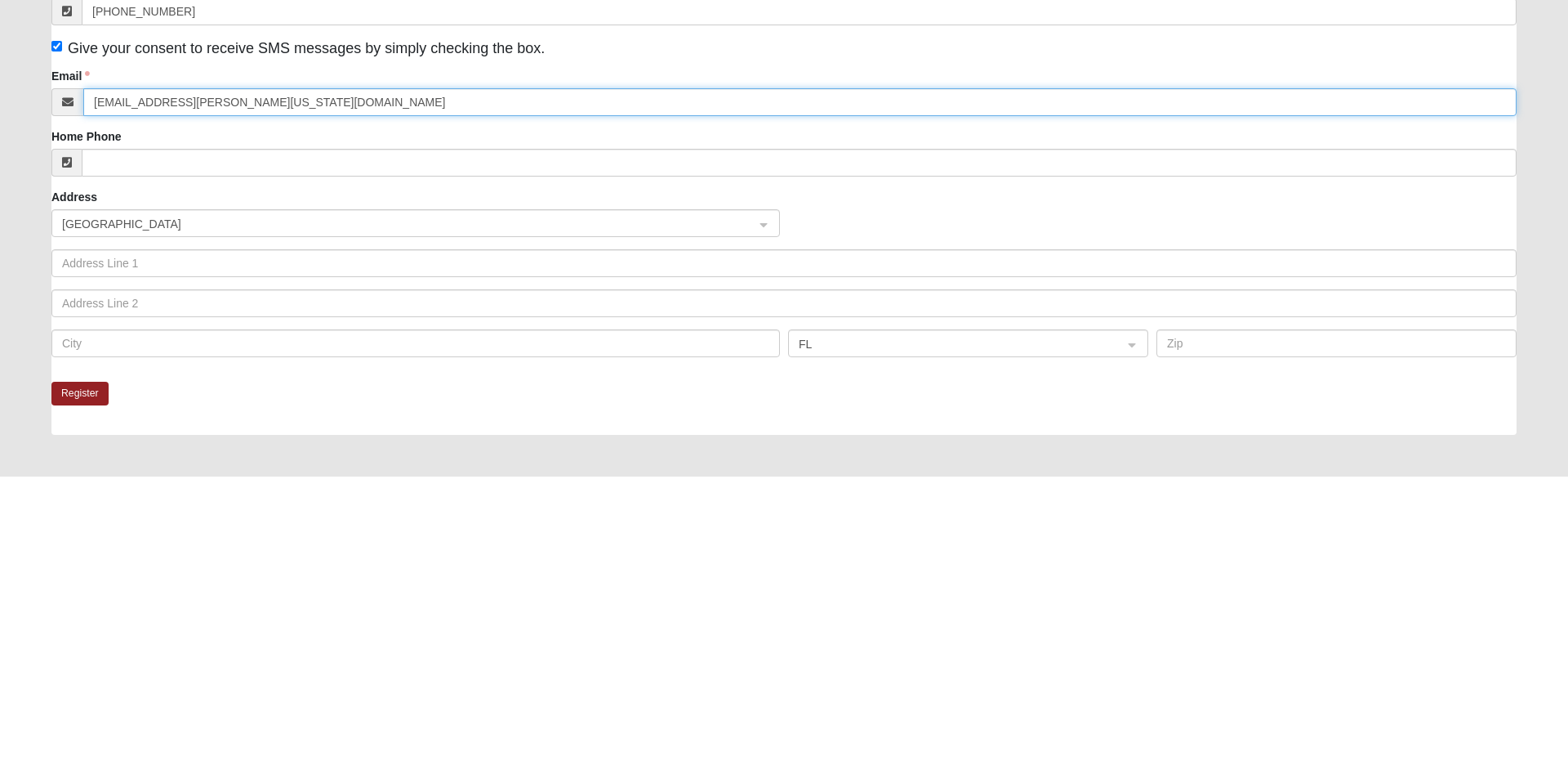
scroll to position [38, 0]
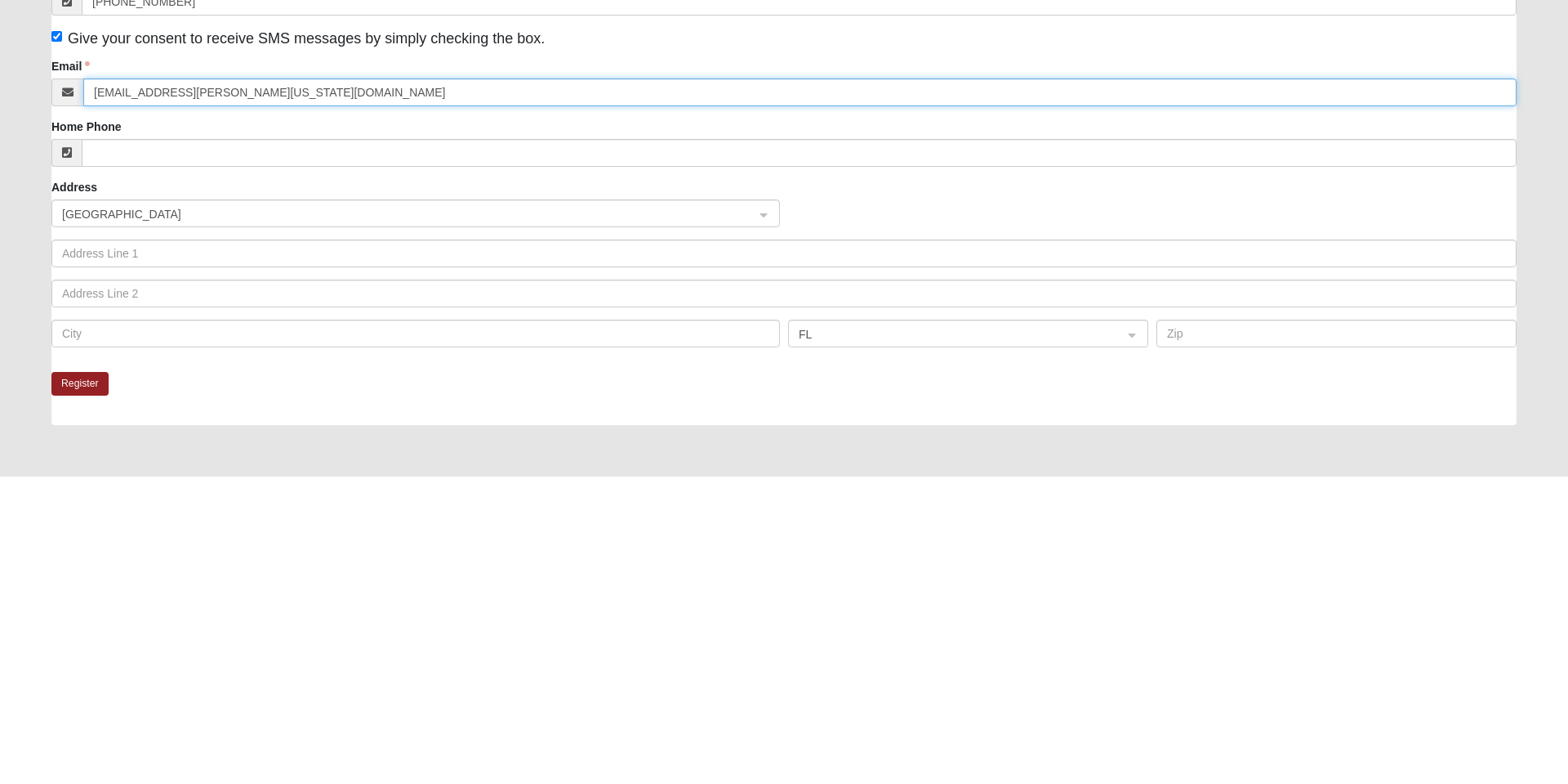
type input "[EMAIL_ADDRESS][PERSON_NAME][US_STATE][DOMAIN_NAME]"
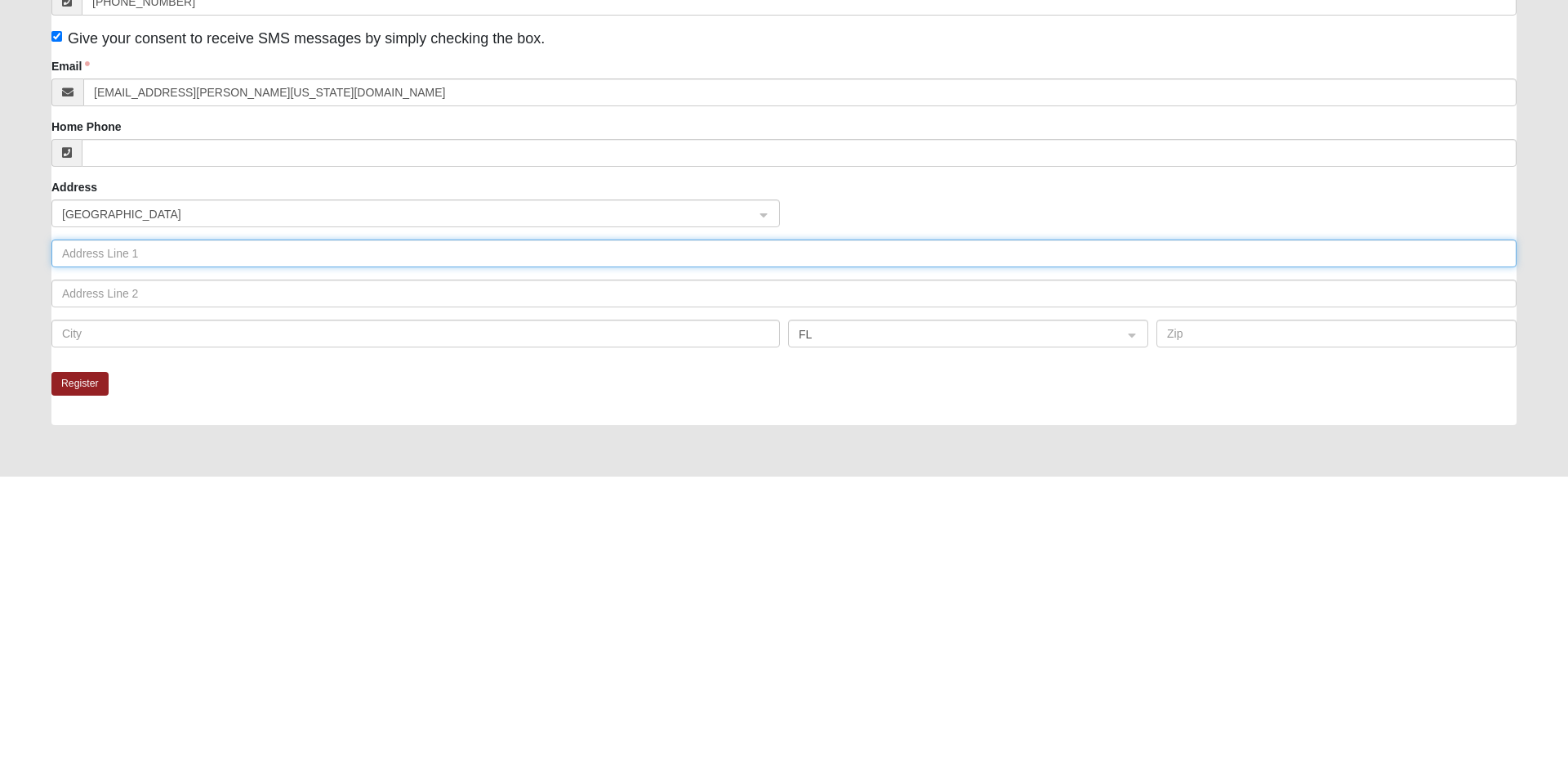
click at [377, 561] on input "text" at bounding box center [784, 560] width 1465 height 27
type input "[STREET_ADDRESS]"
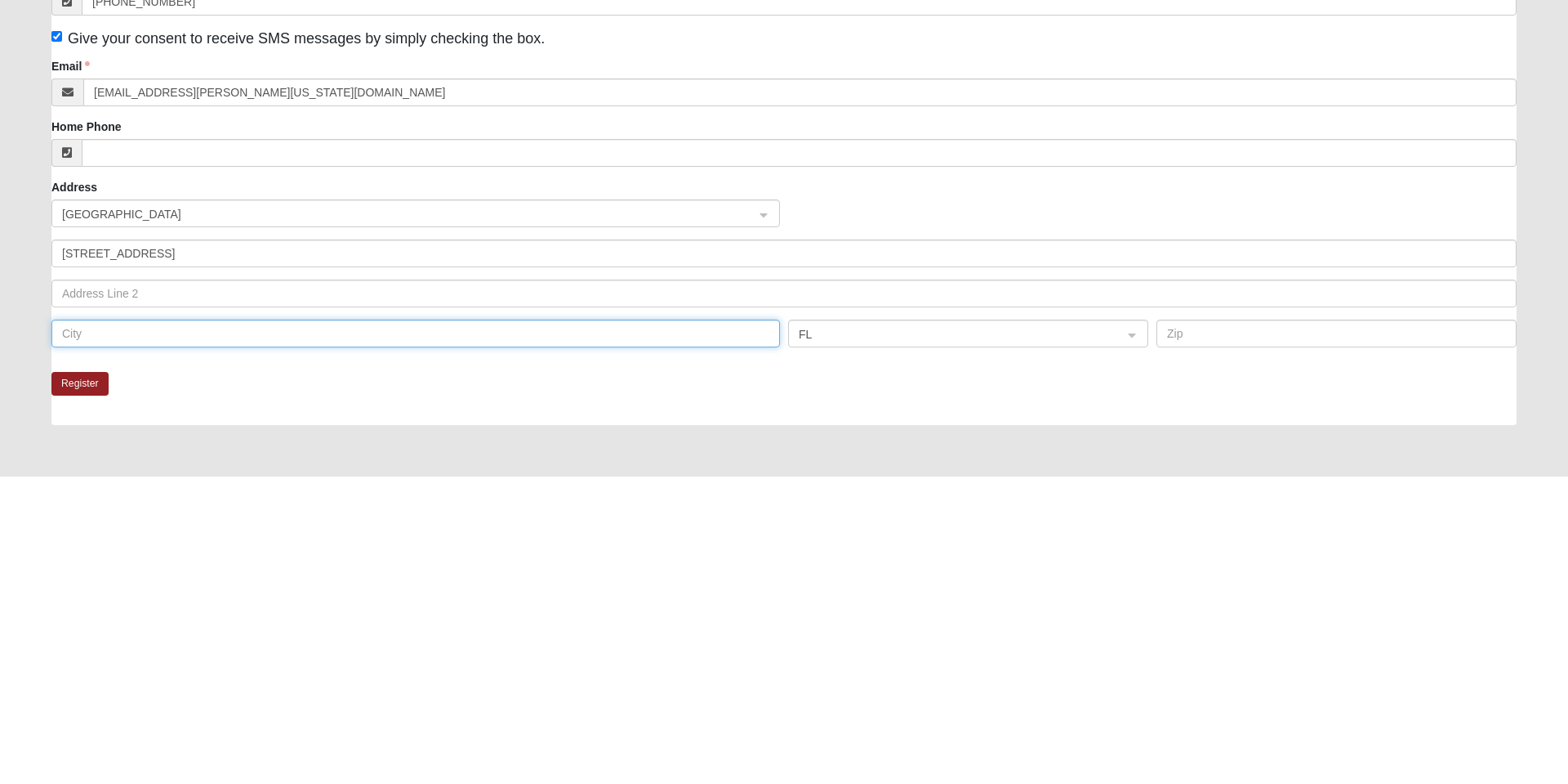
click at [510, 644] on input "text" at bounding box center [416, 640] width 729 height 27
type input "[GEOGRAPHIC_DATA]"
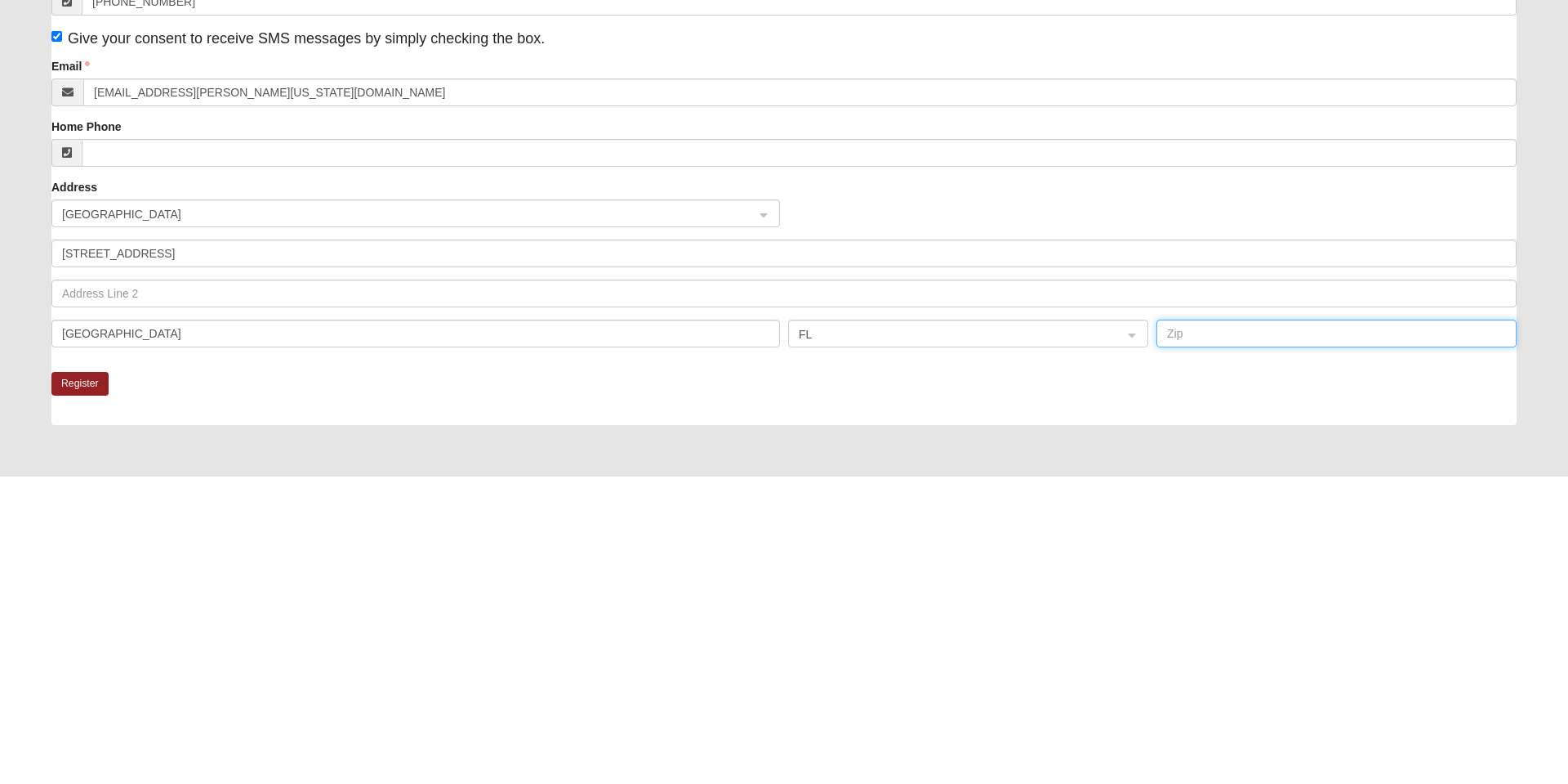
click at [1202, 641] on input "text" at bounding box center [1337, 640] width 360 height 27
type input "#"
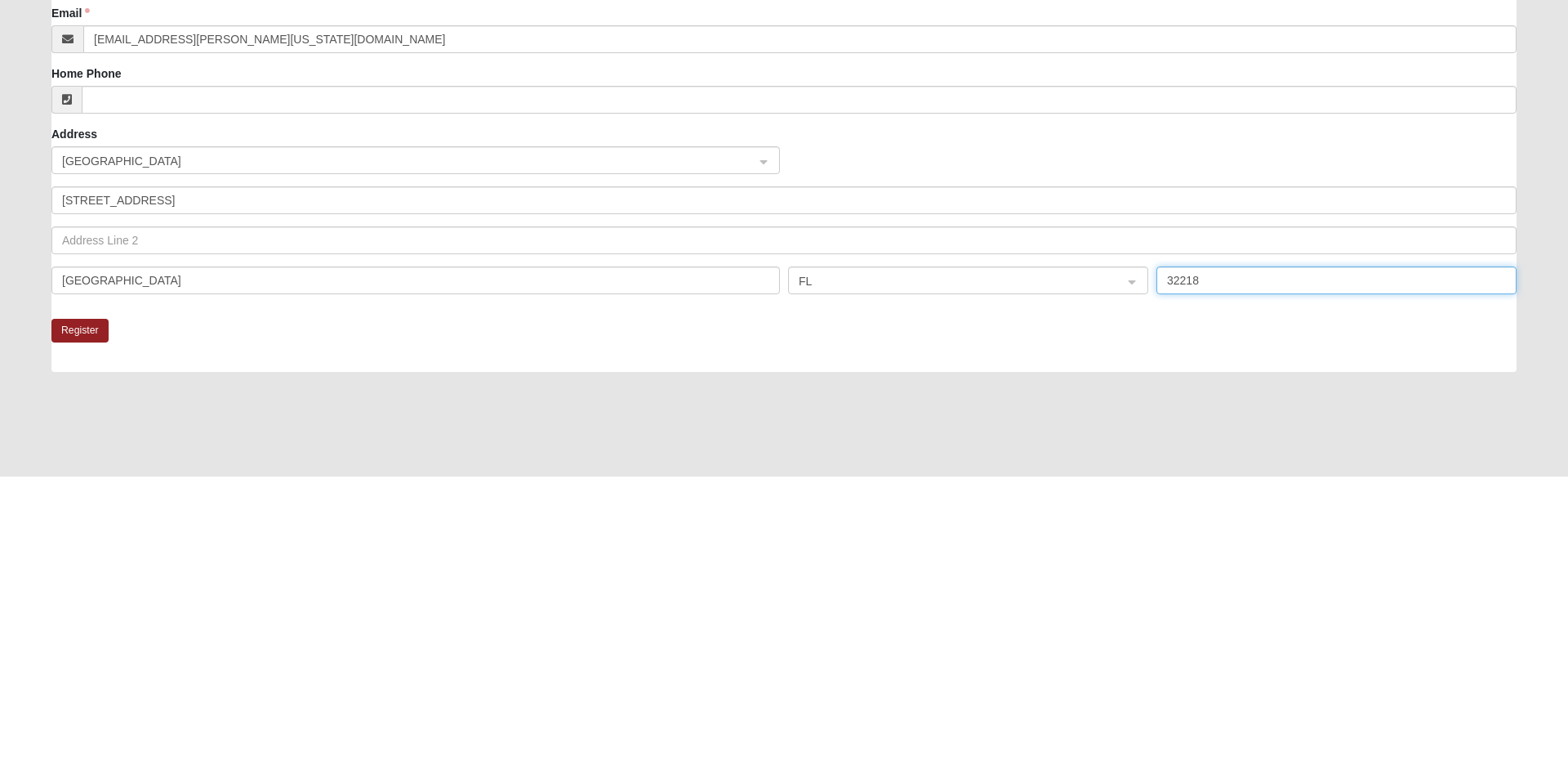
scroll to position [92, 0]
type input "32218"
click at [71, 638] on button "Register" at bounding box center [80, 637] width 57 height 23
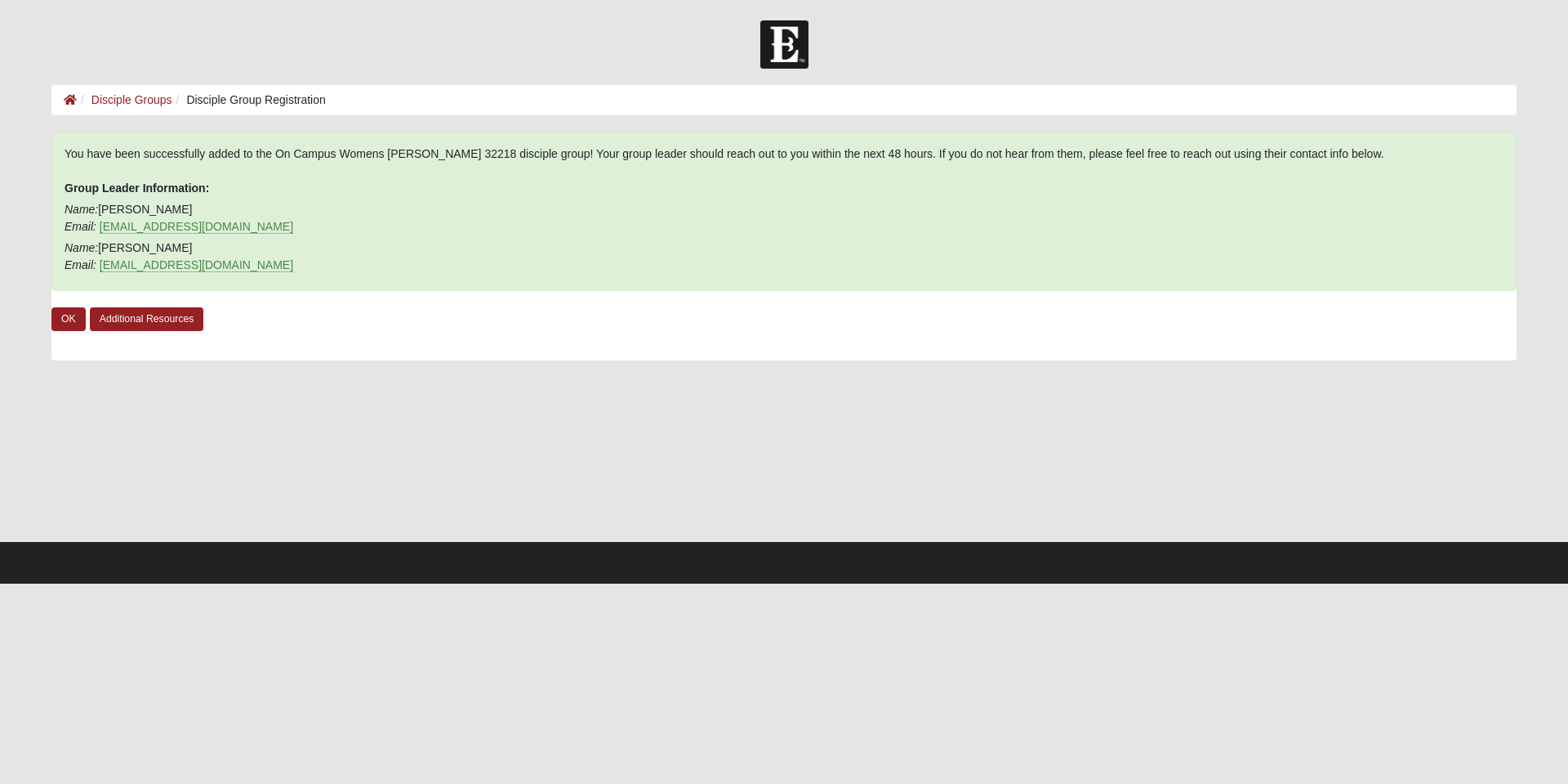
scroll to position [0, 0]
click at [72, 317] on link "OK" at bounding box center [68, 319] width 34 height 23
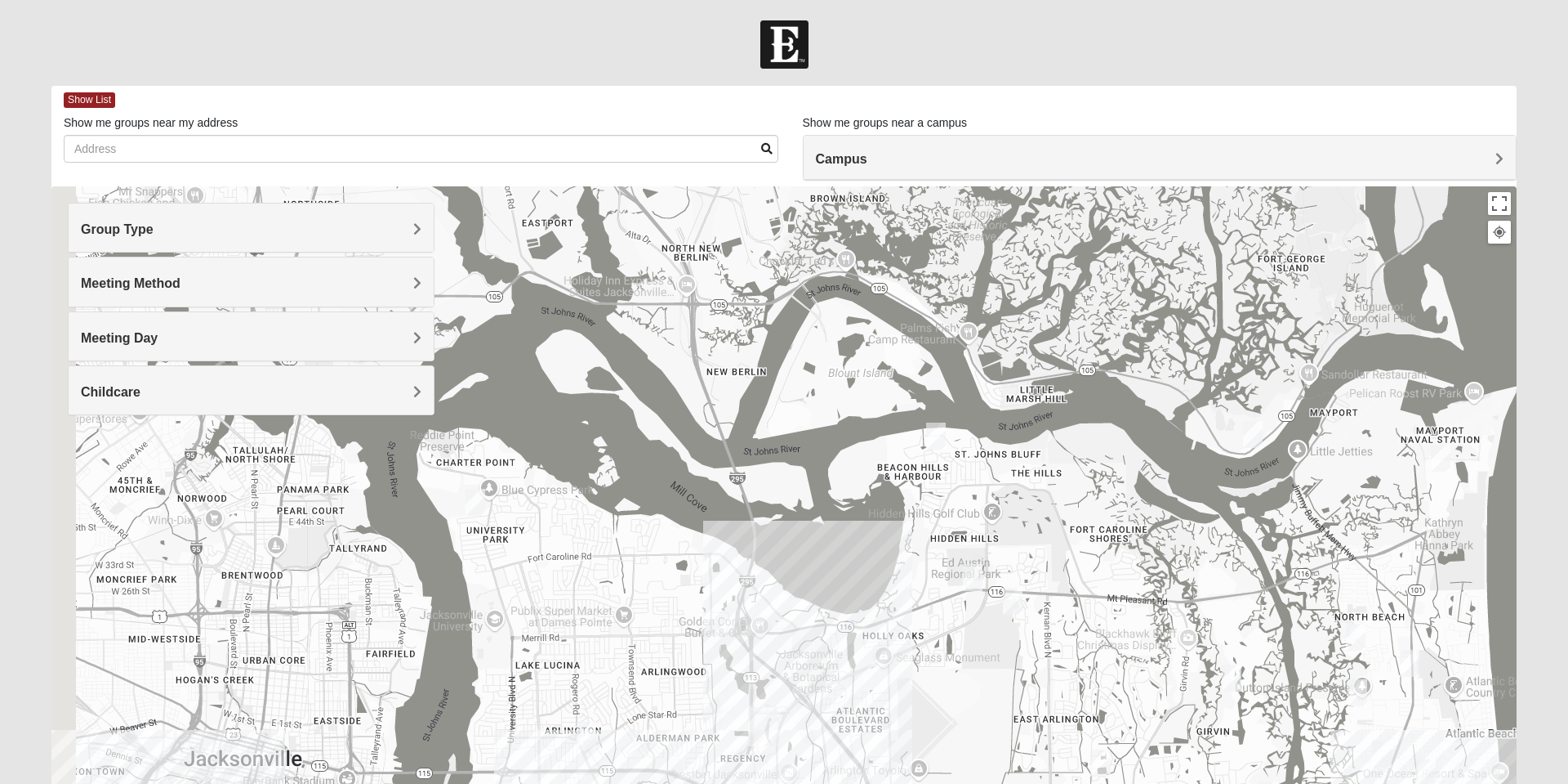
click at [1162, 155] on h4 "Campus" at bounding box center [1160, 158] width 689 height 16
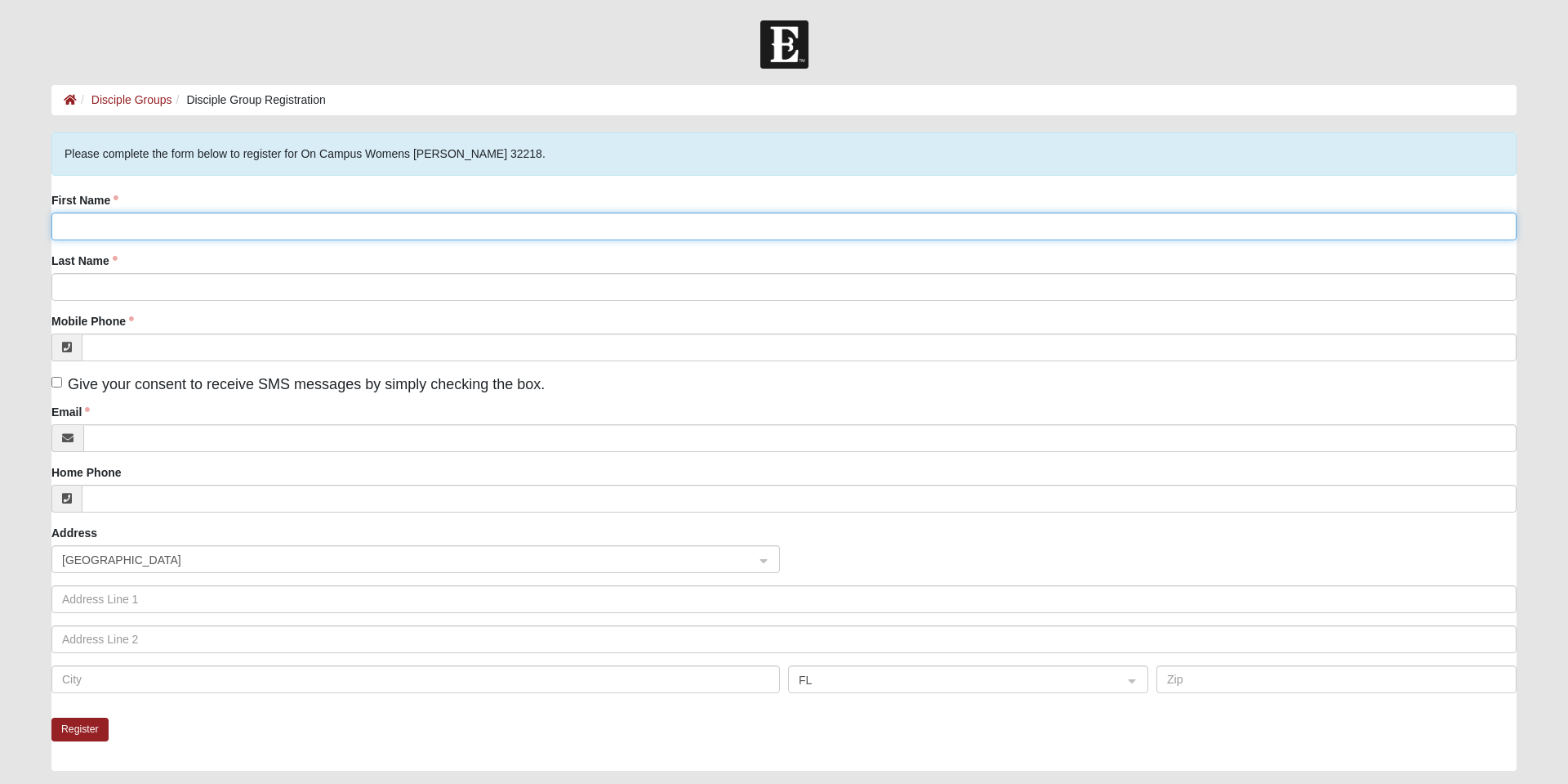
click at [205, 227] on input "First Name" at bounding box center [784, 226] width 1465 height 27
type input "[PERSON_NAME]"
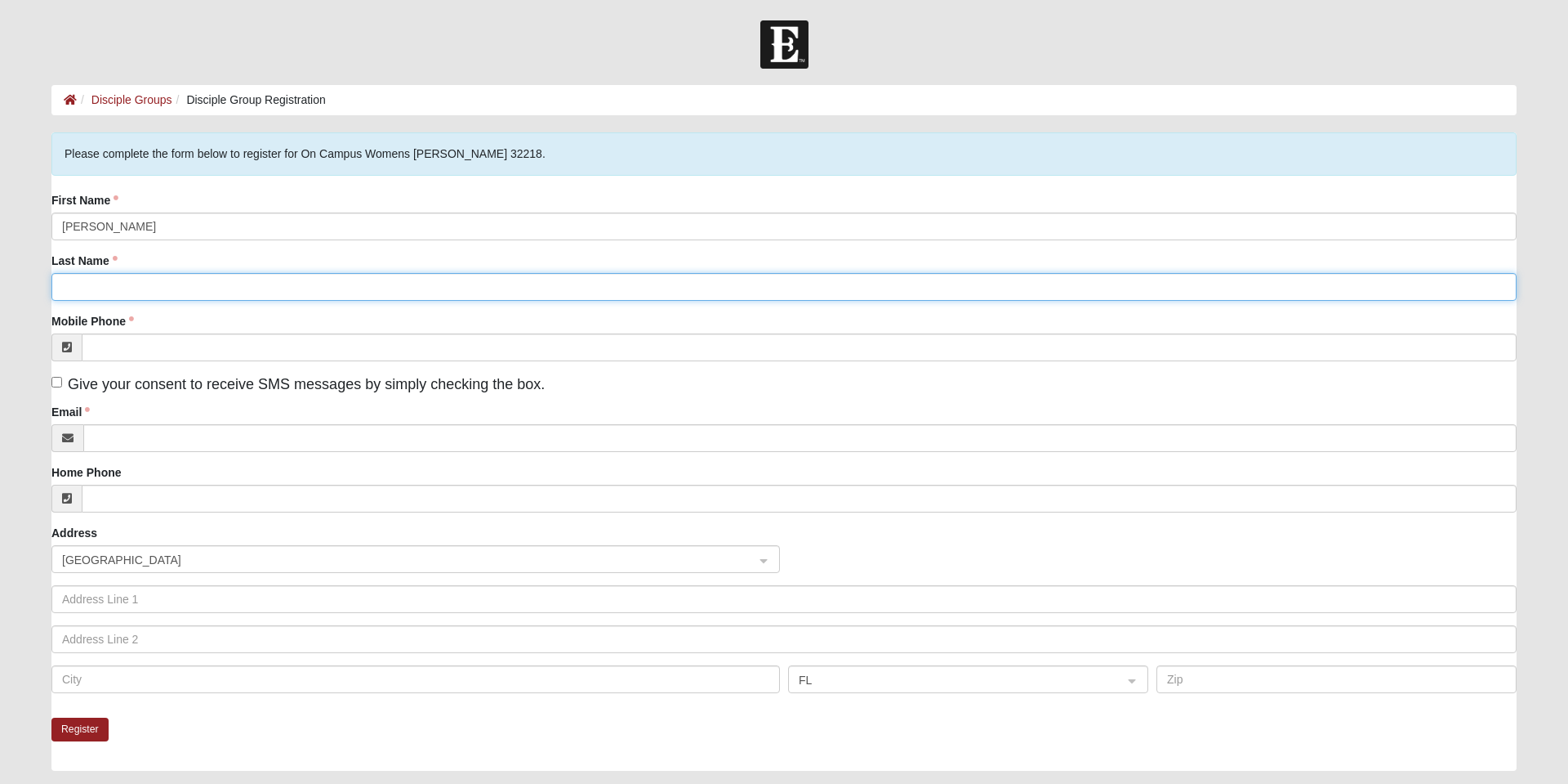
click at [191, 281] on input "Last Name" at bounding box center [784, 287] width 1465 height 27
type input "[PERSON_NAME]"
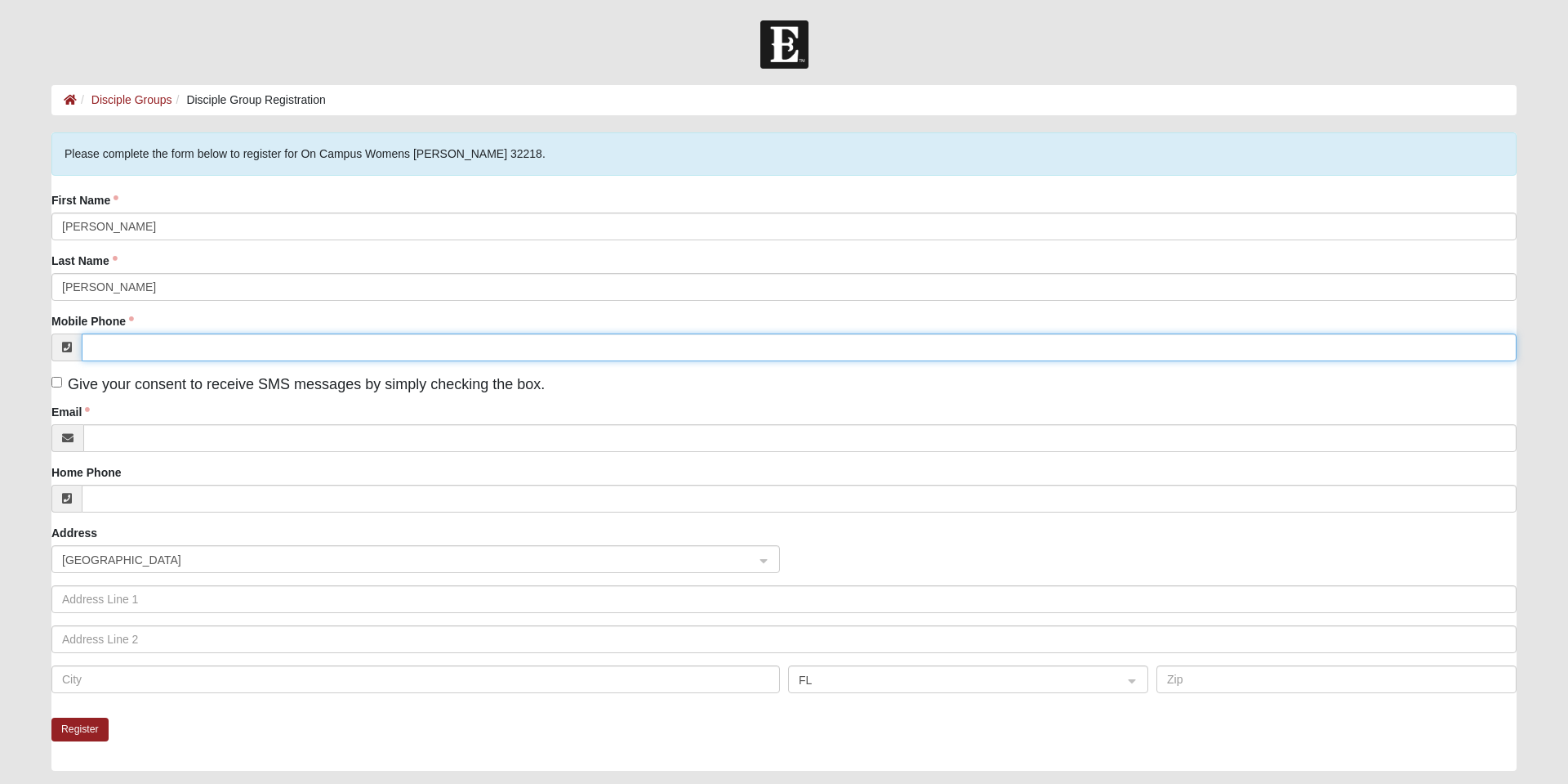
click at [349, 337] on input "Mobile Phone" at bounding box center [799, 347] width 1435 height 27
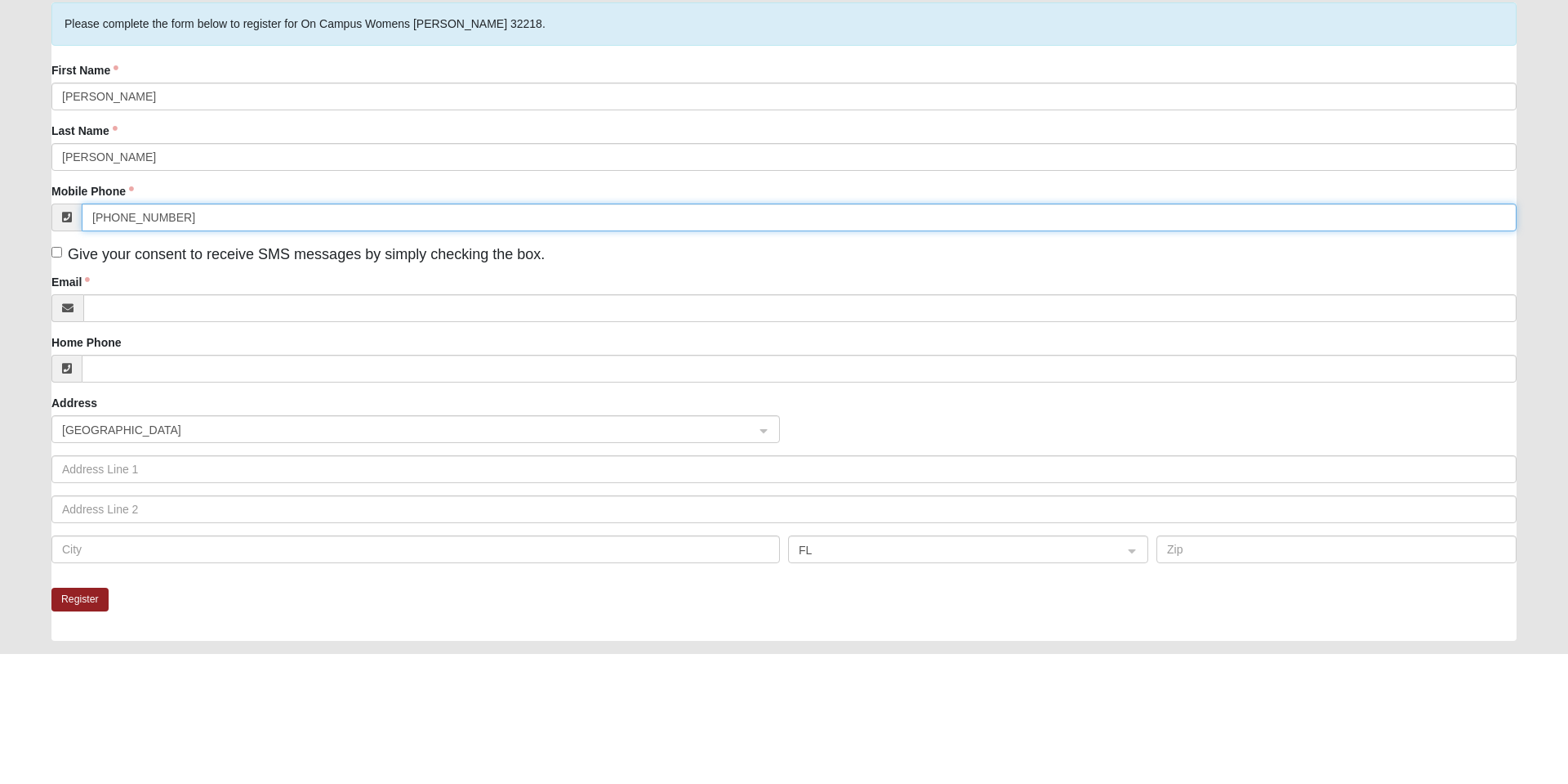
type input "[PHONE_NUMBER]"
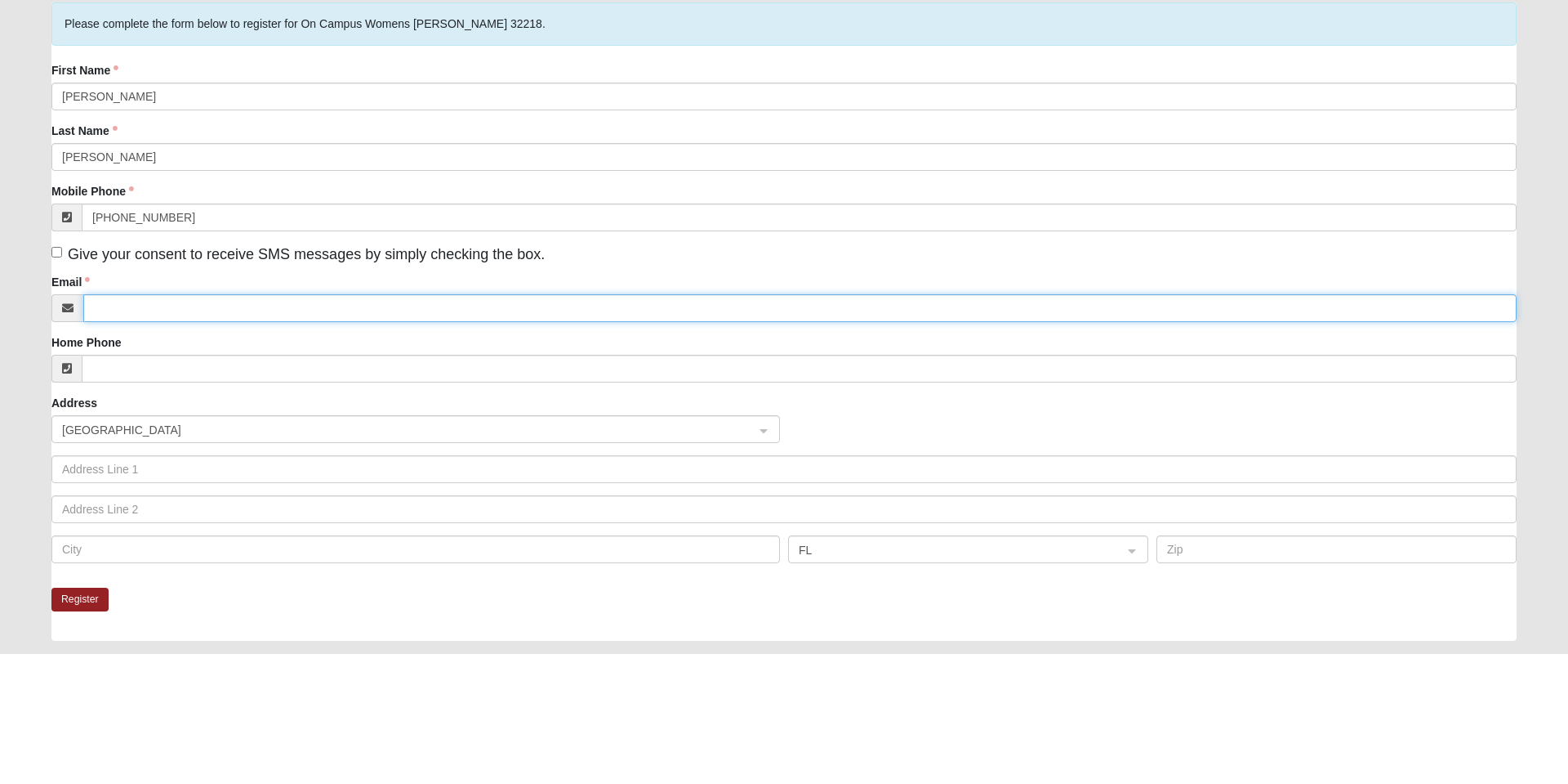
click at [286, 439] on input "Email" at bounding box center [799, 437] width 1433 height 27
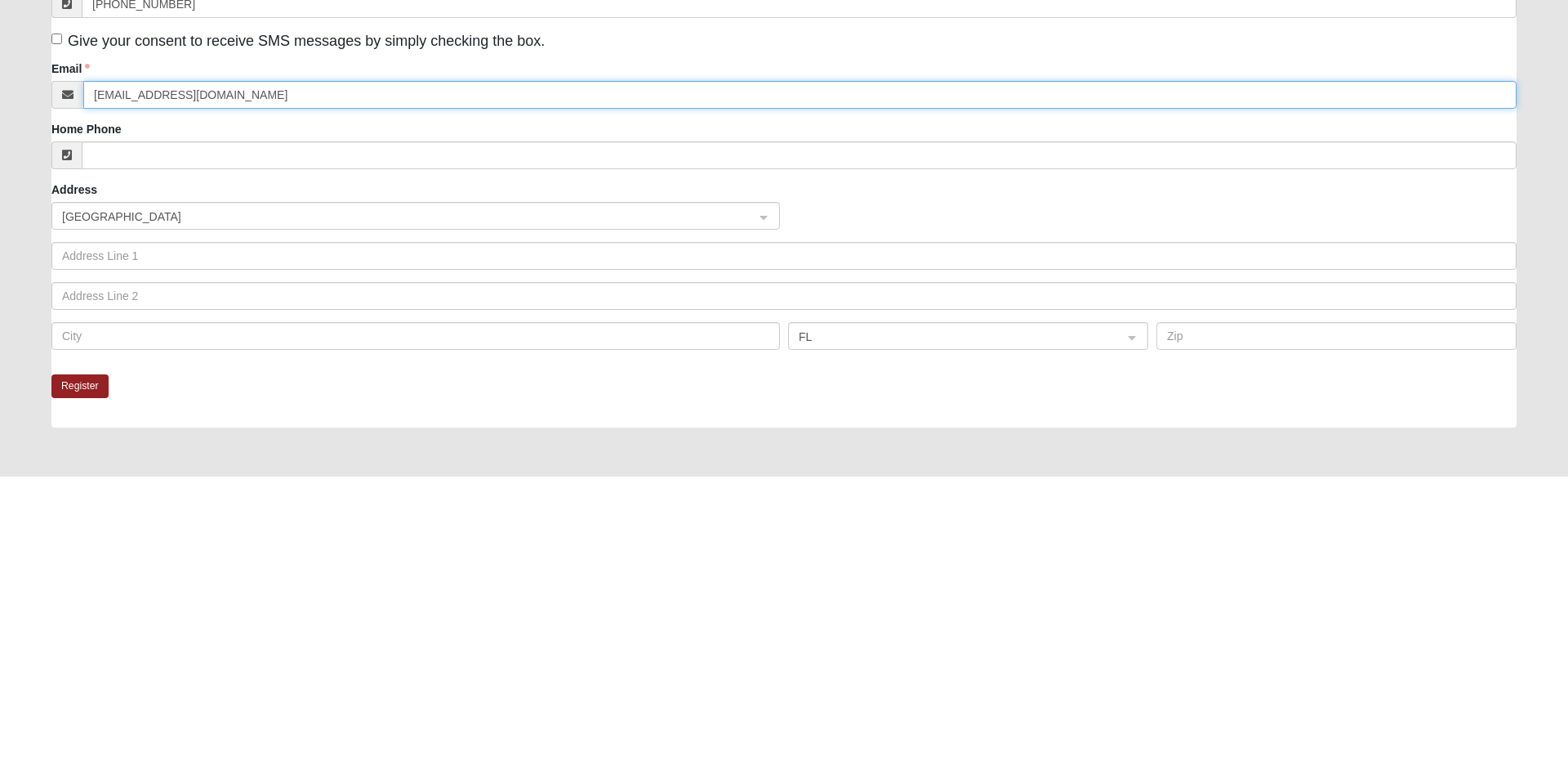
scroll to position [37, 0]
type input "[EMAIL_ADDRESS][DOMAIN_NAME]"
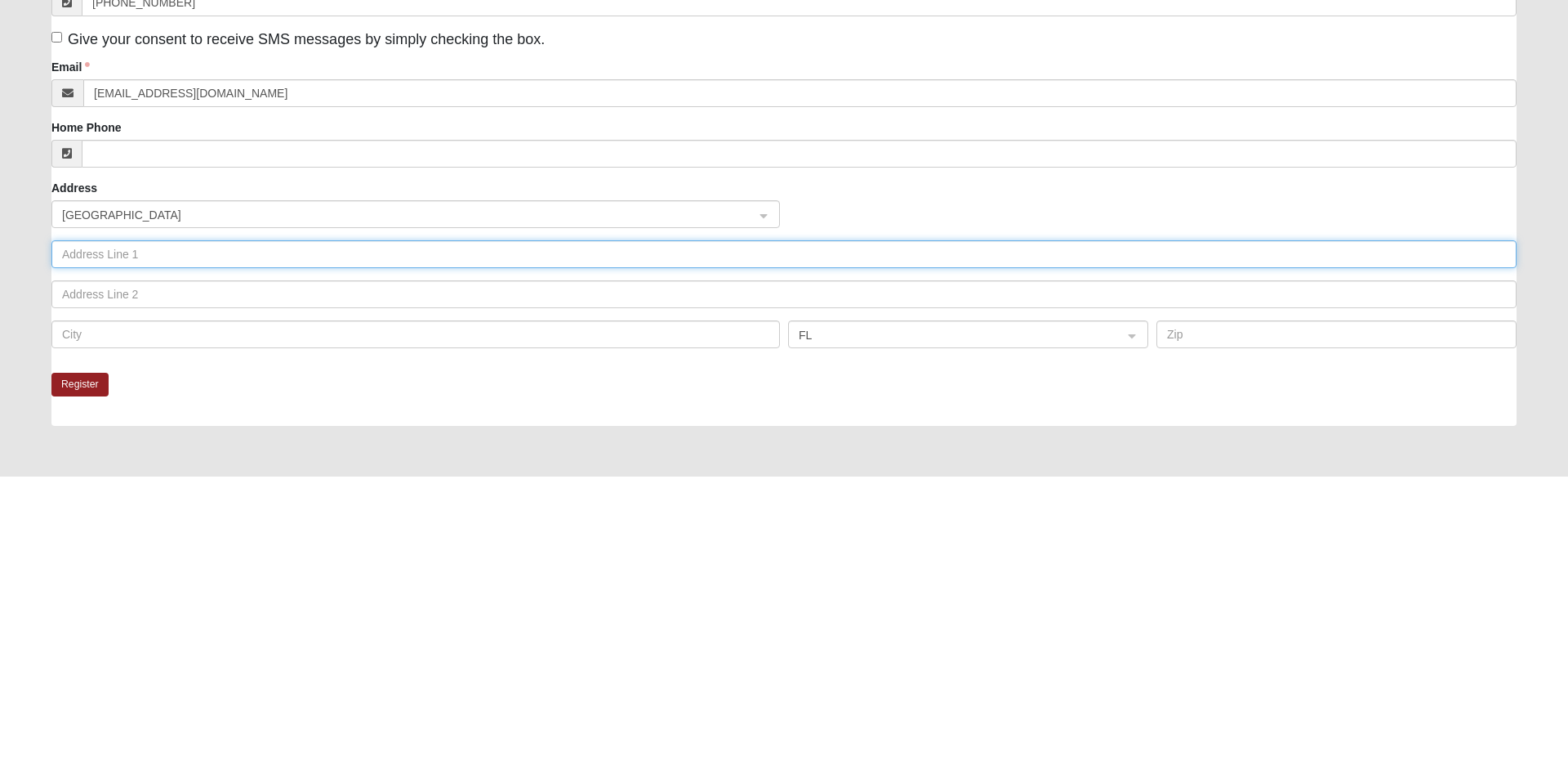
click at [169, 559] on input "text" at bounding box center [784, 561] width 1465 height 27
type input "[STREET_ADDRESS]"
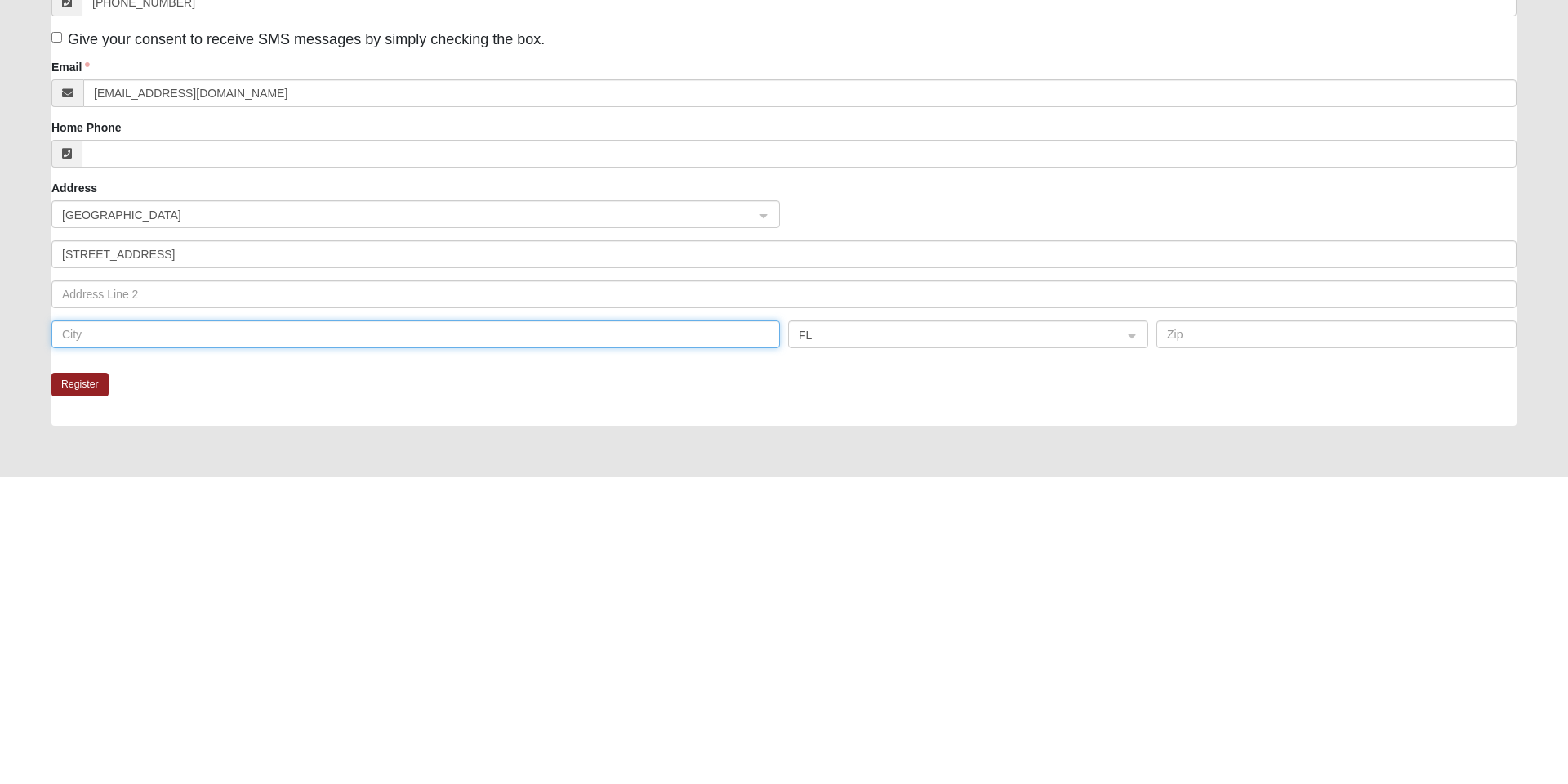
click at [398, 647] on input "text" at bounding box center [416, 641] width 729 height 27
type input "[GEOGRAPHIC_DATA]"
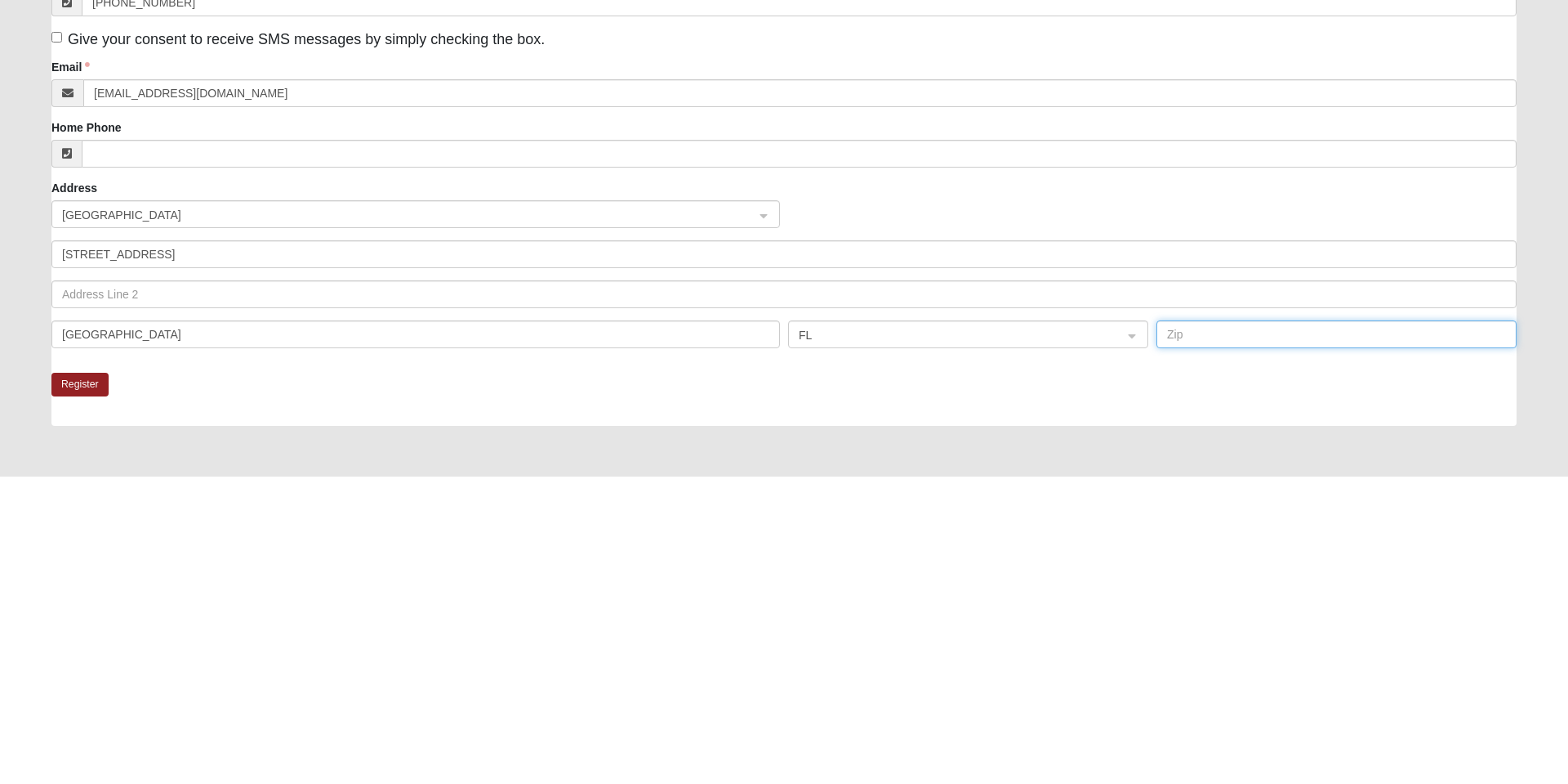
click at [1232, 637] on input "text" at bounding box center [1337, 641] width 360 height 27
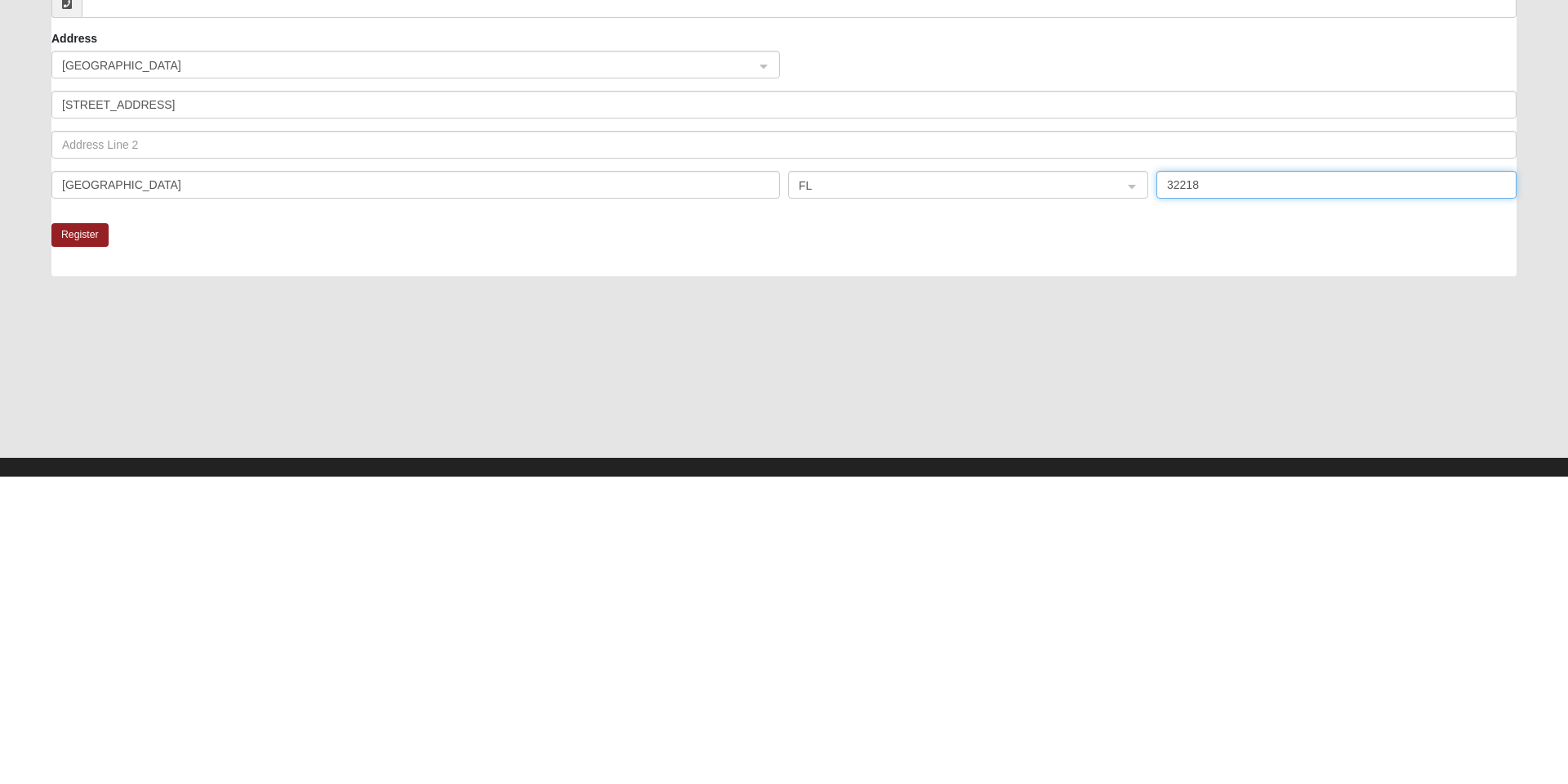
scroll to position [192, 0]
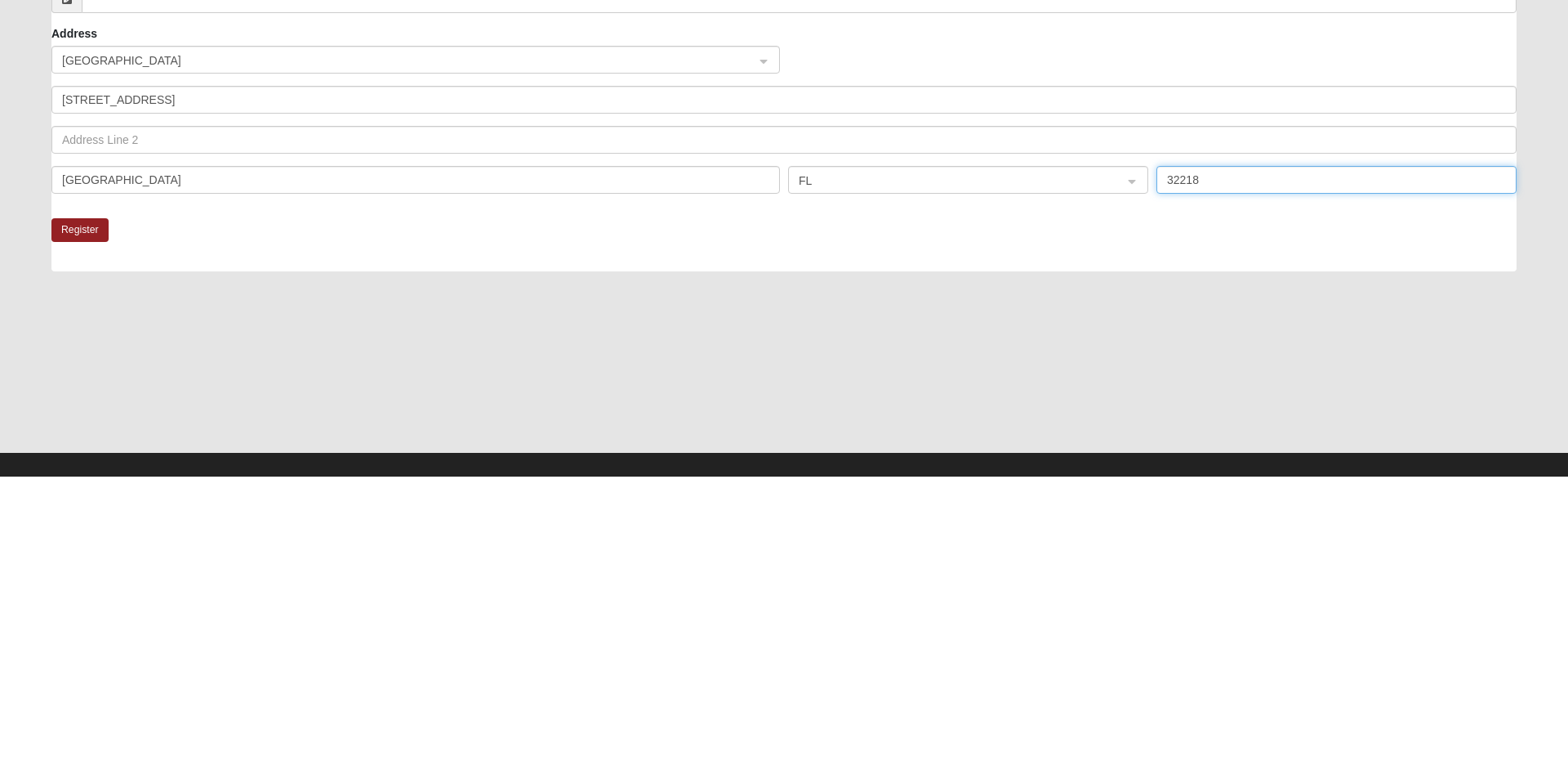
type input "32218"
click at [74, 542] on button "Register" at bounding box center [80, 537] width 57 height 23
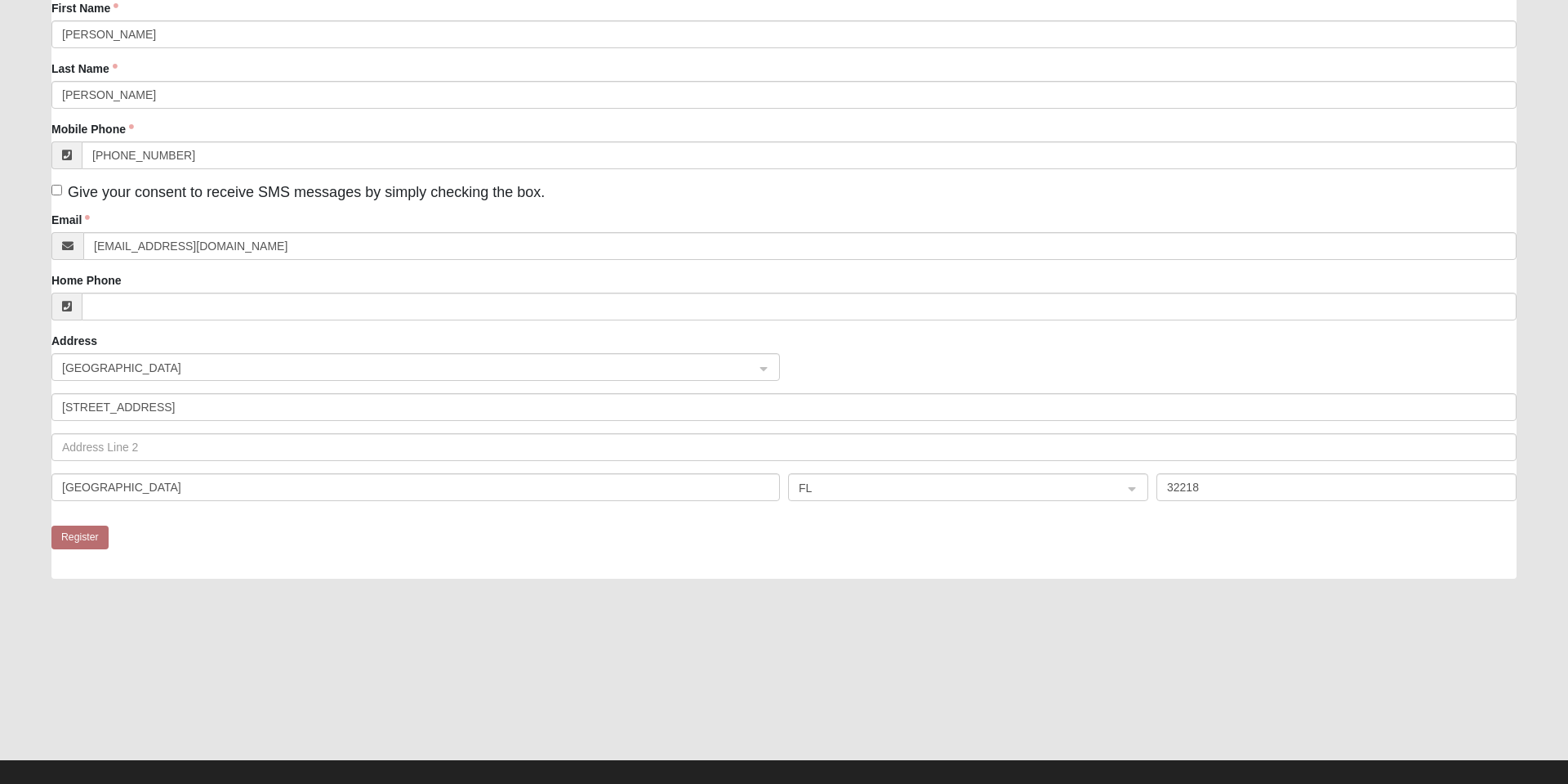
scroll to position [0, 0]
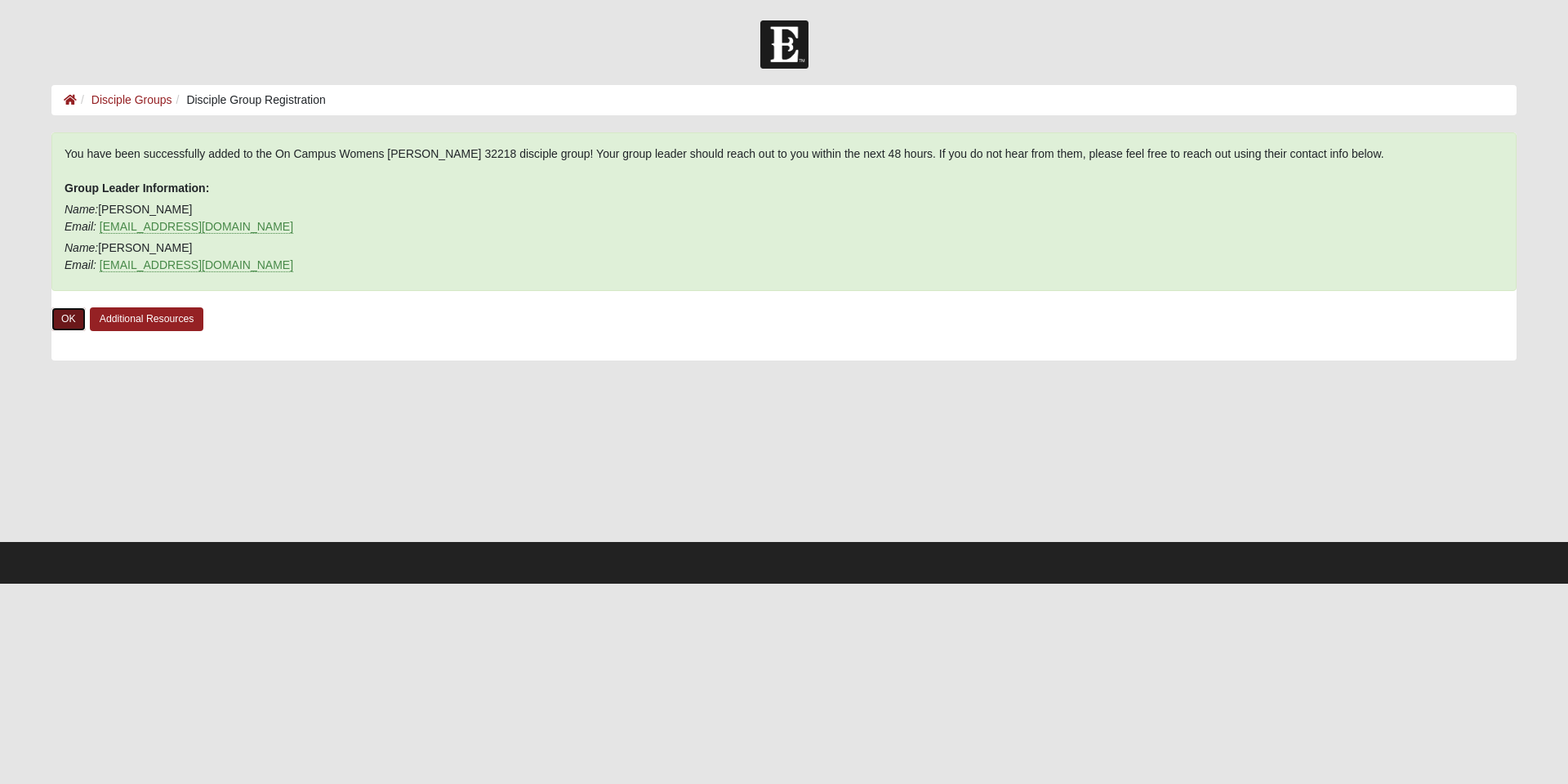
click at [68, 319] on link "OK" at bounding box center [68, 319] width 34 height 23
